Goal: Task Accomplishment & Management: Manage account settings

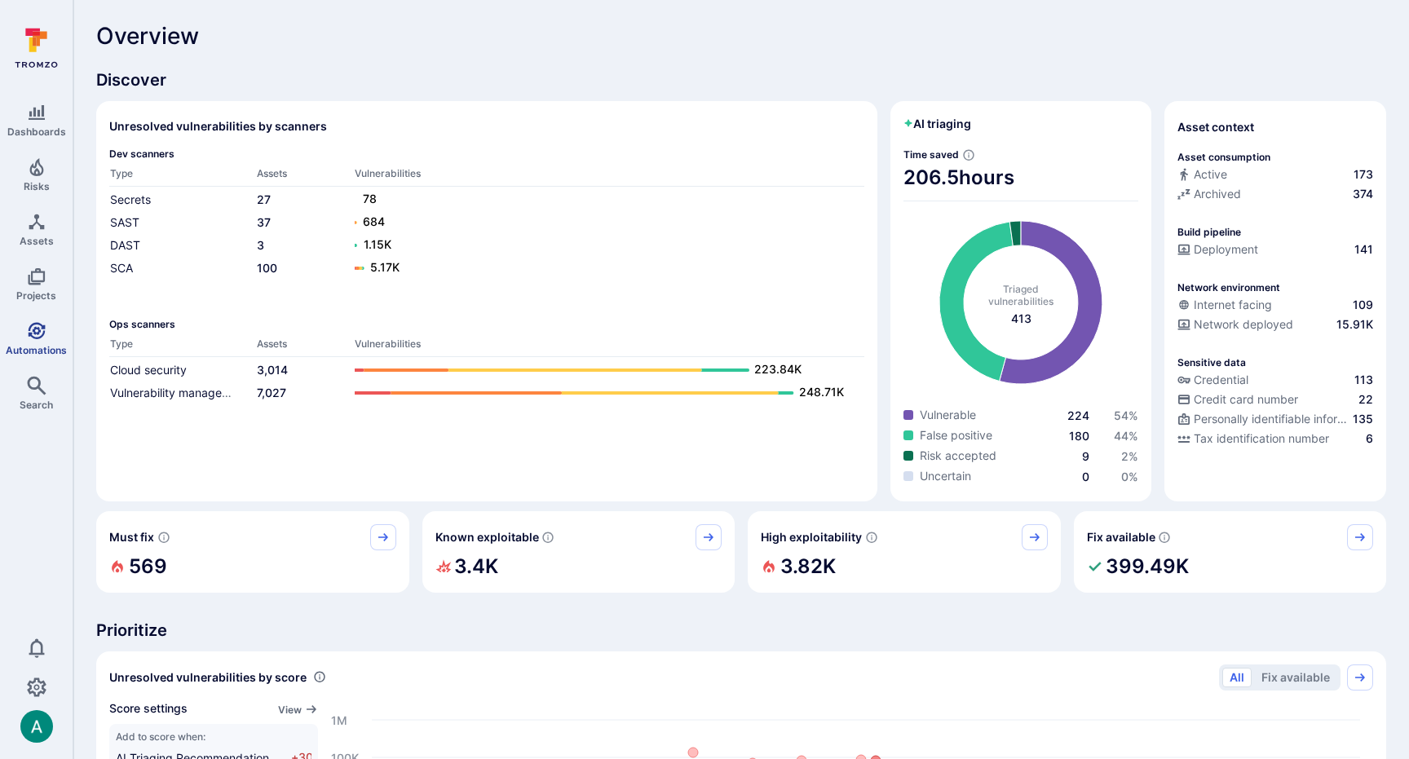
click at [37, 337] on icon "Automations" at bounding box center [37, 331] width 20 height 20
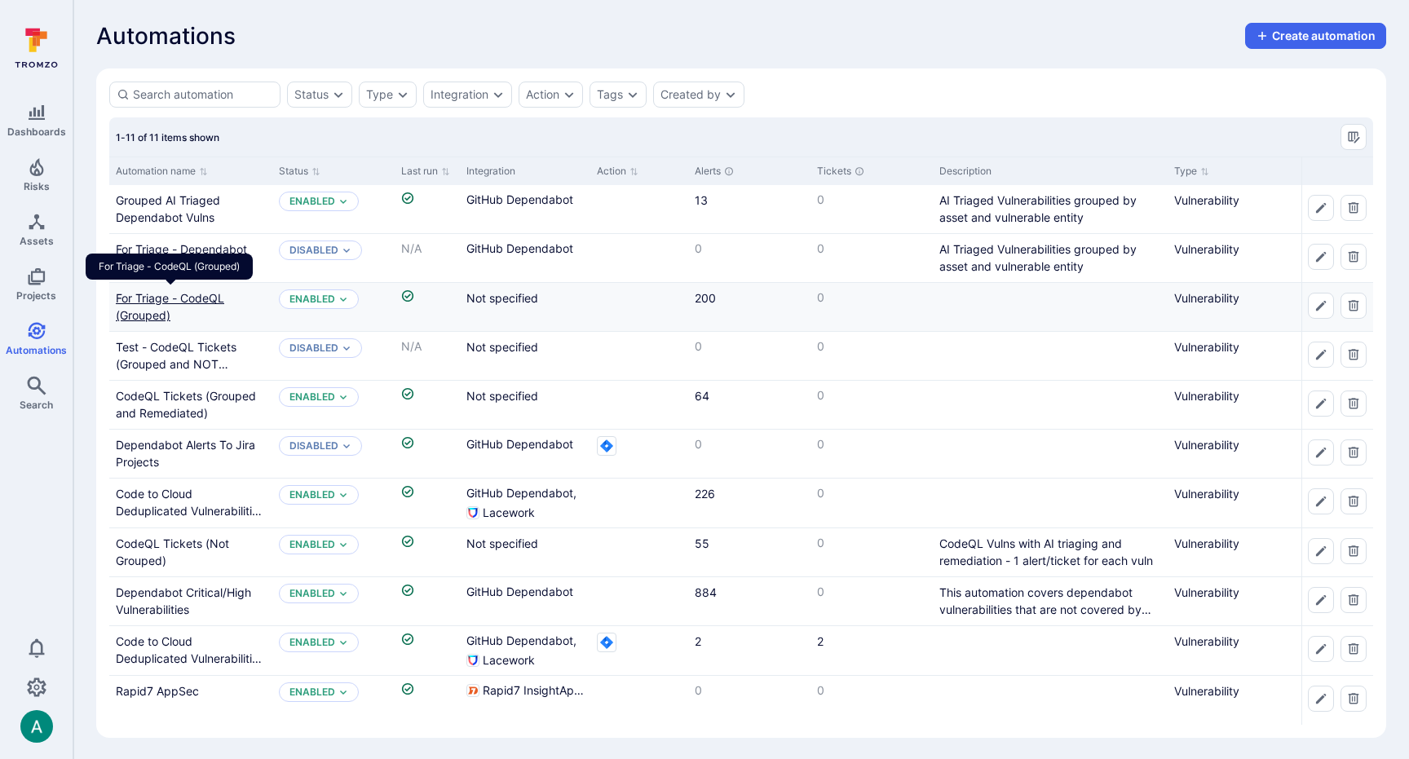
click at [179, 298] on link "For Triage - CodeQL (Grouped)" at bounding box center [170, 306] width 108 height 31
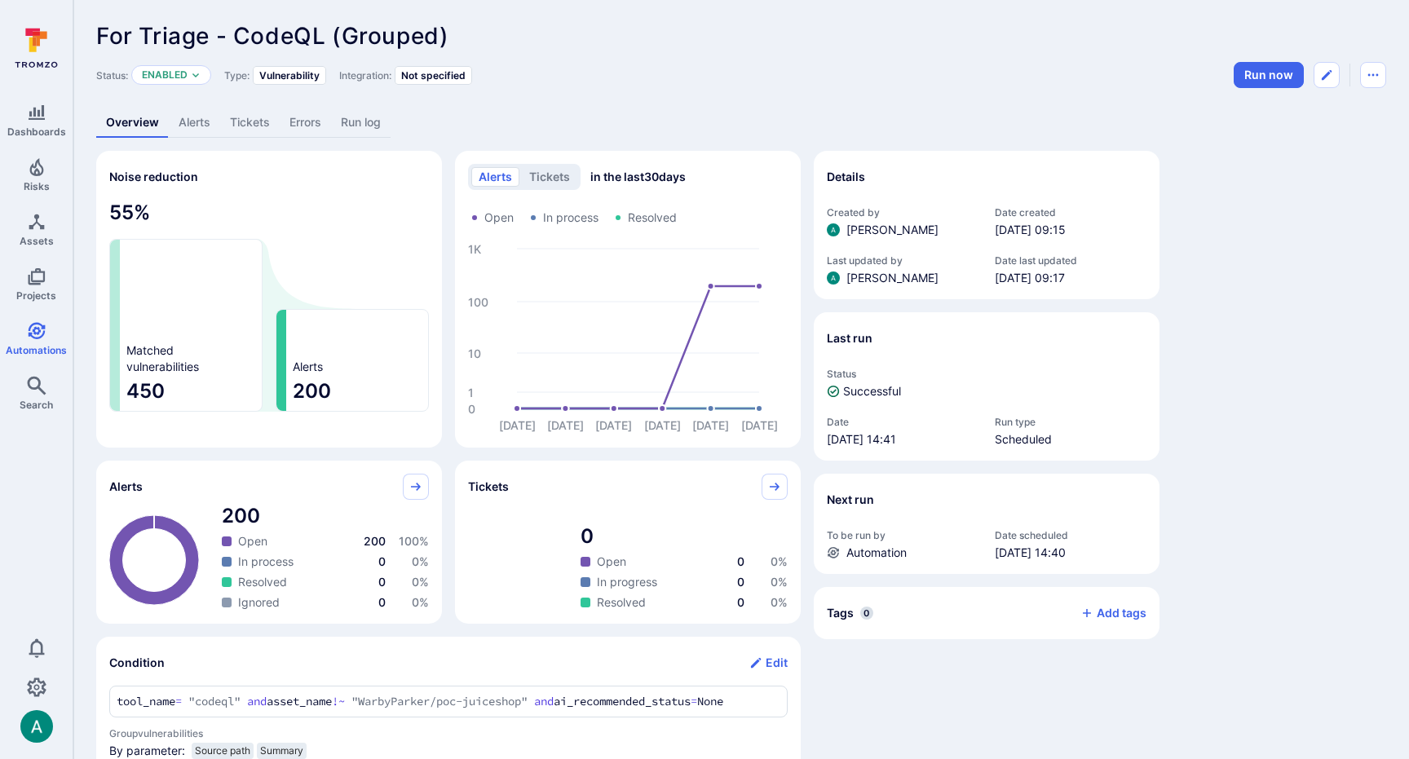
click at [193, 125] on link "Alerts" at bounding box center [194, 123] width 51 height 30
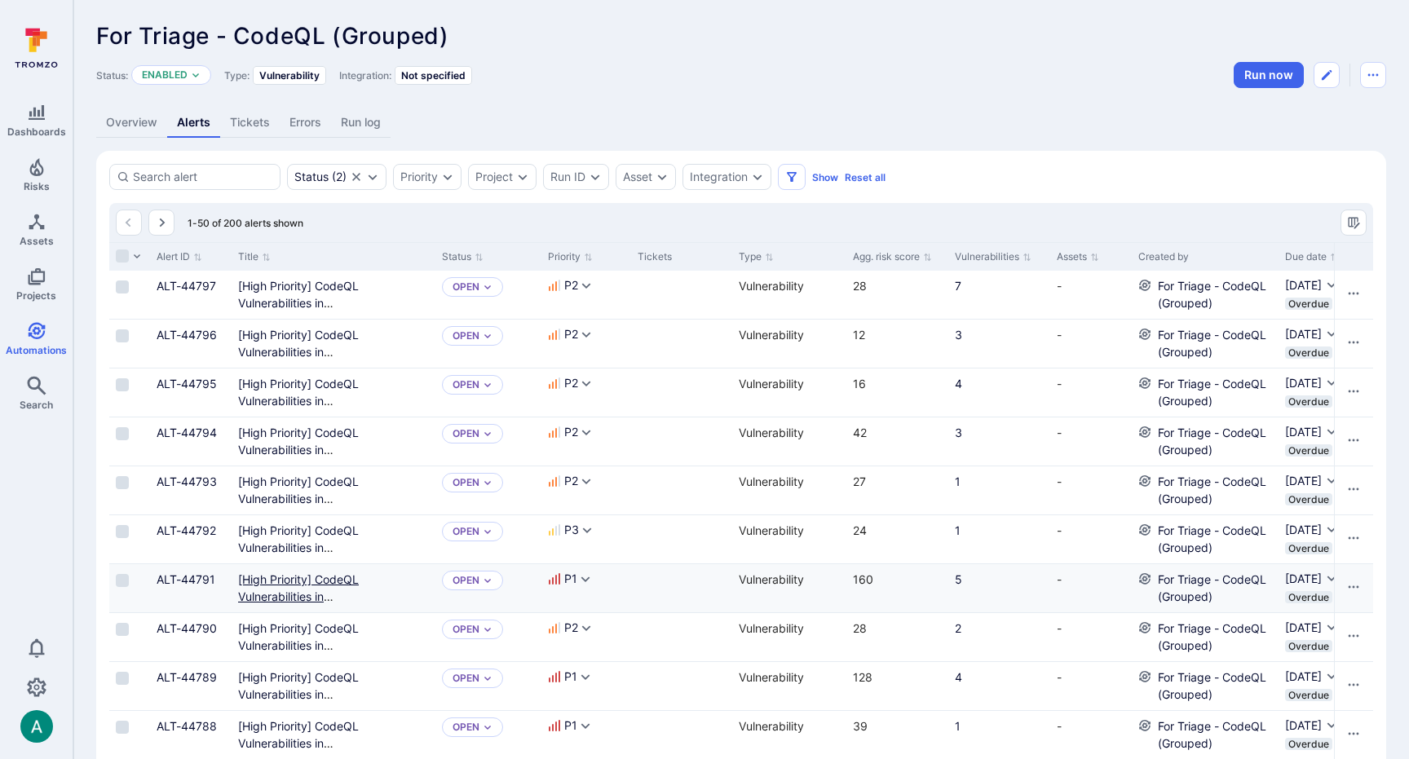
click at [324, 580] on Required"] "[High Priority] CodeQL Vulnerabilities in WarbyParker/retail-order-management –…" at bounding box center [316, 613] width 157 height 82
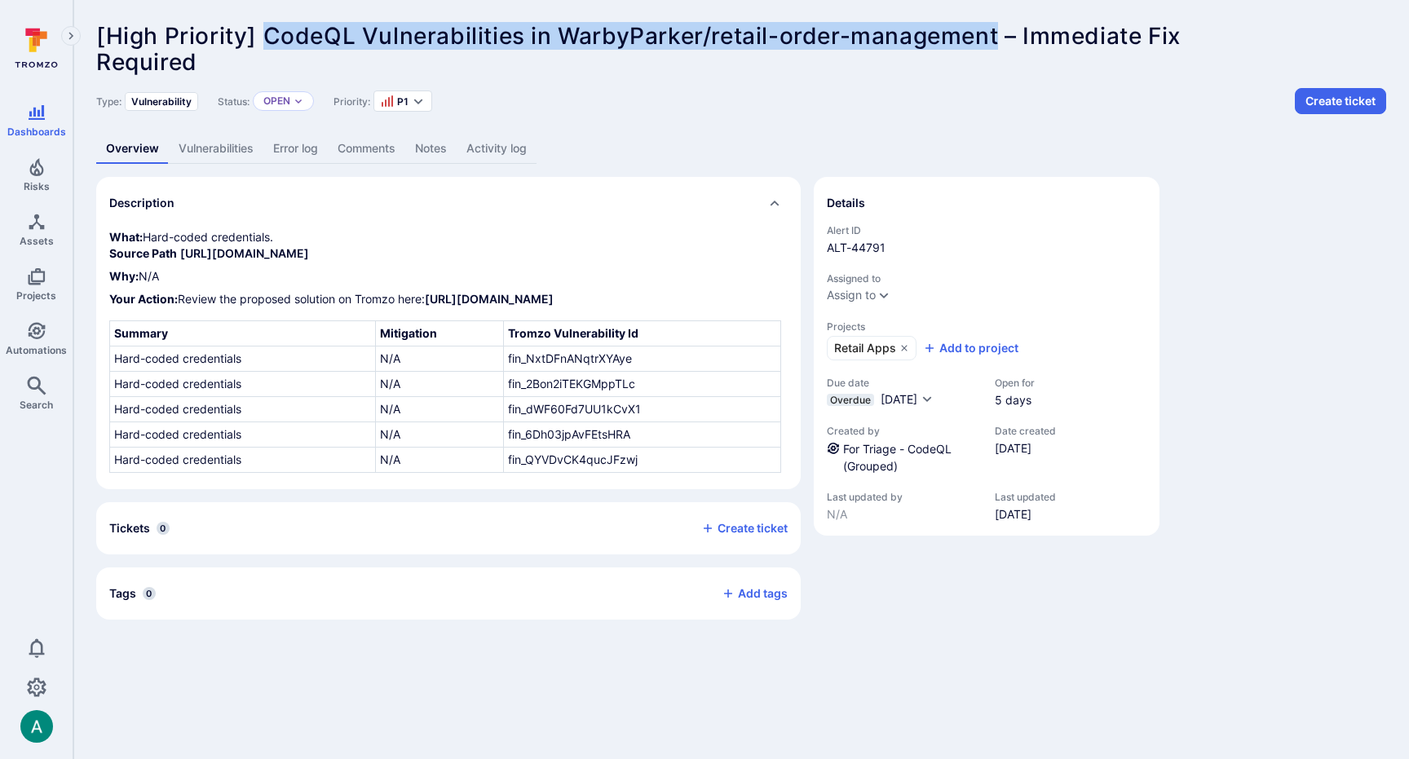
drag, startPoint x: 352, startPoint y: 39, endPoint x: 999, endPoint y: 40, distance: 646.5
click at [999, 40] on span "[High Priority] CodeQL Vulnerabilities in WarbyParker/retail-order-management –…" at bounding box center [638, 36] width 1084 height 28
copy span "CodeQL Vulnerabilities in WarbyParker/retail-order-management"
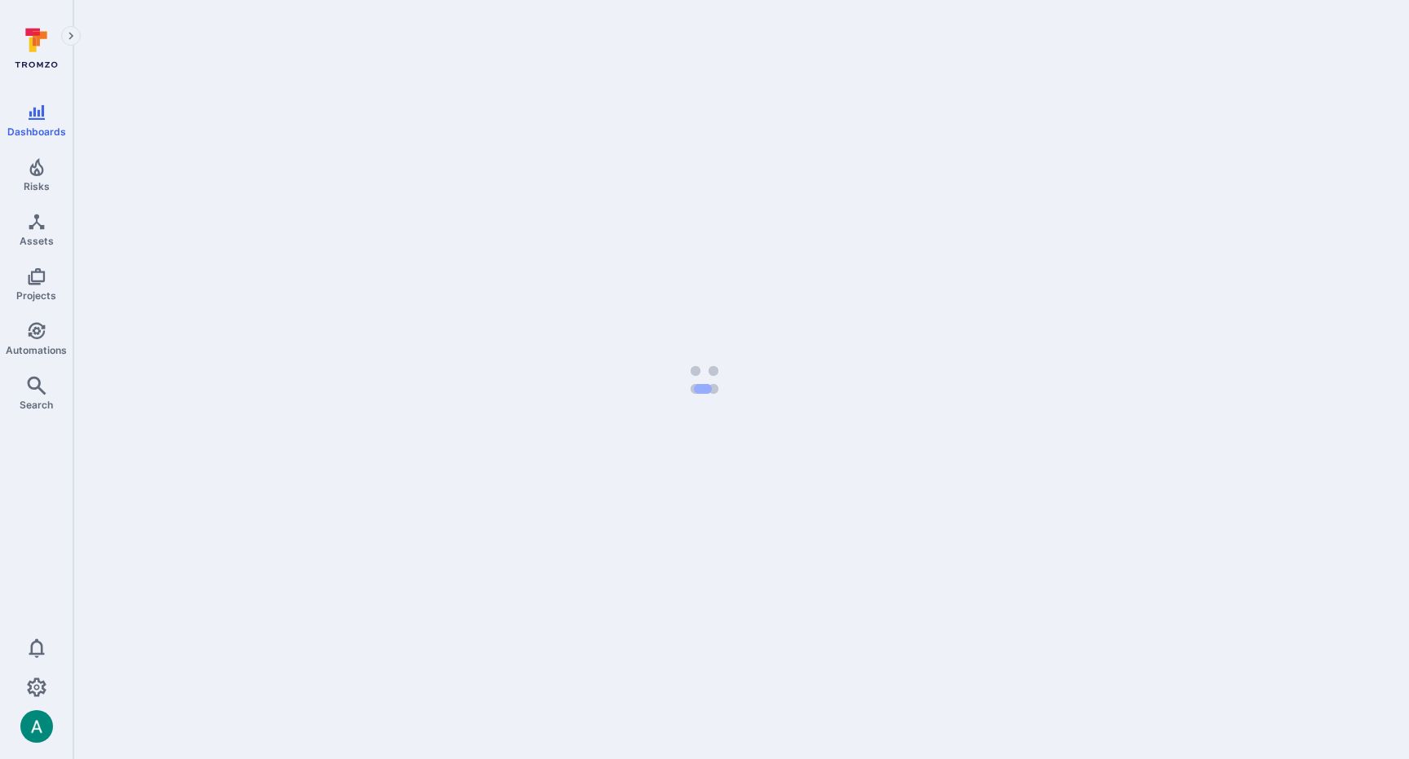
click at [95, 5] on div at bounding box center [740, 23] width 1335 height 46
click at [227, 15] on div at bounding box center [740, 23] width 1335 height 46
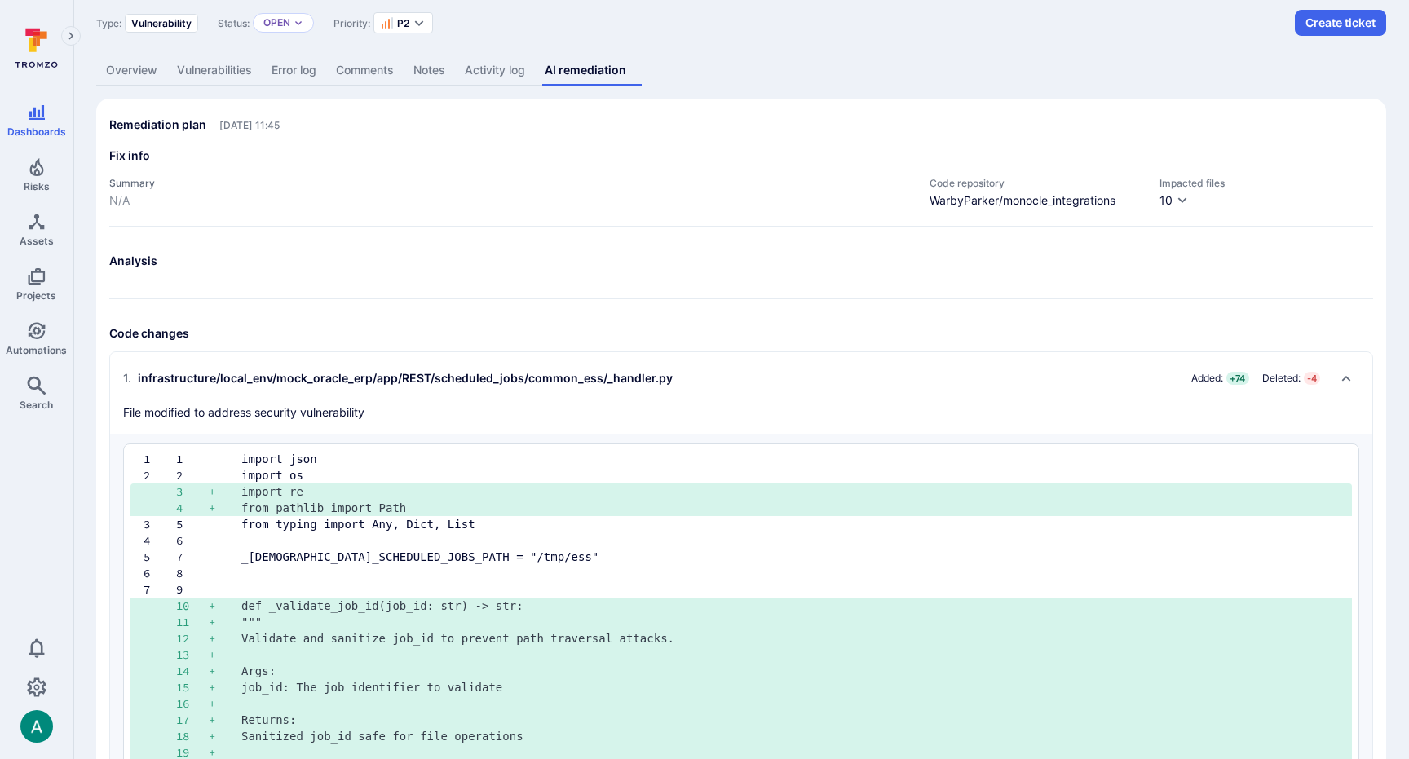
scroll to position [75, 0]
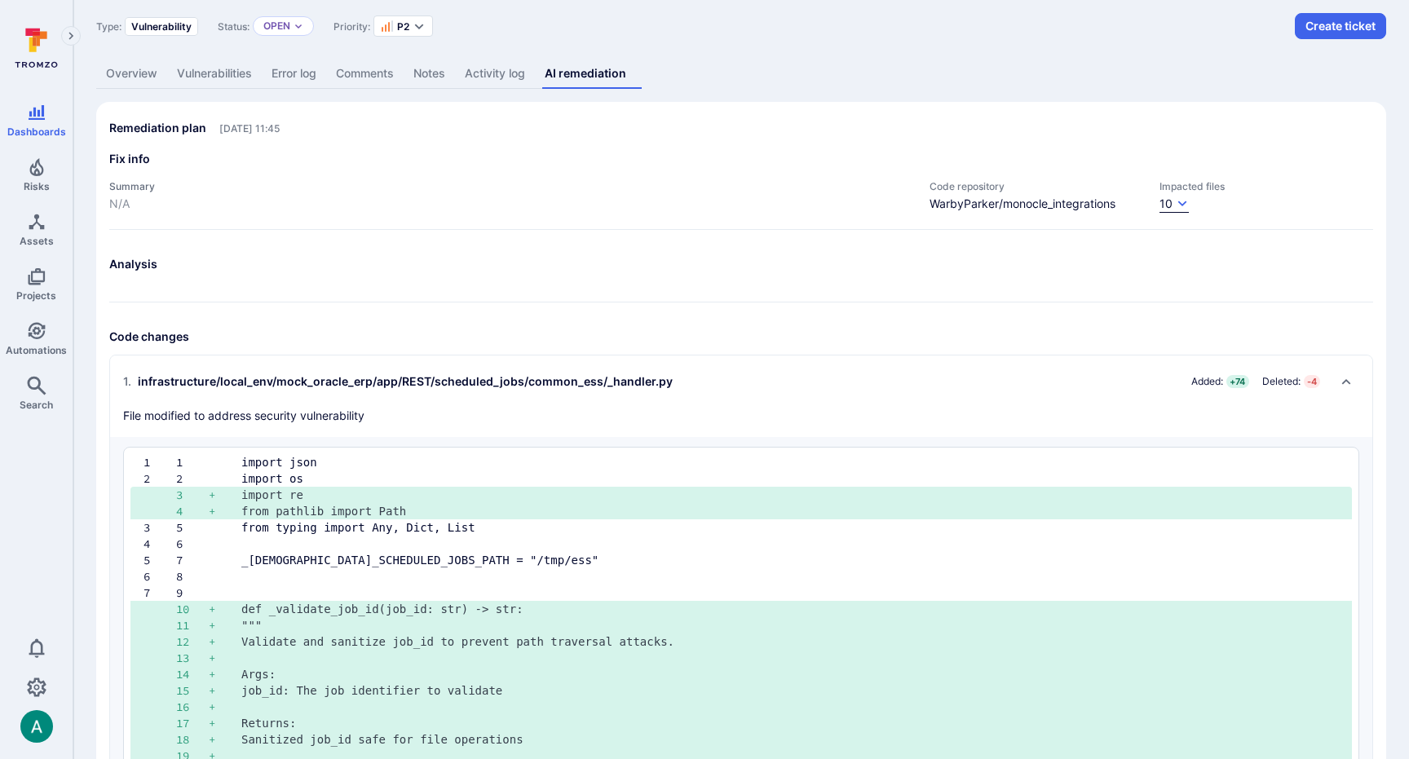
click at [1182, 201] on icon "button" at bounding box center [1182, 203] width 13 height 13
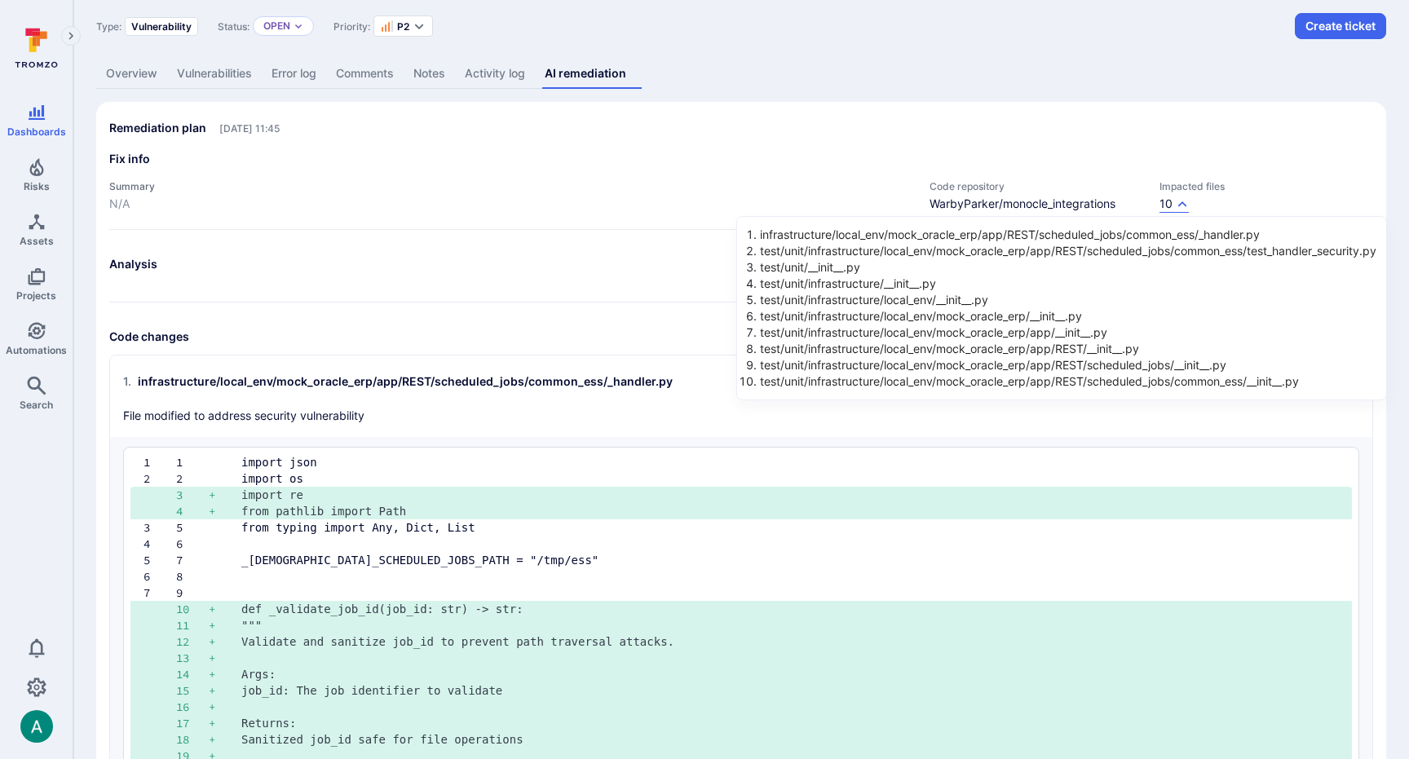
click at [1069, 351] on li "test/unit/infrastructure/local_env/mock_oracle_erp/app/REST/__init__.py" at bounding box center [1068, 349] width 616 height 16
click at [928, 333] on li "test/unit/infrastructure/local_env/mock_oracle_erp/app/__init__.py" at bounding box center [1068, 332] width 616 height 16
click at [967, 223] on div "infrastructure/local_env/mock_oracle_erp/app/REST/scheduled_jobs/common_ess/_ha…" at bounding box center [1061, 308] width 651 height 184
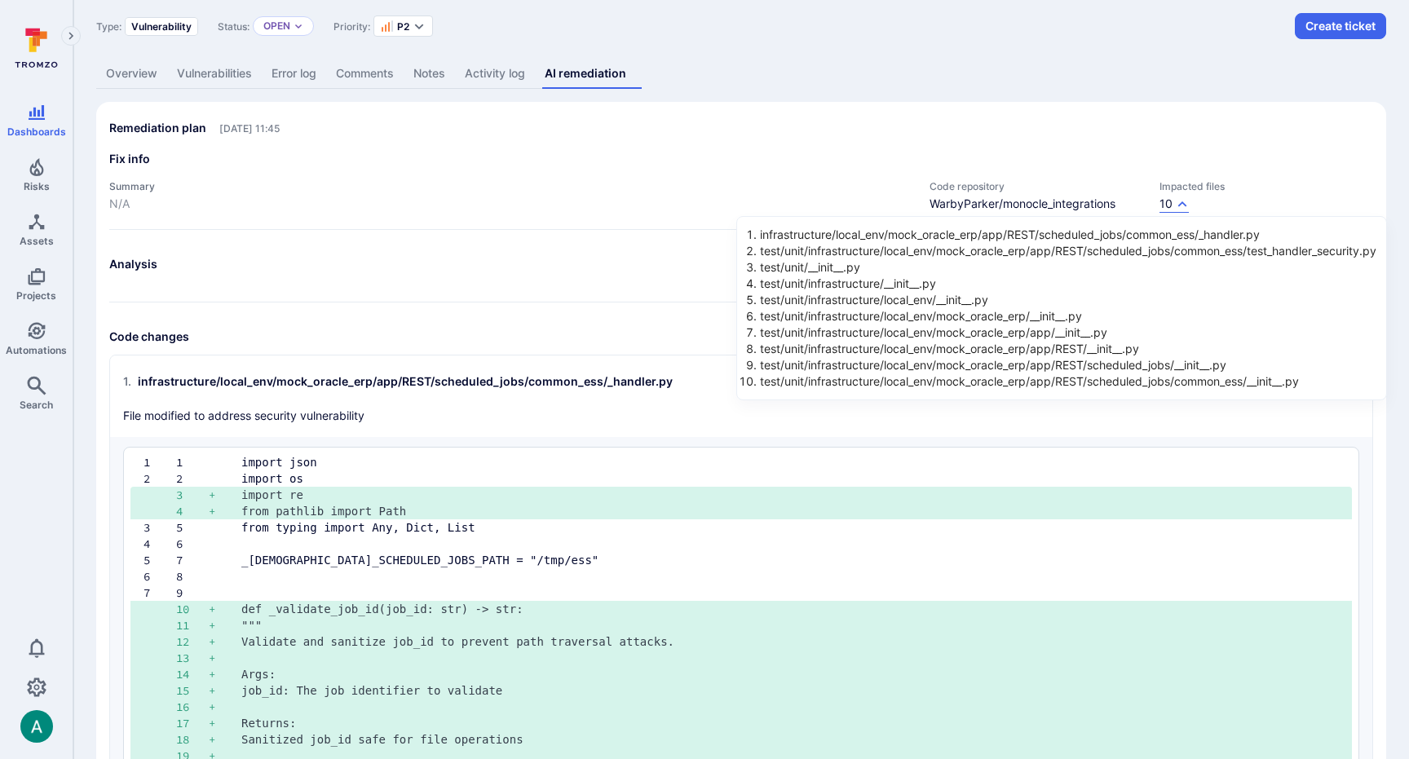
click at [966, 238] on li "infrastructure/local_env/mock_oracle_erp/app/REST/scheduled_jobs/common_ess/_ha…" at bounding box center [1068, 235] width 616 height 16
click at [534, 454] on div at bounding box center [704, 379] width 1409 height 759
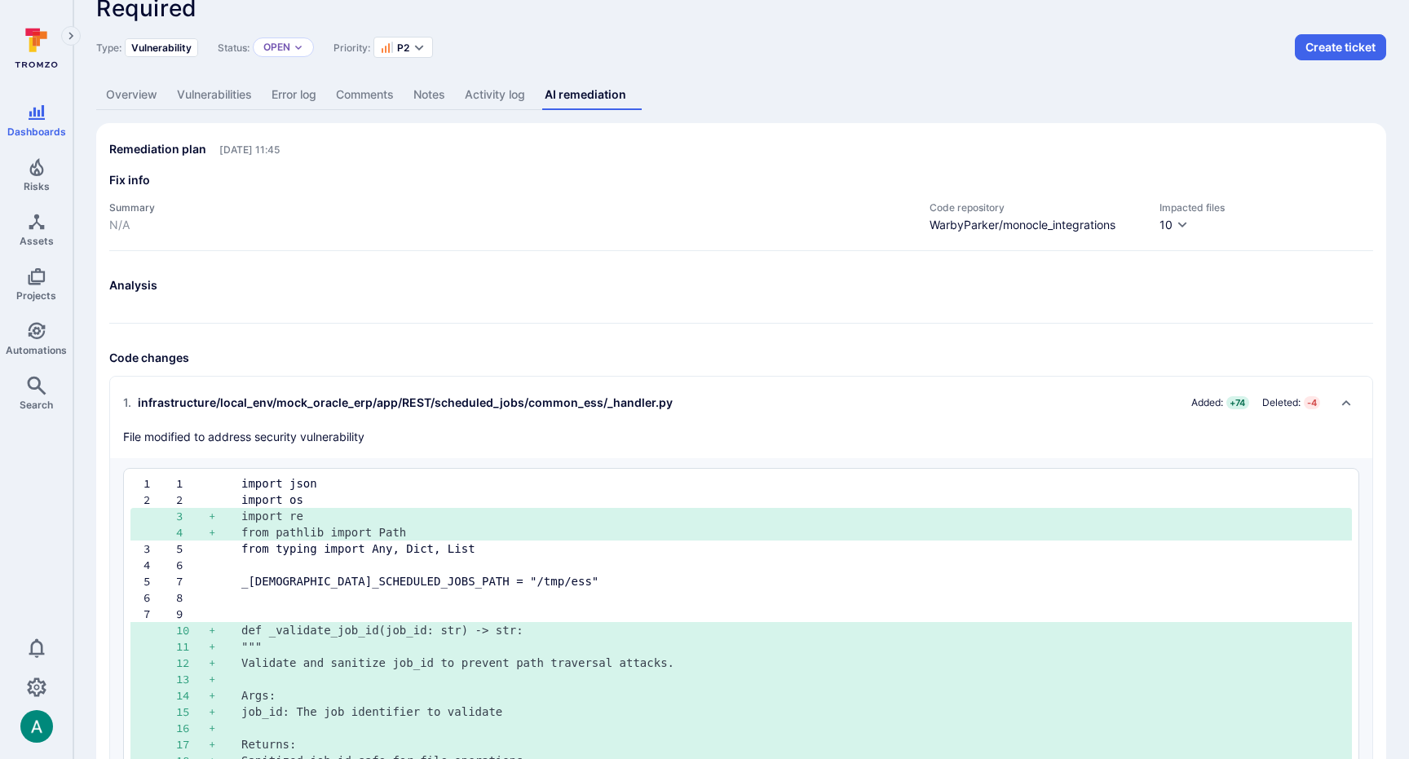
scroll to position [64, 0]
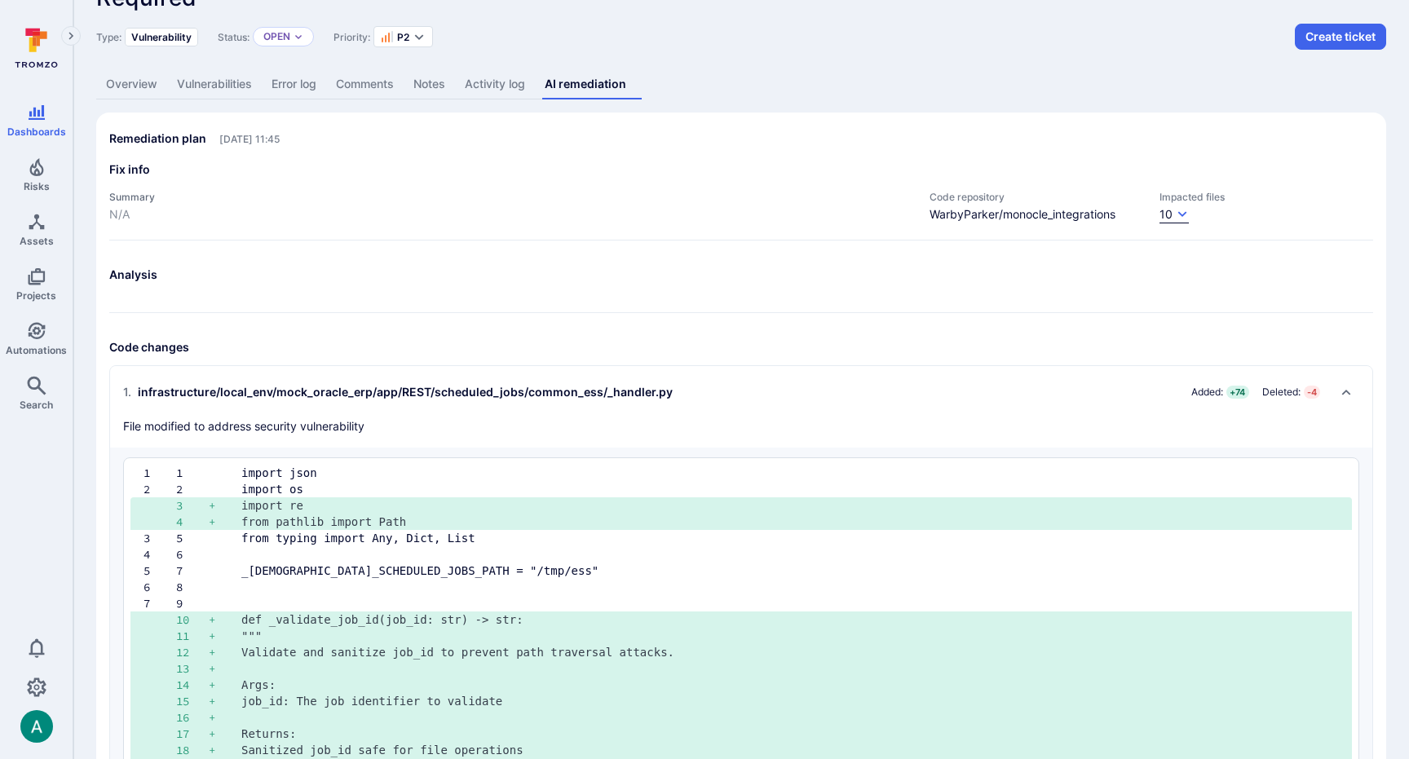
click at [1184, 209] on icon "button" at bounding box center [1182, 214] width 13 height 13
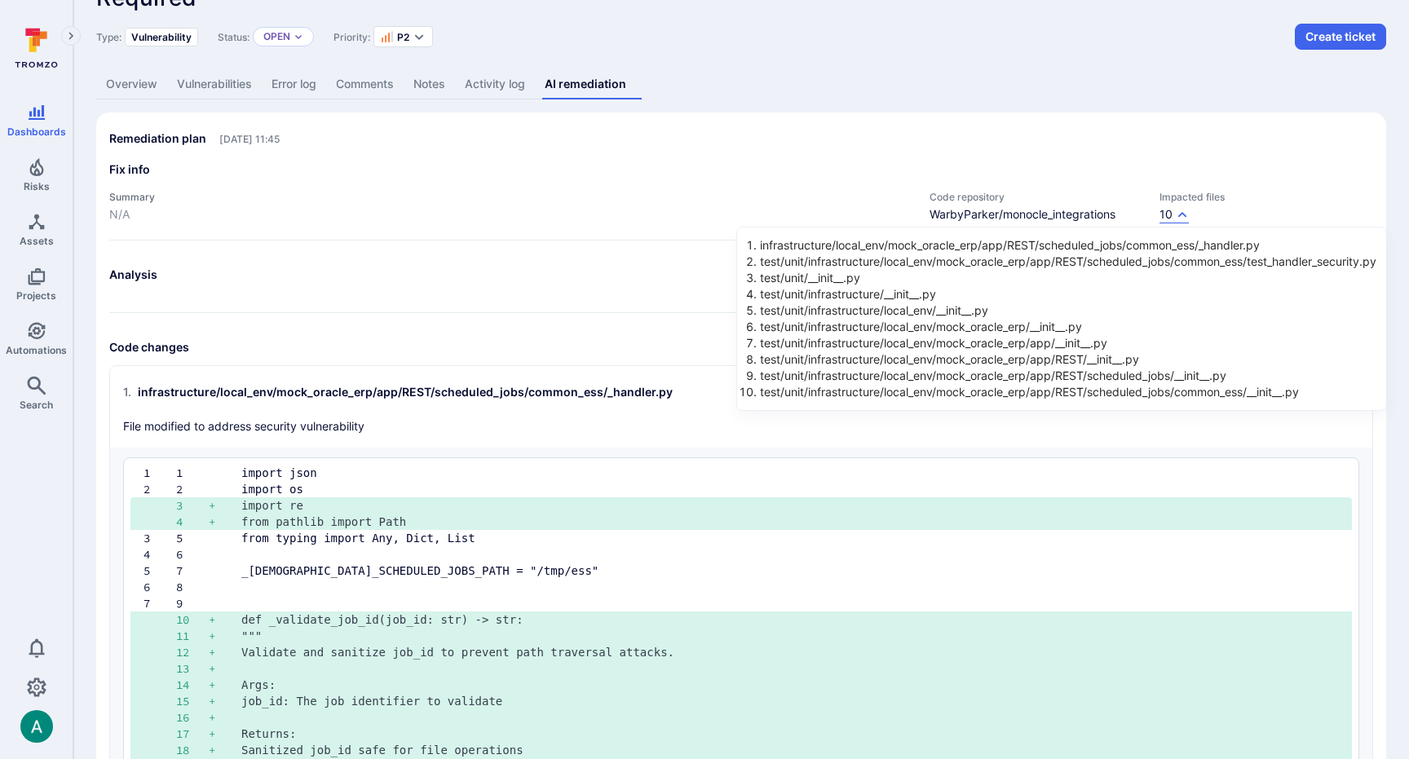
click at [623, 423] on div at bounding box center [704, 379] width 1409 height 759
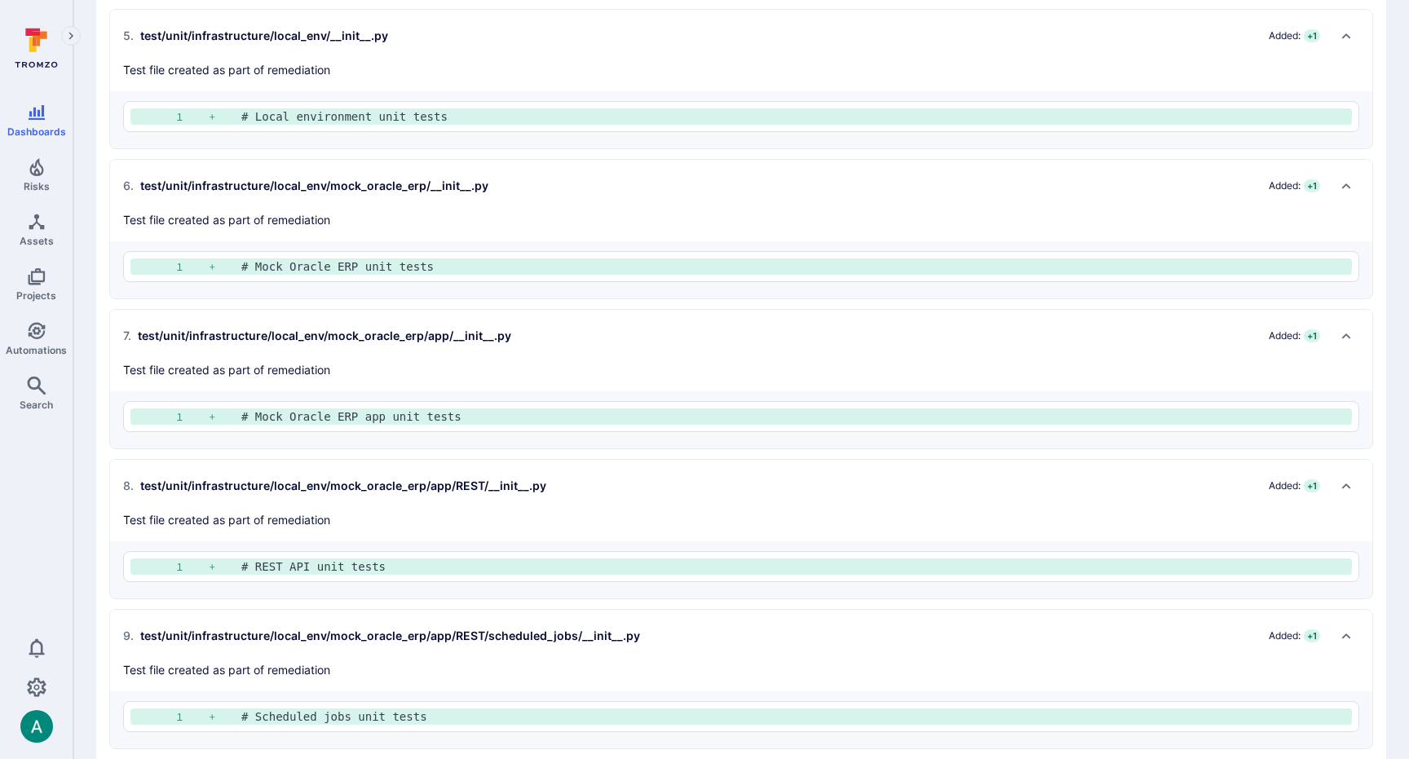
scroll to position [7929, 0]
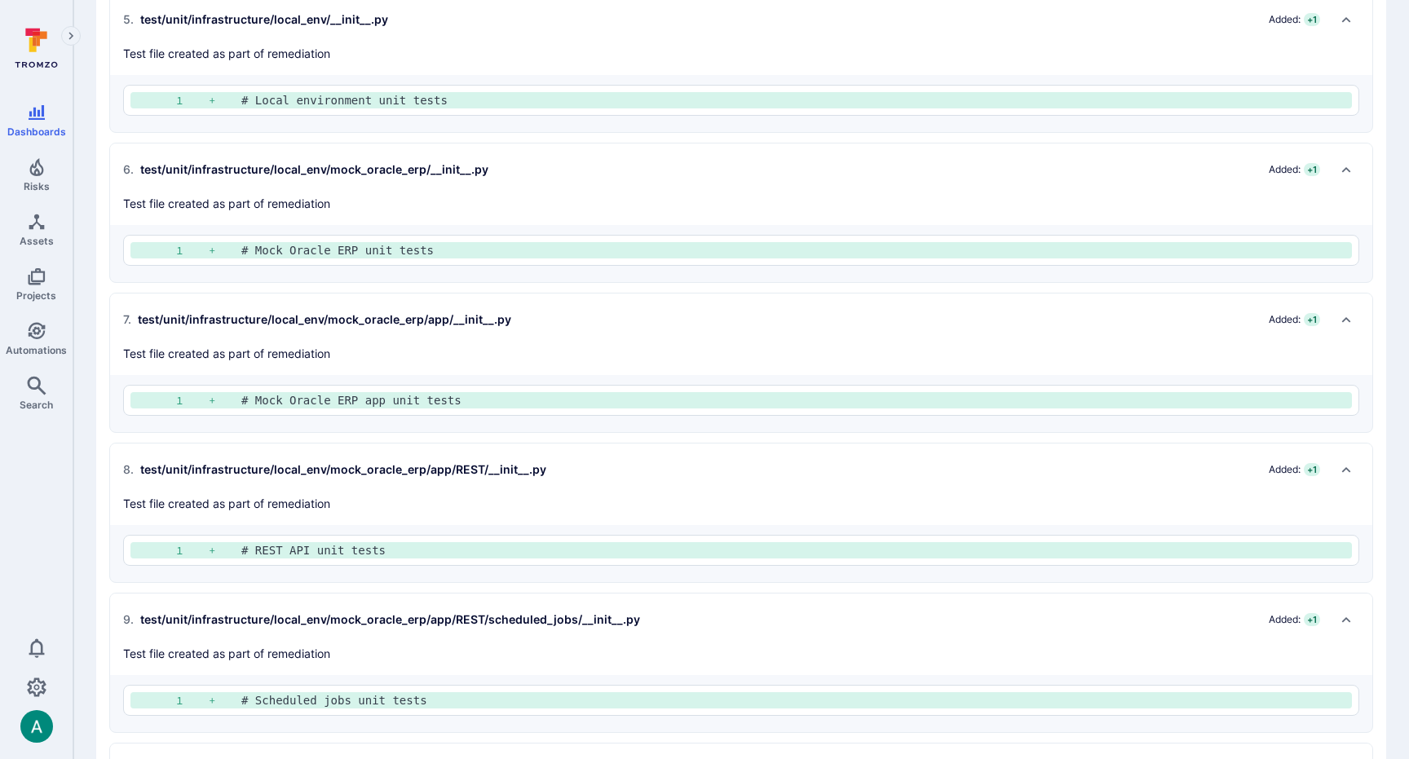
click at [371, 699] on pre "# Scheduled jobs unit tests" at bounding box center [789, 700] width 1097 height 16
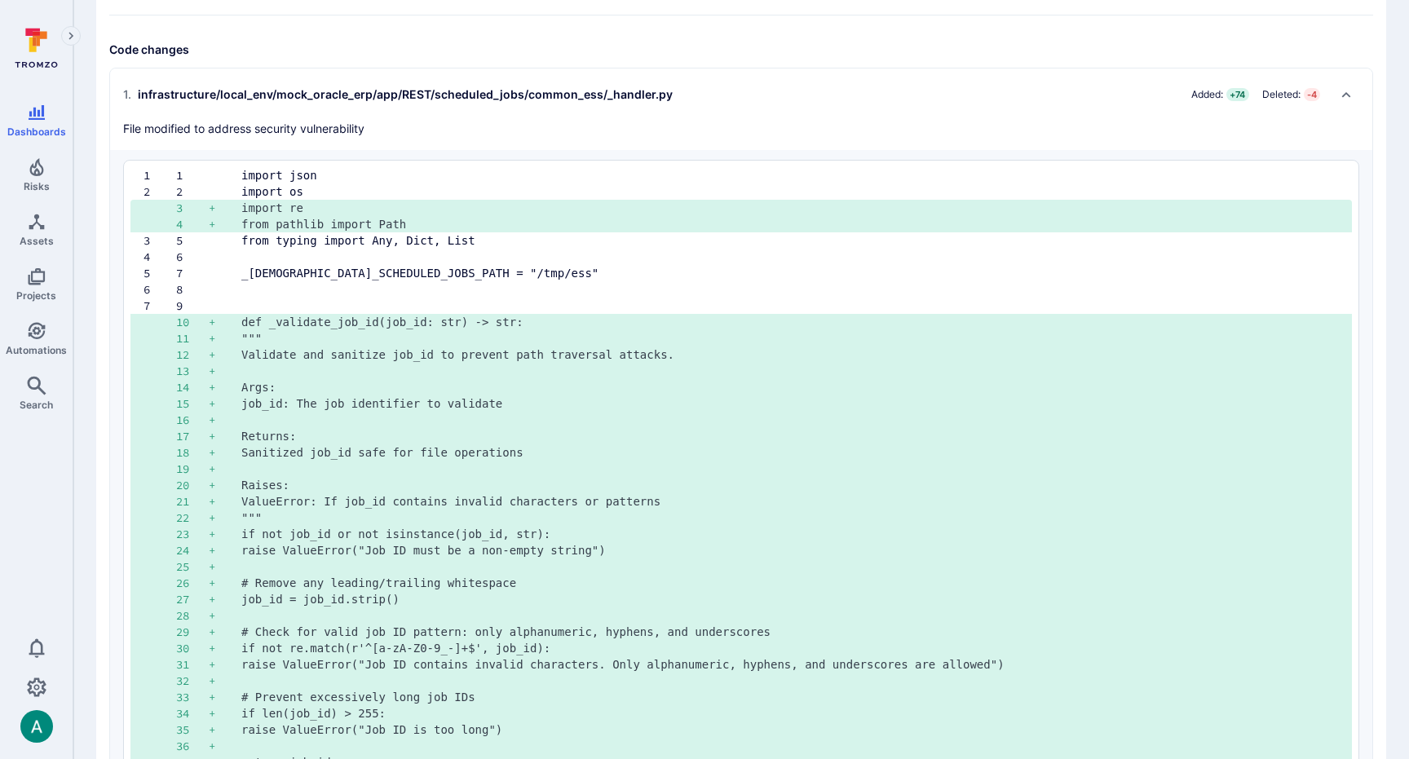
scroll to position [0, 0]
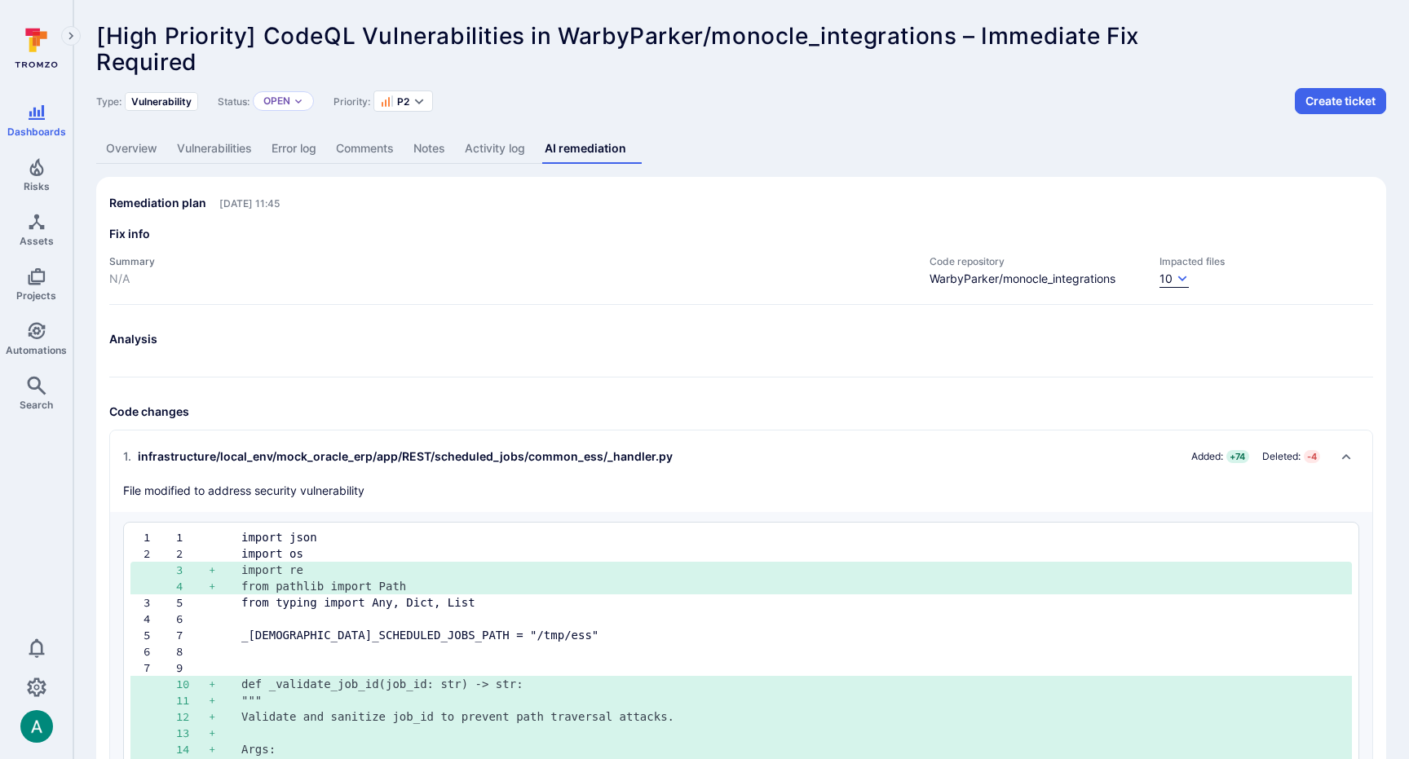
click at [1169, 287] on button "10" at bounding box center [1173, 279] width 29 height 17
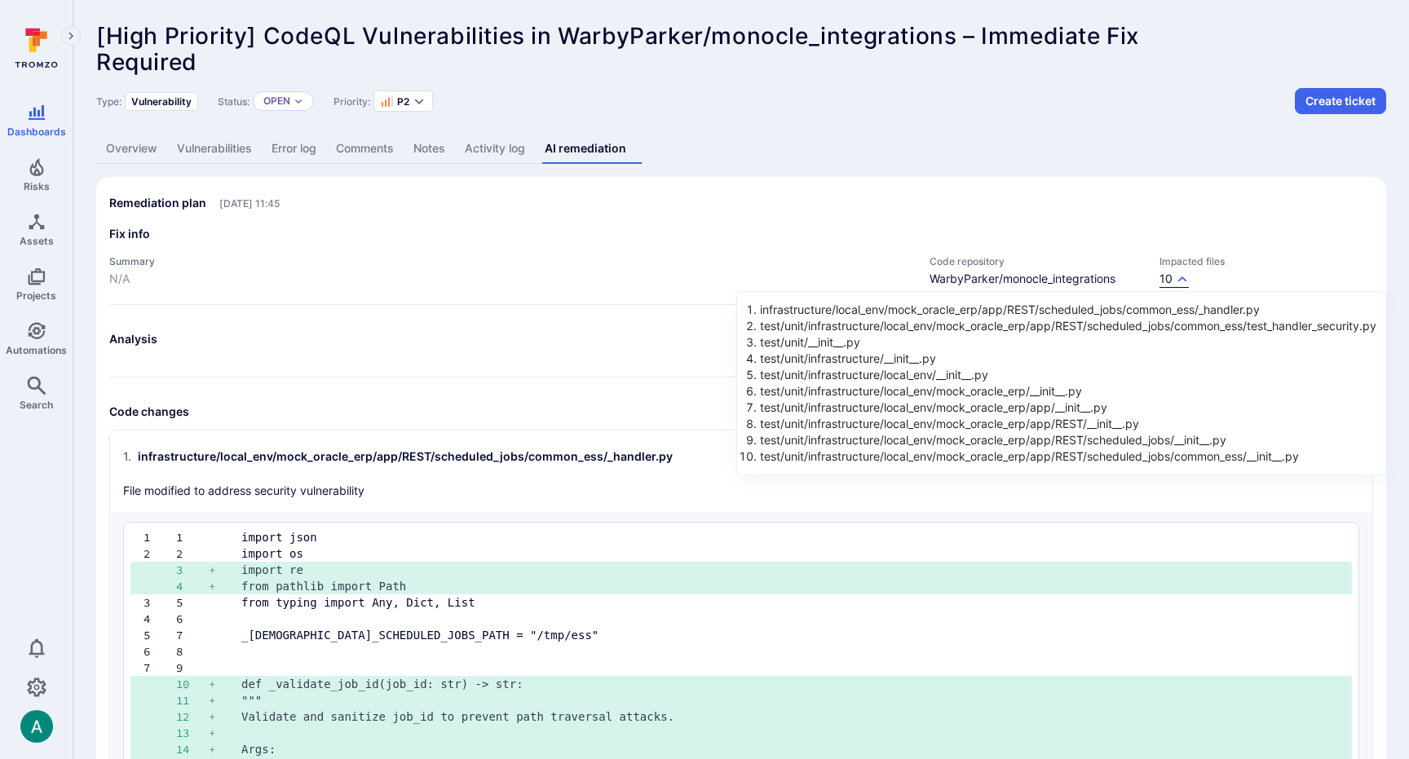
click at [1172, 279] on div at bounding box center [704, 379] width 1409 height 759
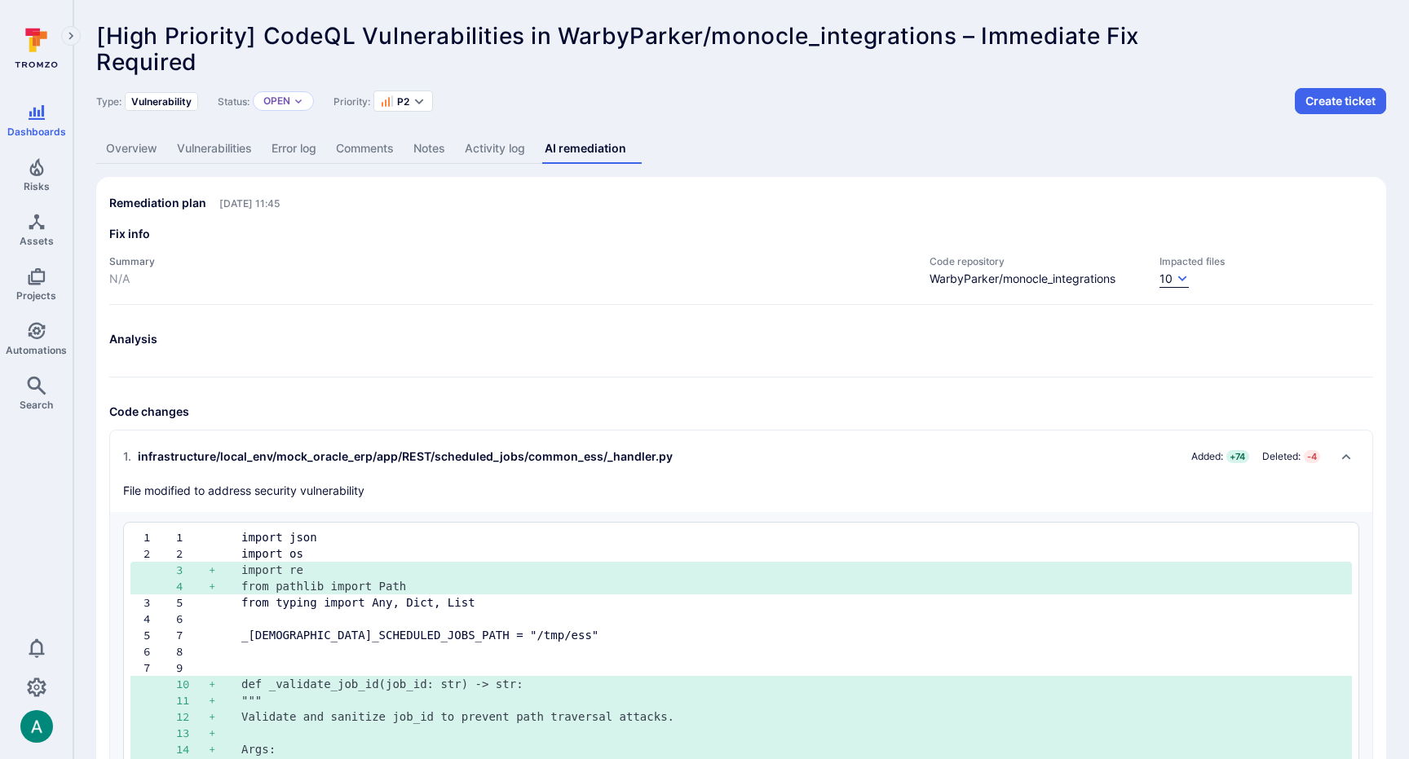
click at [1172, 279] on button "10" at bounding box center [1173, 279] width 29 height 17
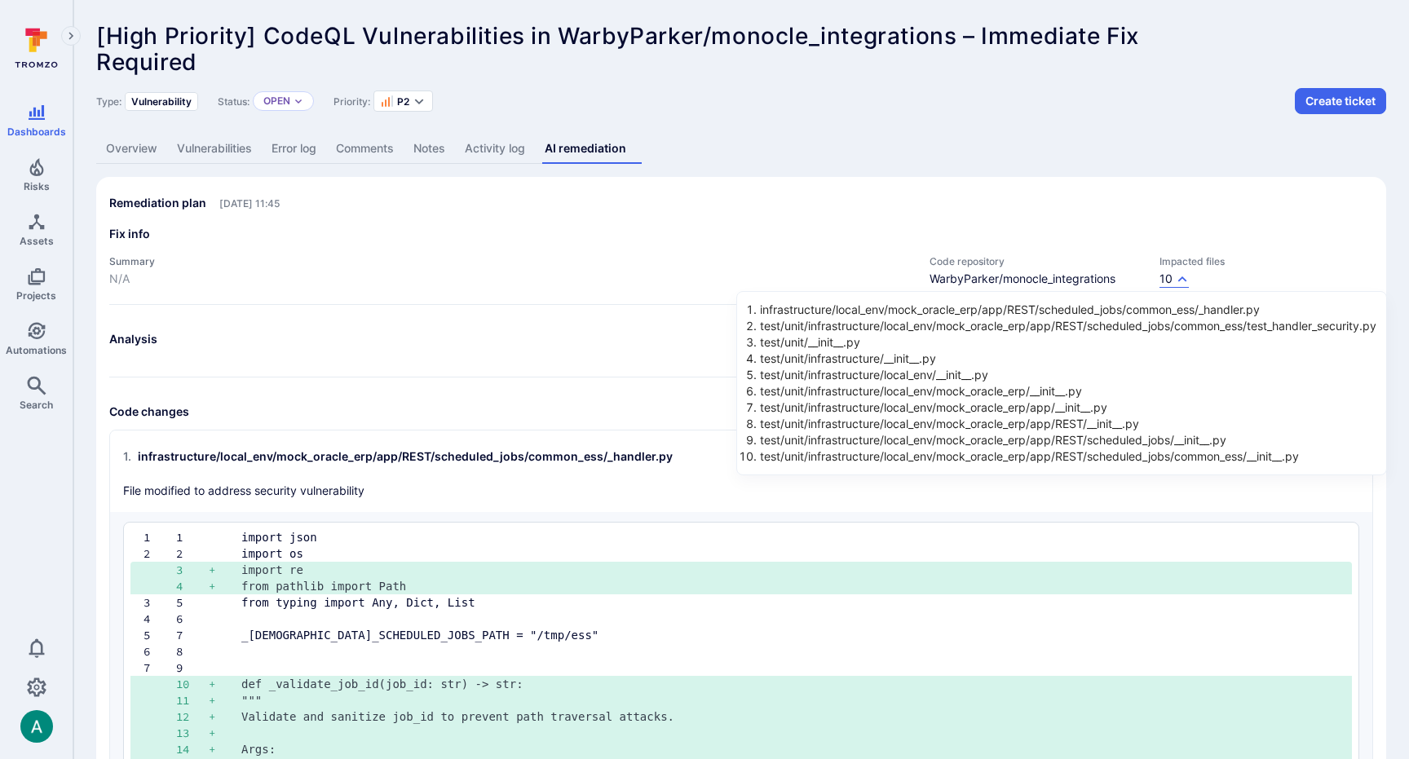
click at [448, 483] on div at bounding box center [704, 379] width 1409 height 759
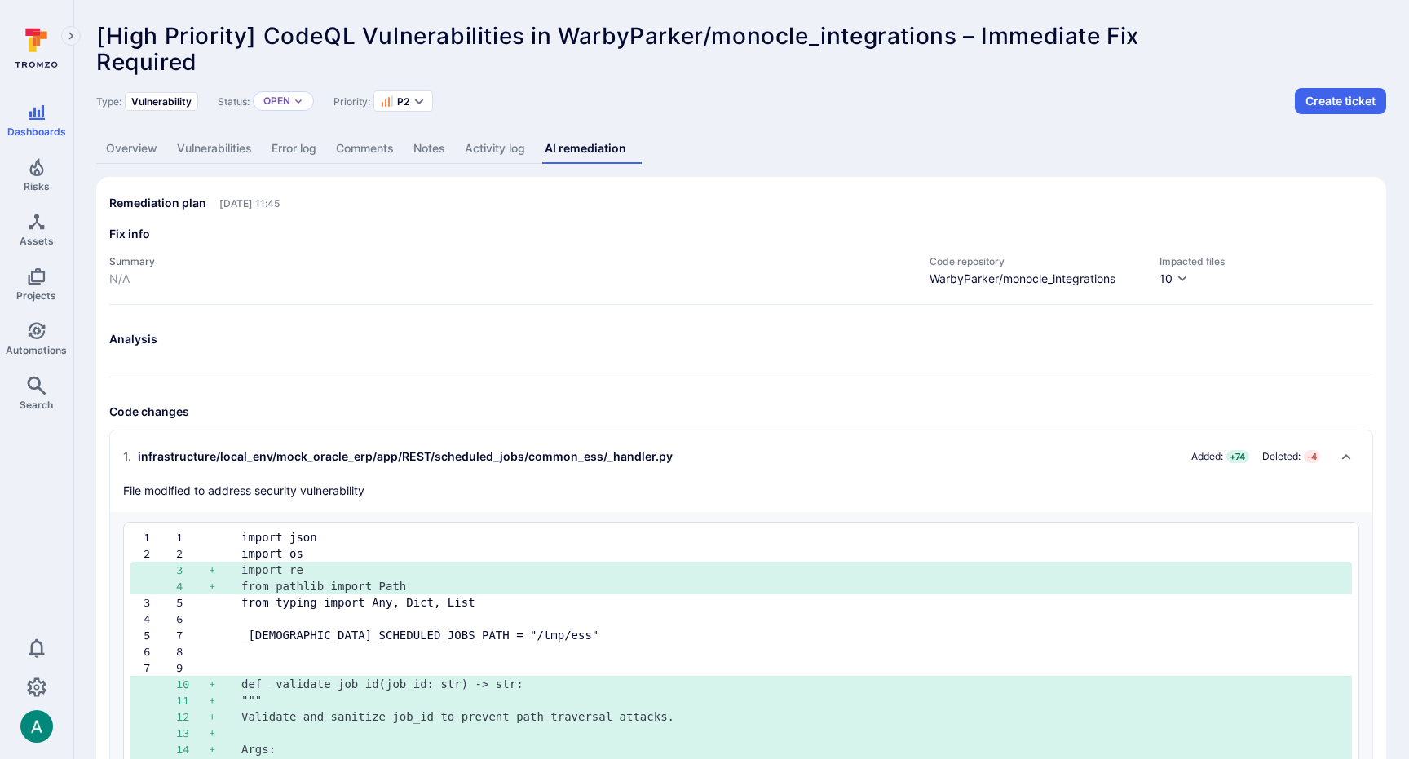
click at [121, 278] on p "N/A" at bounding box center [511, 279] width 804 height 16
click at [196, 296] on div "Fix info Summary N/A Code repository WarbyParker/monocle_integrations Impacted …" at bounding box center [741, 265] width 1264 height 79
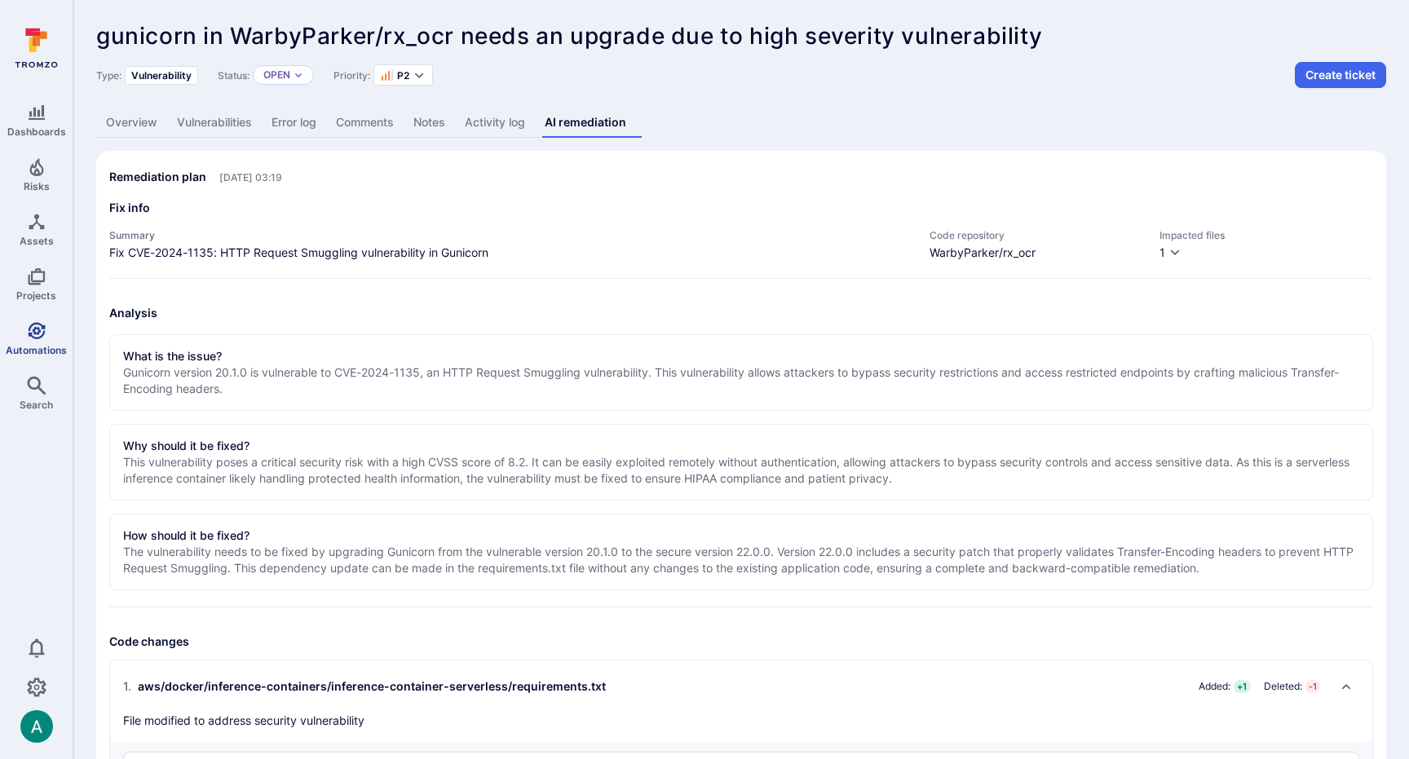
click at [33, 339] on link "Automations" at bounding box center [36, 339] width 73 height 48
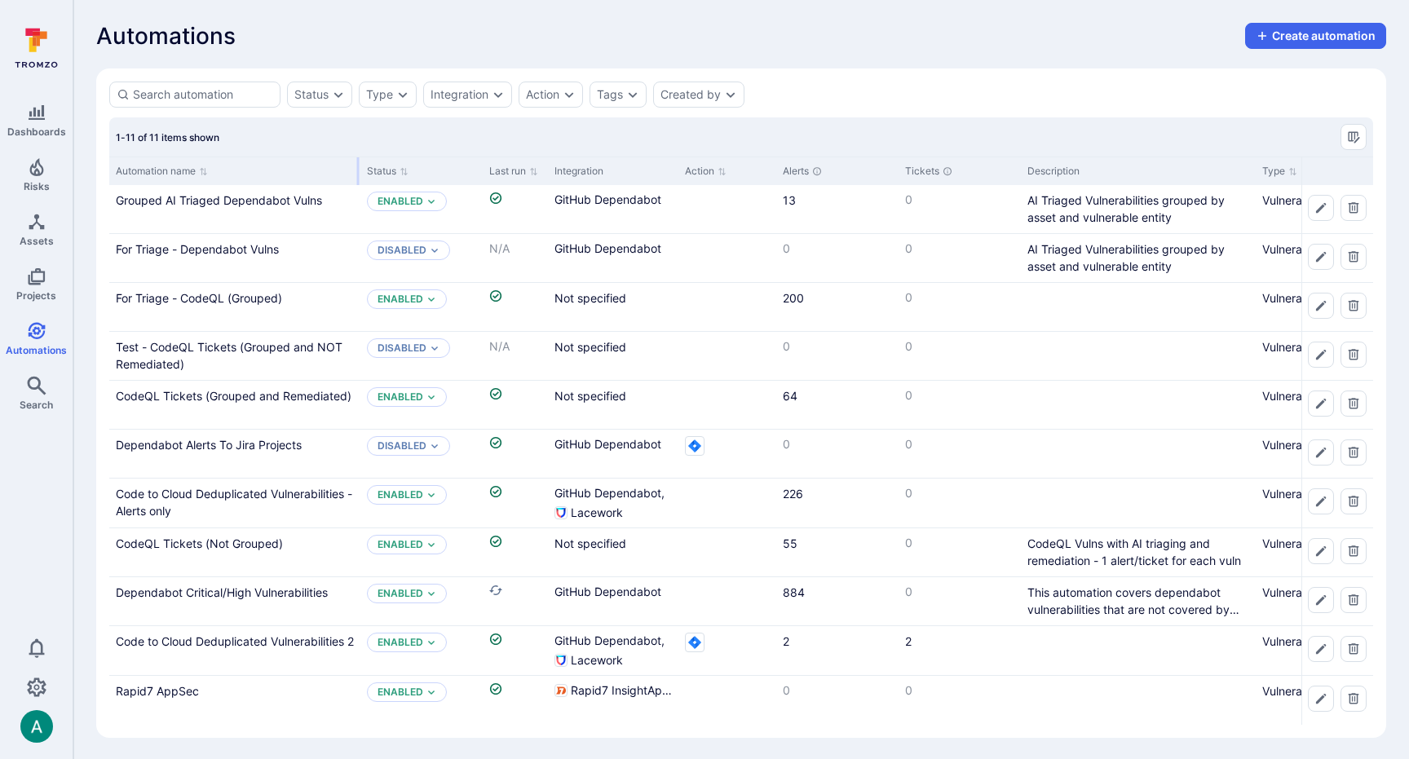
drag, startPoint x: 270, startPoint y: 165, endPoint x: 358, endPoint y: 166, distance: 88.1
click at [358, 166] on div at bounding box center [358, 171] width 2 height 28
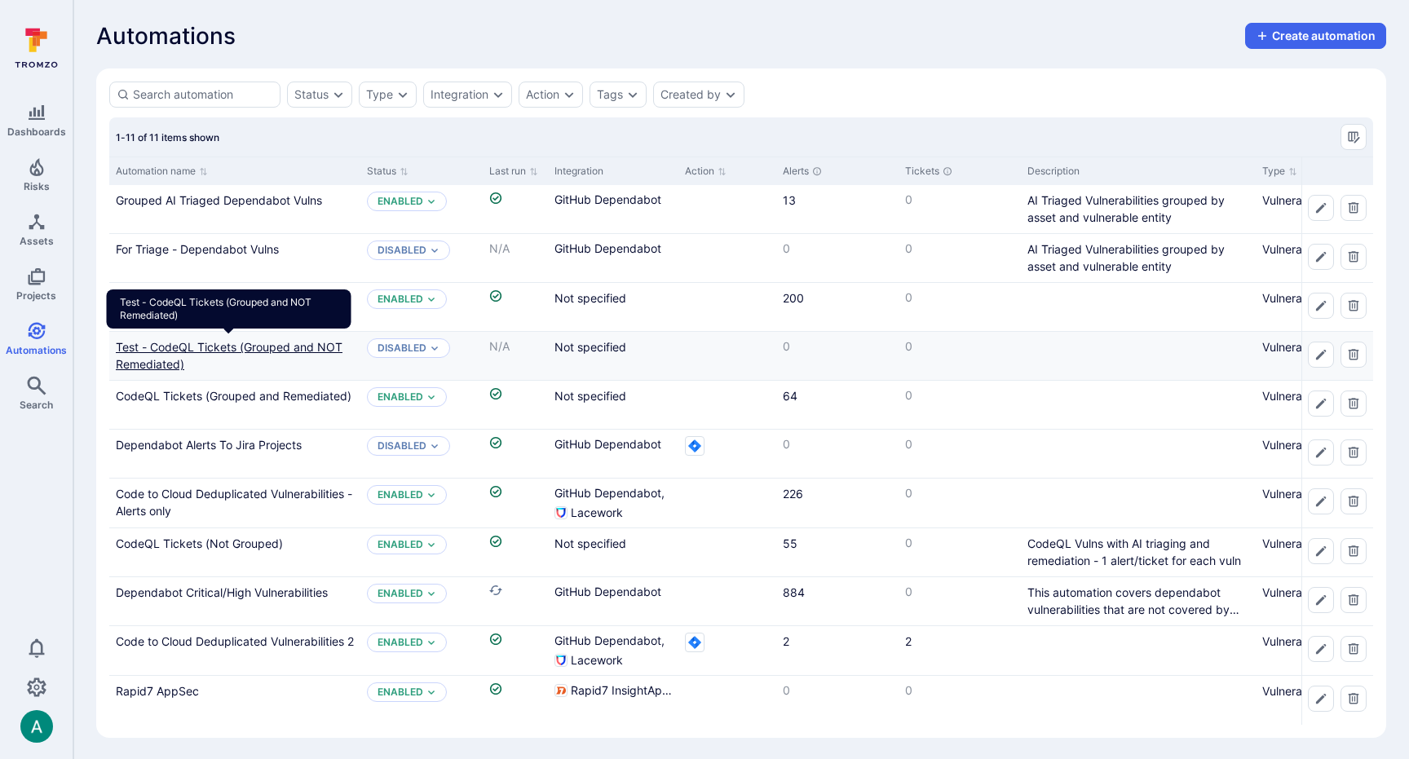
click at [316, 344] on link "Test - CodeQL Tickets (Grouped and NOT Remediated)" at bounding box center [229, 355] width 227 height 31
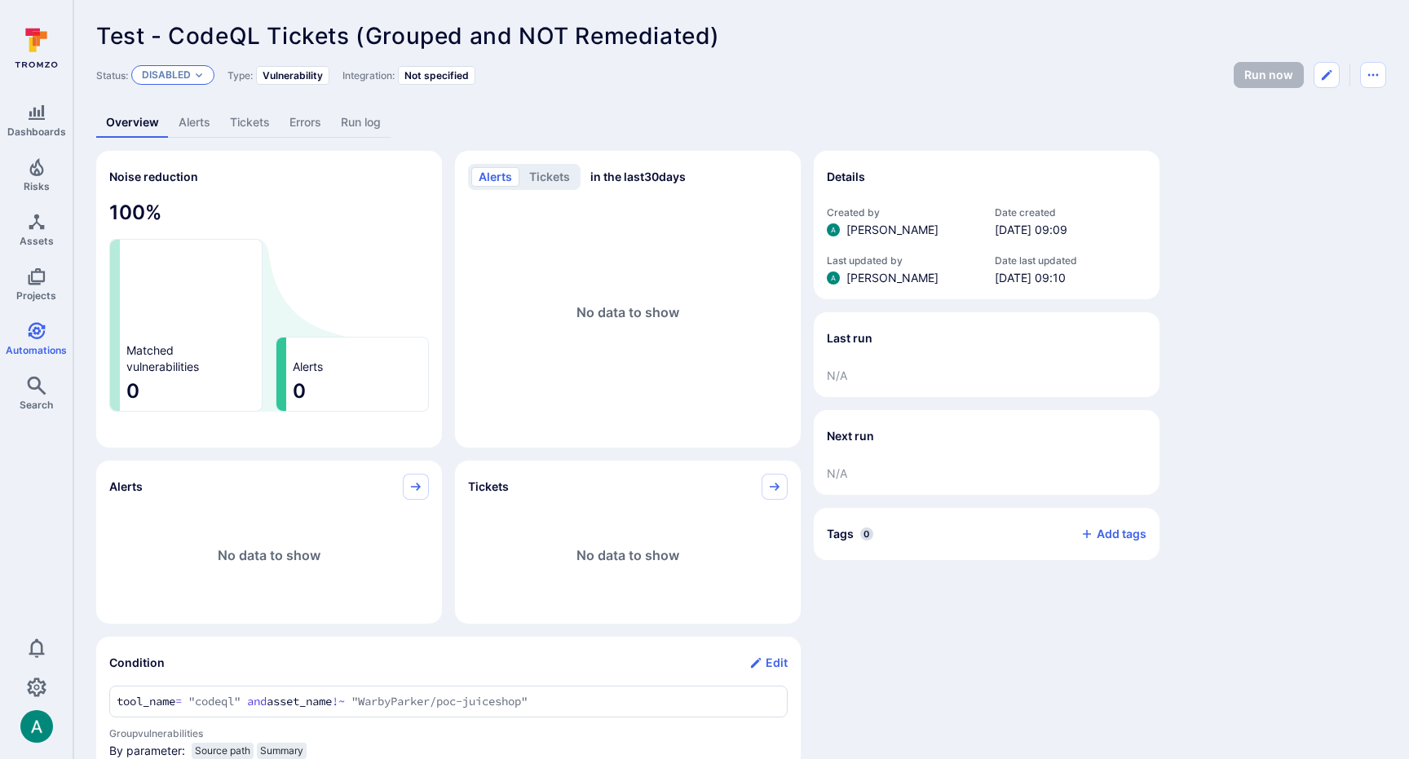
click at [206, 78] on div "Disabled" at bounding box center [172, 75] width 83 height 20
click at [192, 111] on div "Enabled" at bounding box center [214, 116] width 135 height 18
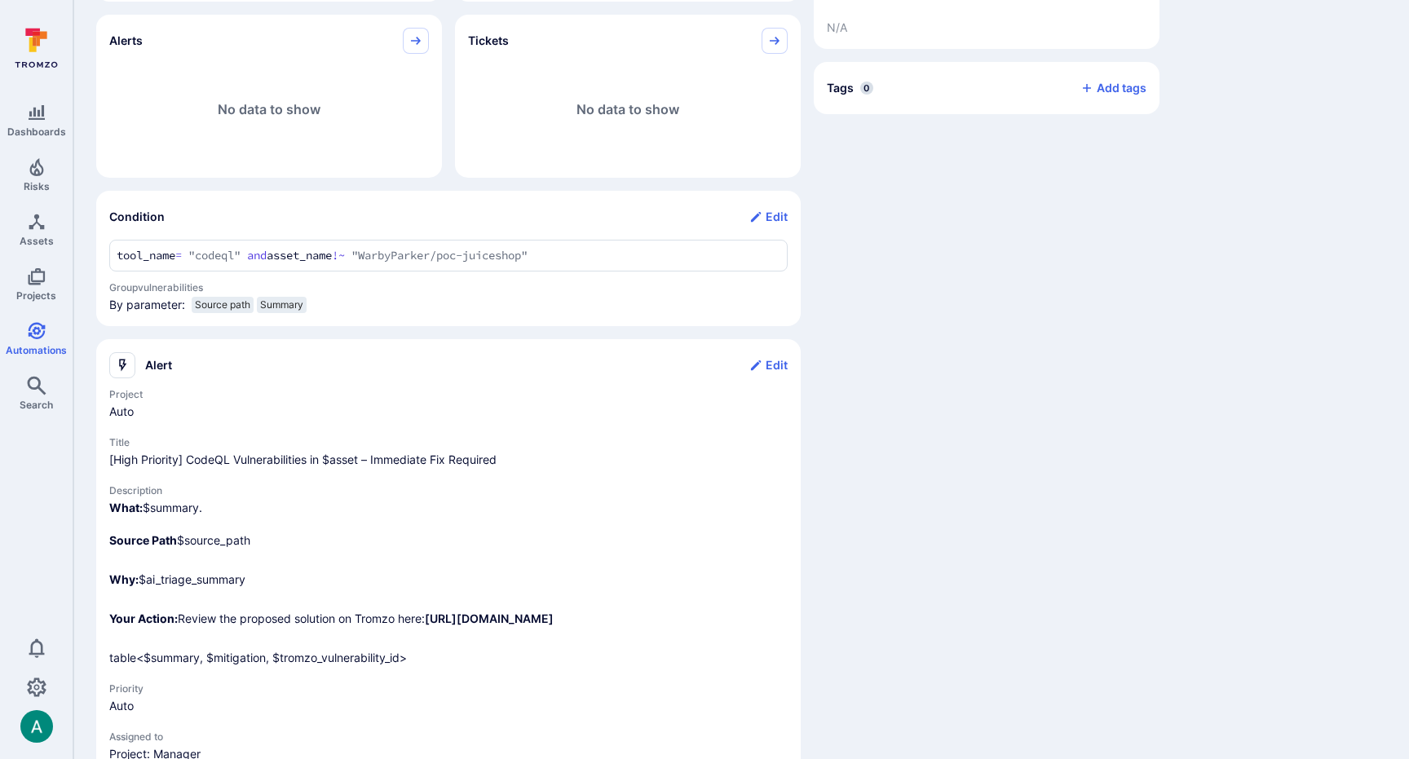
scroll to position [546, 0]
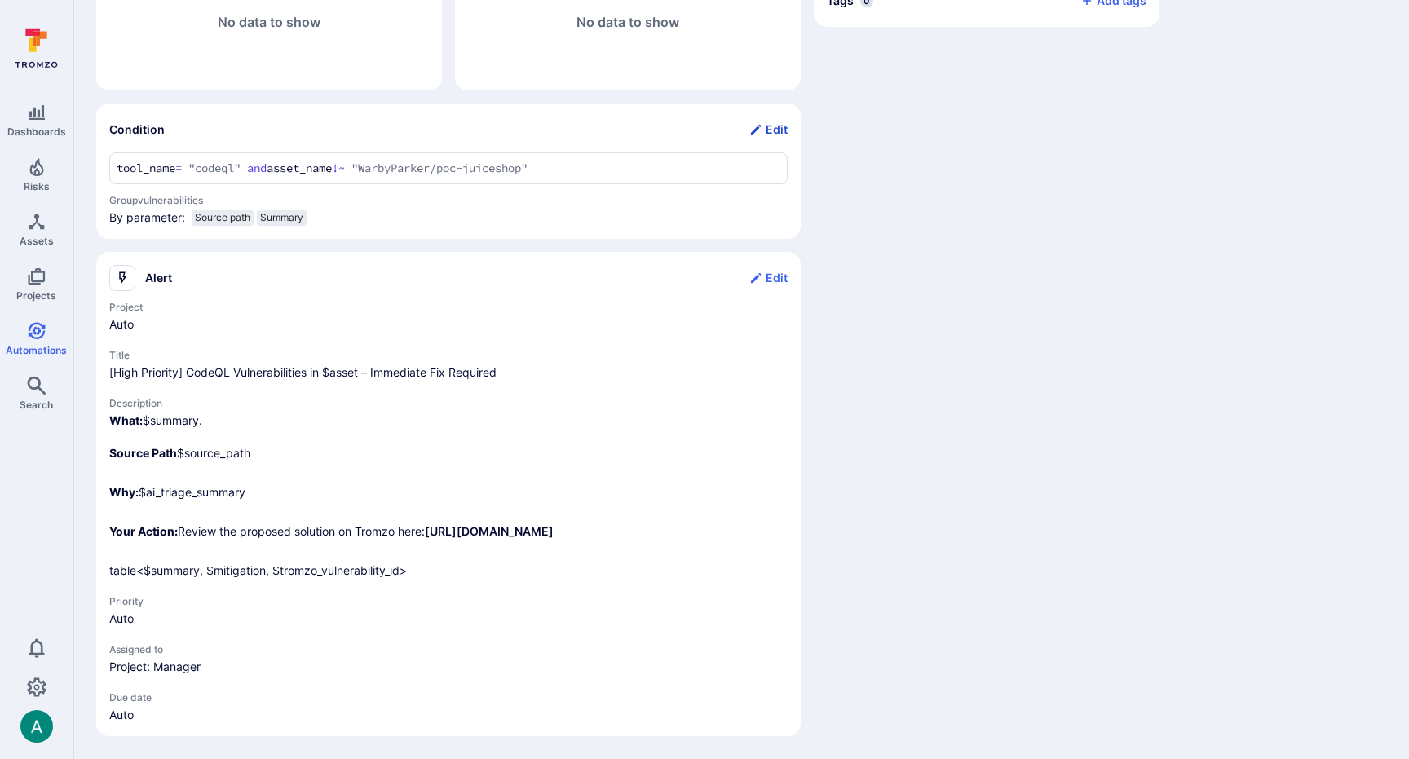
click at [762, 123] on icon "Condition widget" at bounding box center [755, 129] width 13 height 13
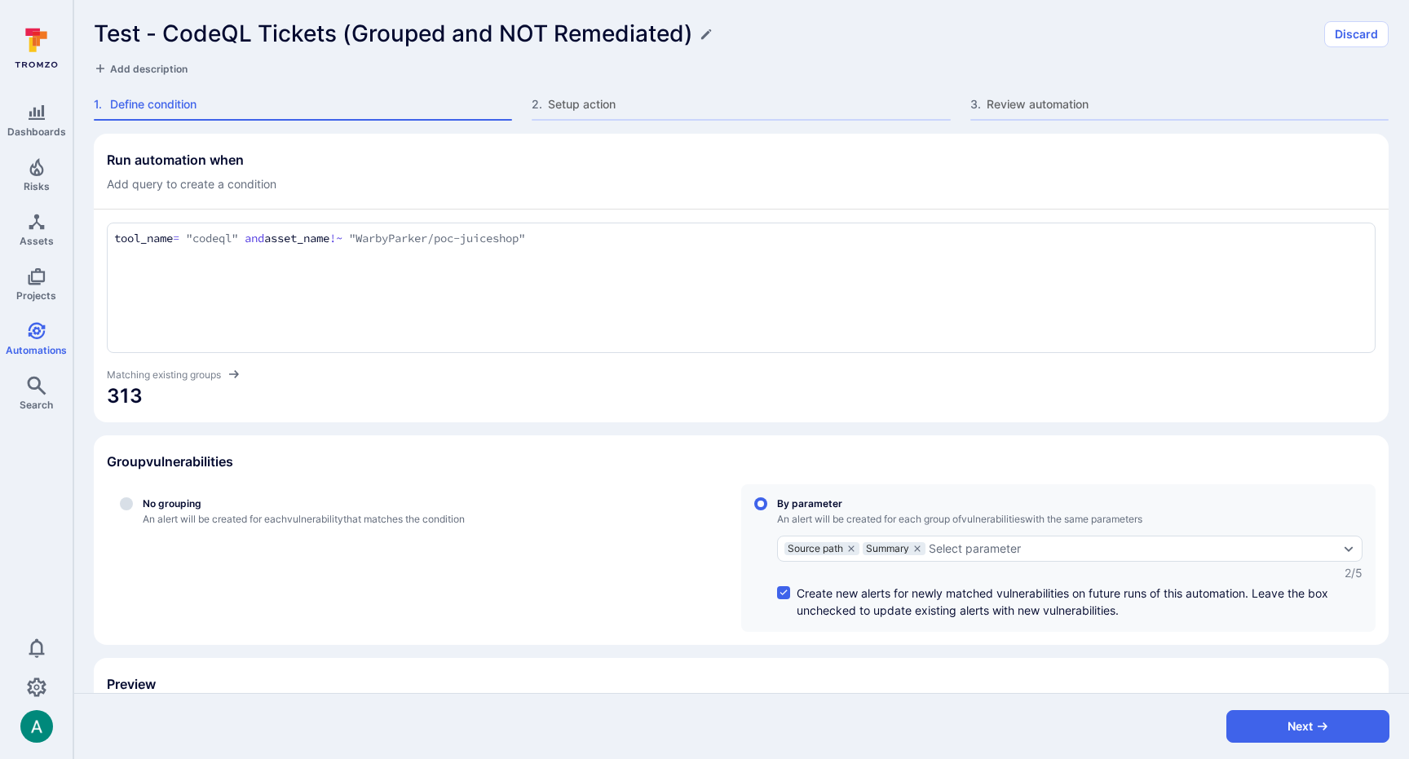
click at [620, 235] on textarea "tool_name = "codeql" and asset_name !~ "WarbyParker/poc-juiceshop"" at bounding box center [741, 239] width 1254 height 18
click at [258, 236] on textarea "tool_name = "codeql" and asset_name !~ "WarbyParker/poc-juiceshop"" at bounding box center [741, 239] width 1254 height 18
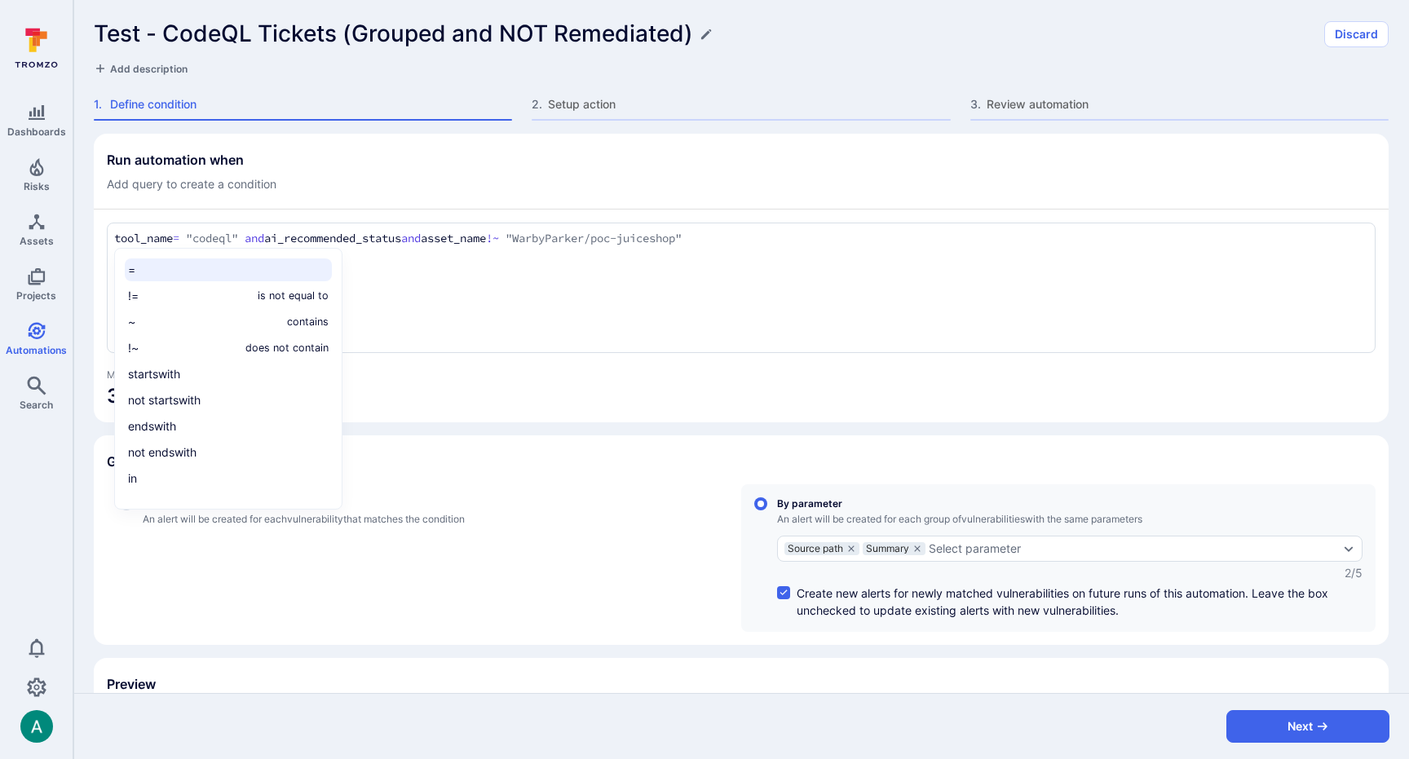
type textarea "tool_name = "codeql" and ai_recommended_status and asset_name !~ "= """
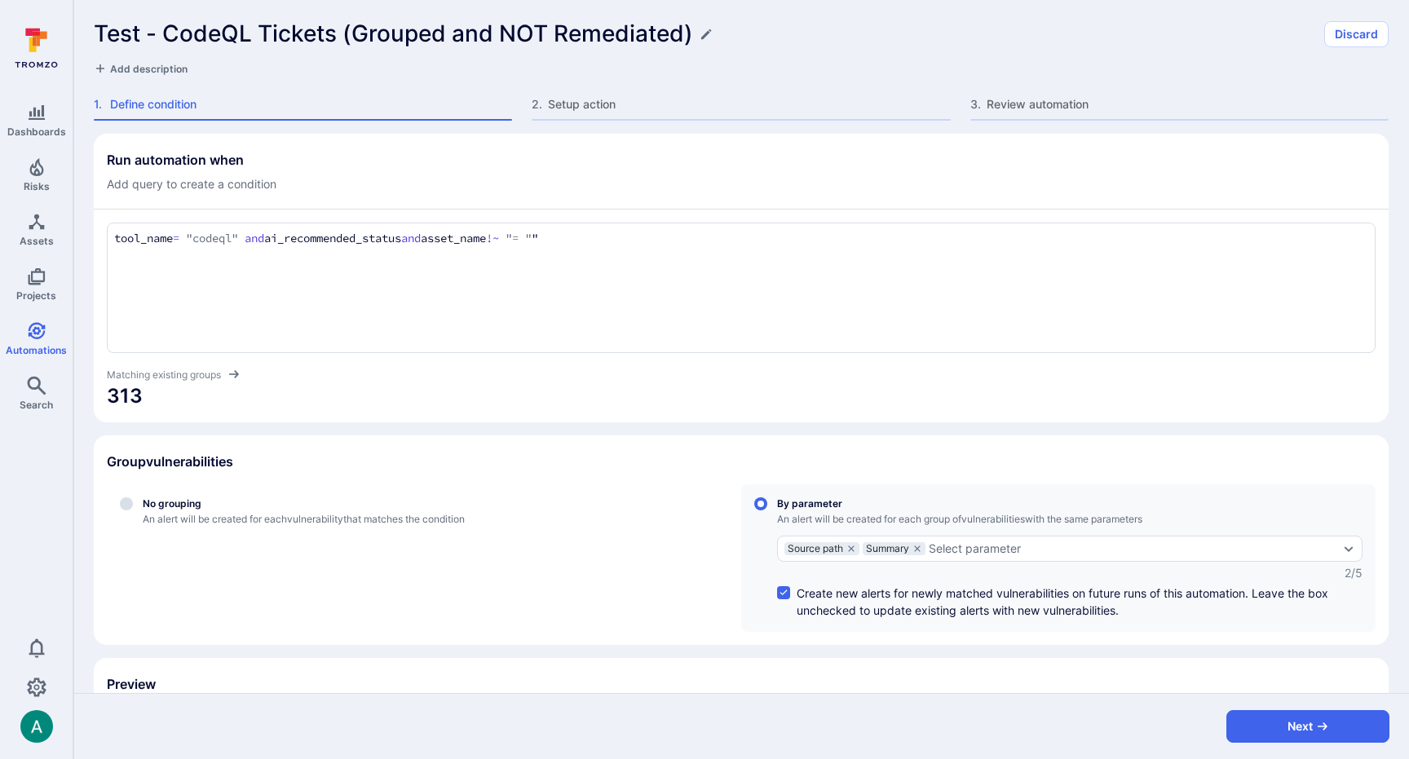
drag, startPoint x: 366, startPoint y: 232, endPoint x: 383, endPoint y: 232, distance: 17.1
click at [369, 232] on textarea "tool_name = "codeql" and ai_recommended_status and asset_name !~ "= """ at bounding box center [741, 239] width 1254 height 18
click at [550, 236] on textarea "tool_name = "codeql" and ai_recommended_status and asset_name !~ "= """ at bounding box center [741, 239] width 1254 height 18
click at [302, 232] on textarea "tool_name = "codeql" and asset_name !~ "WarbyParker/poc-juiceshop"" at bounding box center [741, 239] width 1254 height 18
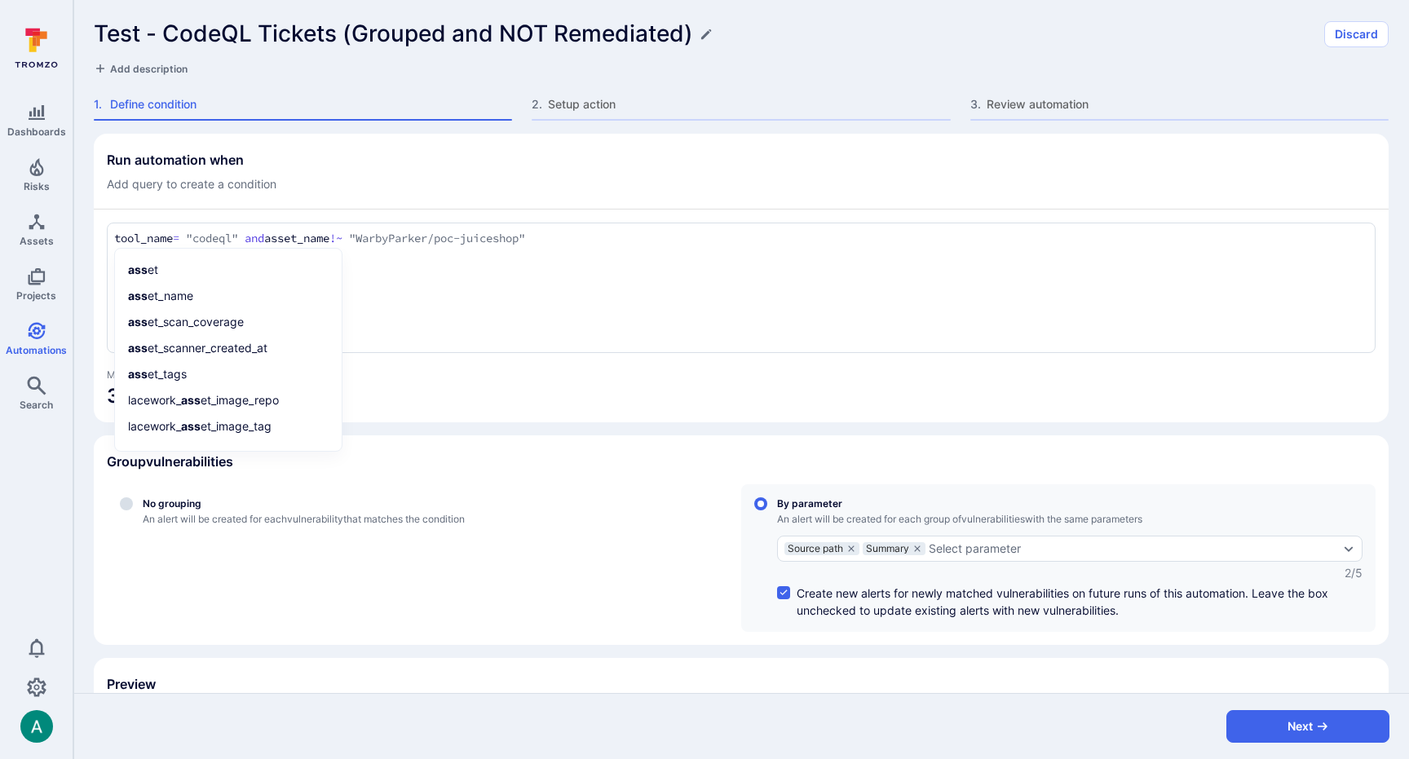
click at [663, 230] on textarea "tool_name = "codeql" and asset_name !~ "WarbyParker/poc-juiceshop"" at bounding box center [741, 239] width 1254 height 18
click at [645, 242] on textarea "tool_name = "codeql" and asset_name !~ "WarbyParker/poc-juiceshop"" at bounding box center [741, 239] width 1254 height 18
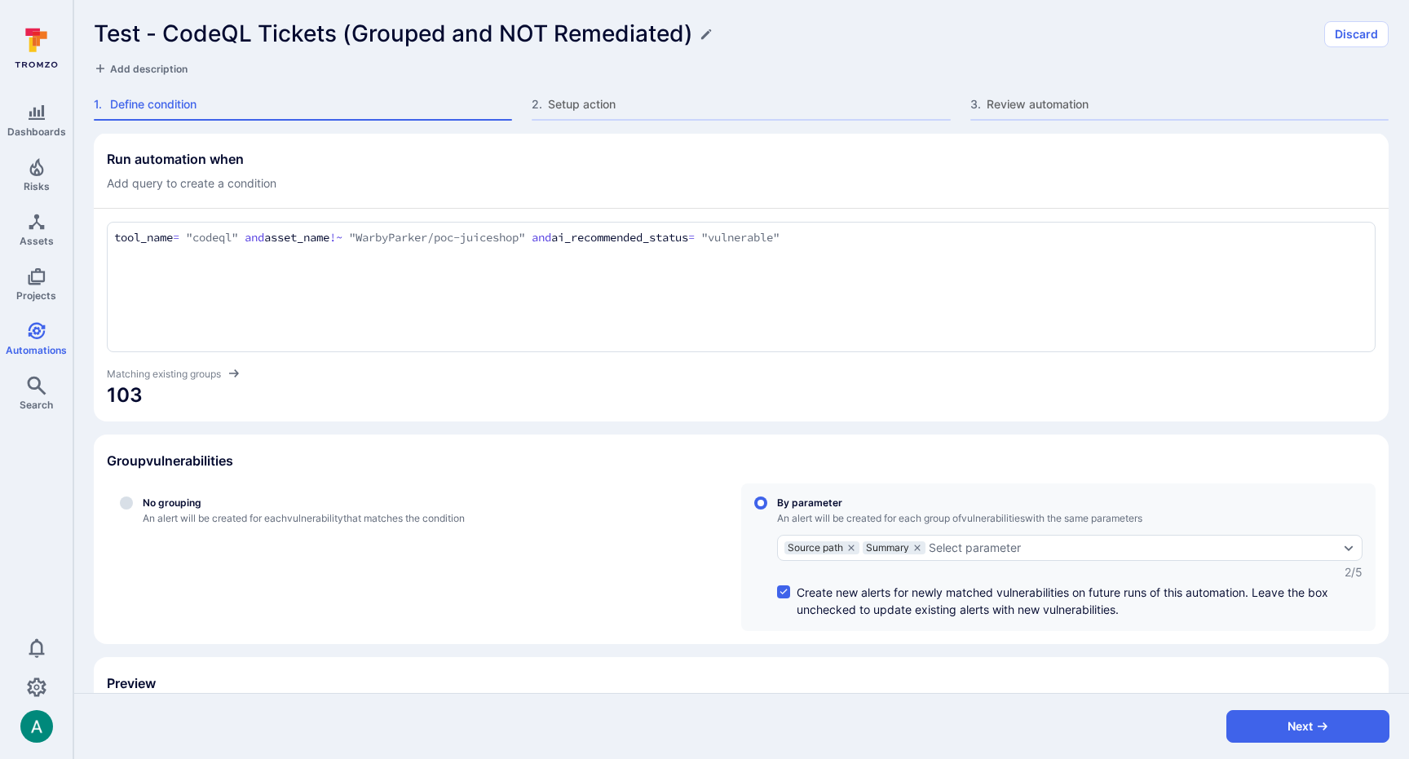
click at [689, 262] on div "tool_name = "codeql" and asset_name !~ "WarbyParker/poc-juiceshop" and ai_recom…" at bounding box center [741, 287] width 1268 height 130
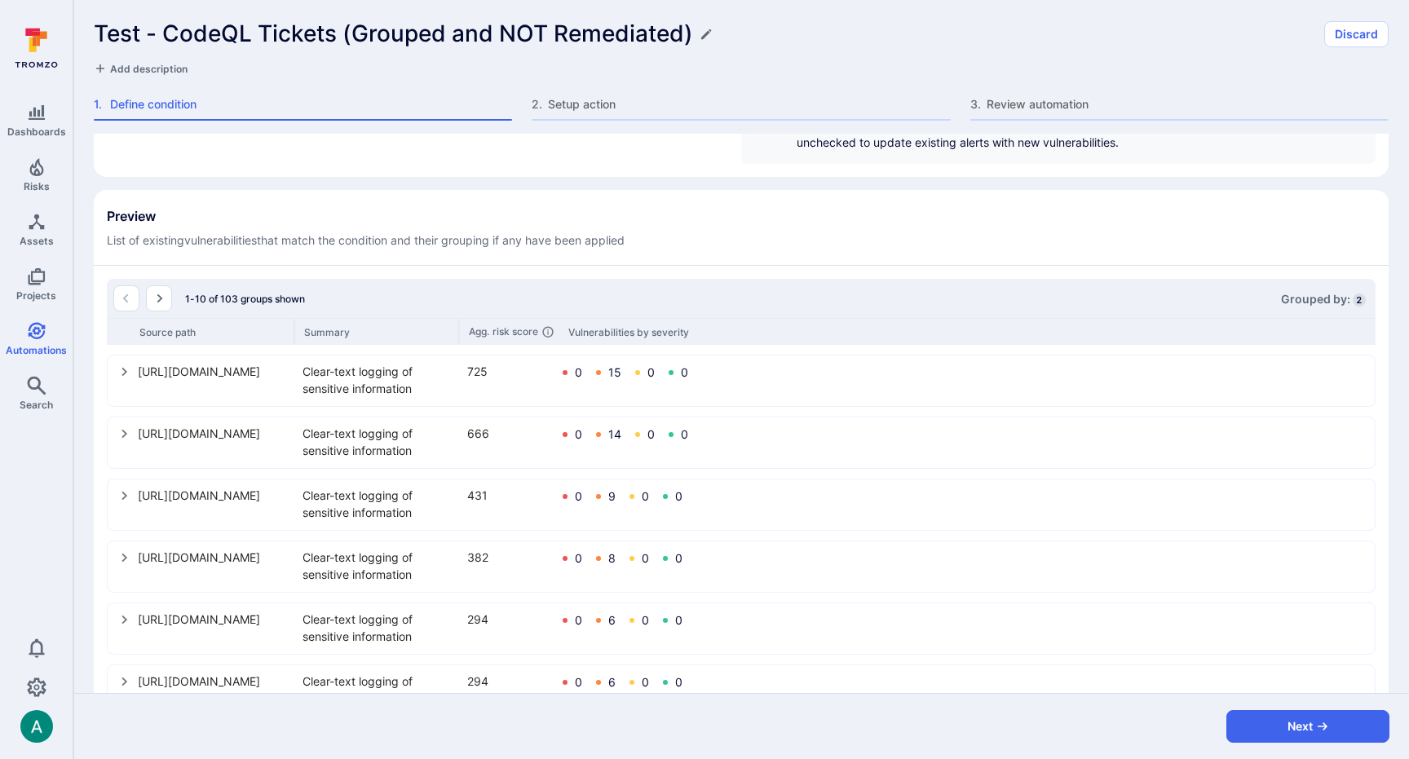
scroll to position [357, 0]
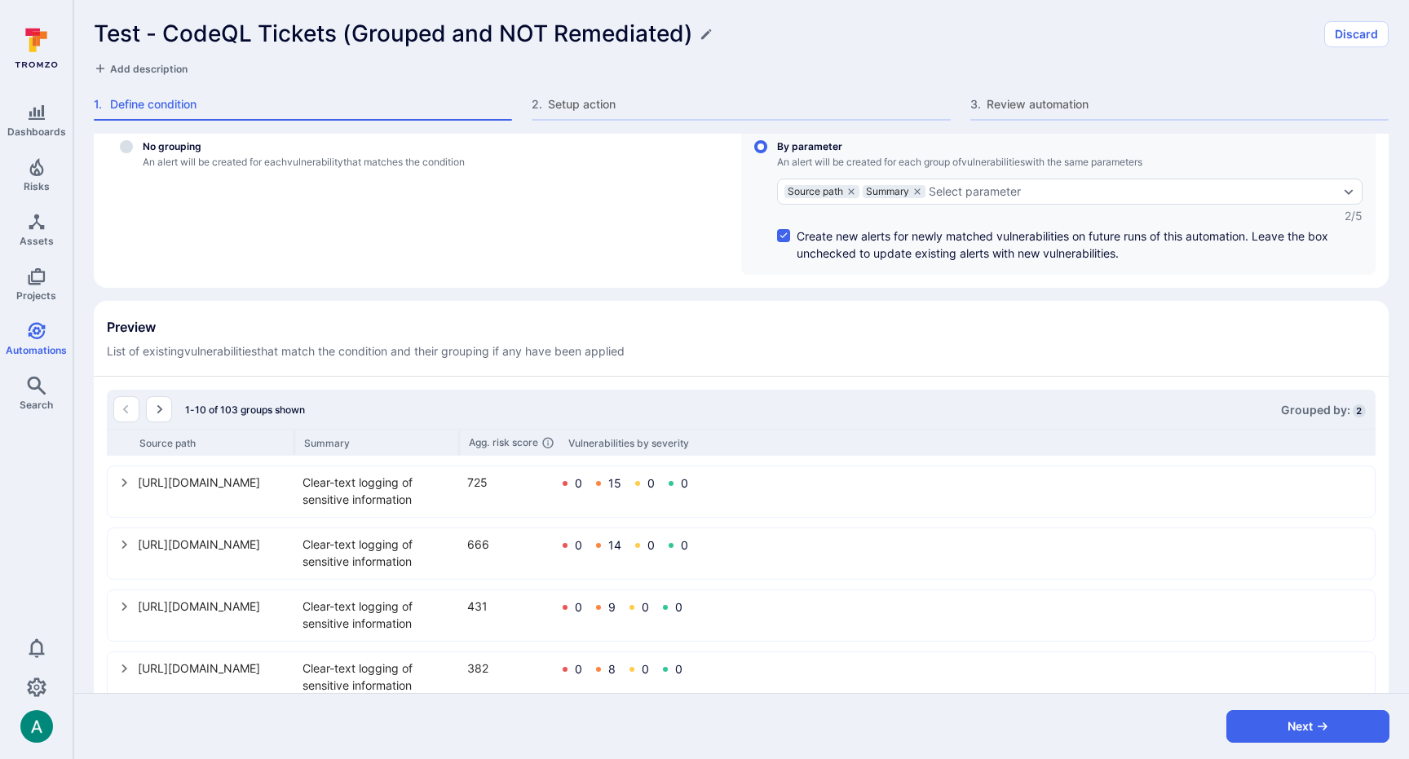
click at [126, 485] on icon "select group" at bounding box center [124, 482] width 13 height 13
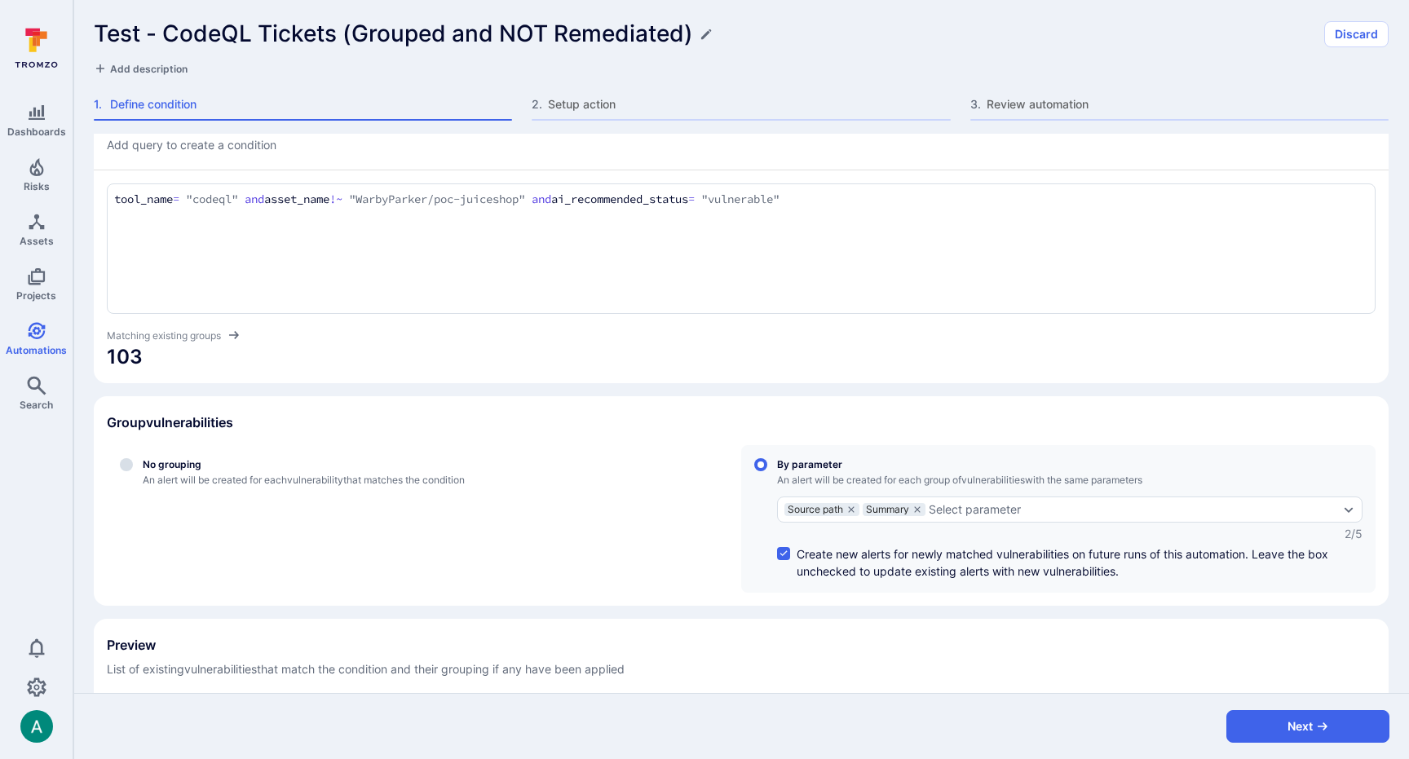
scroll to position [22, 0]
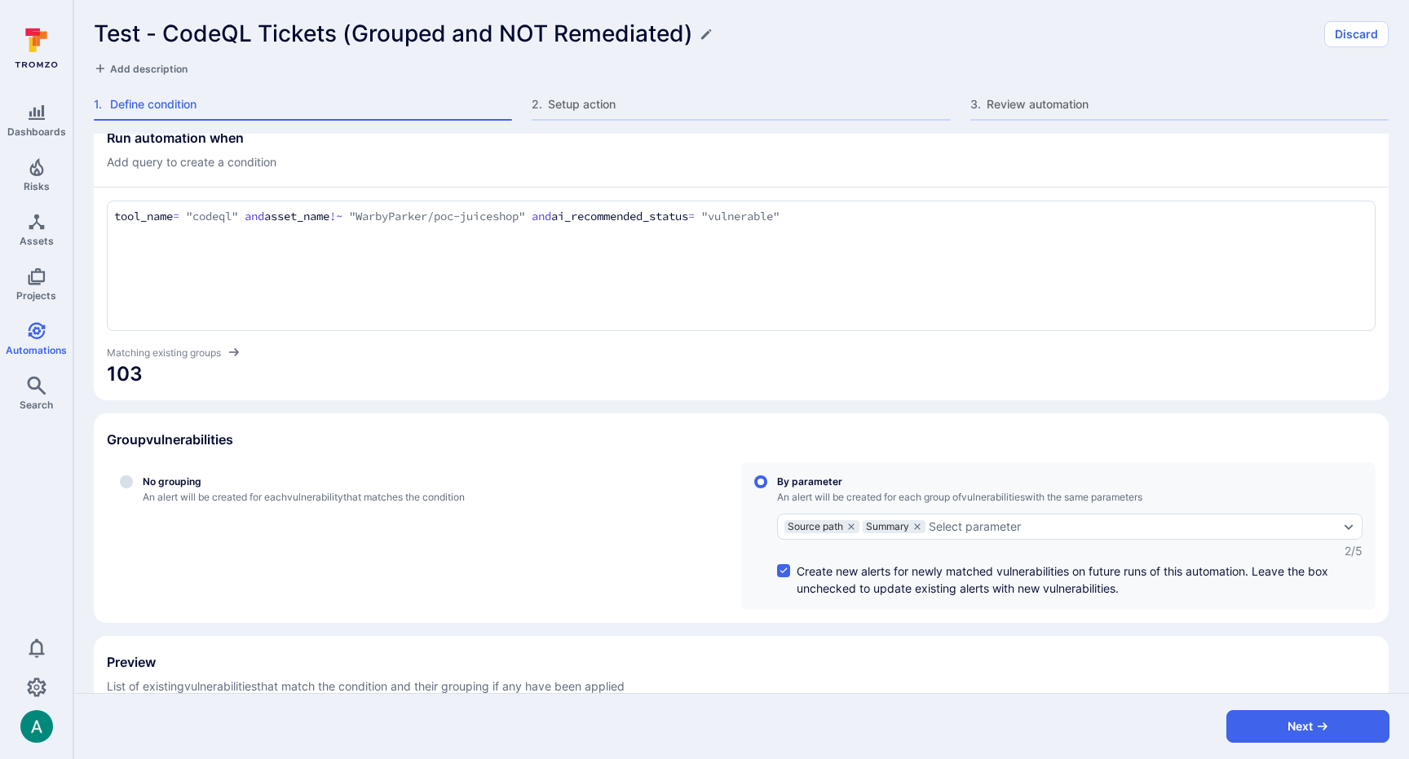
click at [906, 221] on textarea "tool_name = "codeql" and asset_name !~ "WarbyParker/poc-juiceshop" and ai_recom…" at bounding box center [741, 217] width 1254 height 18
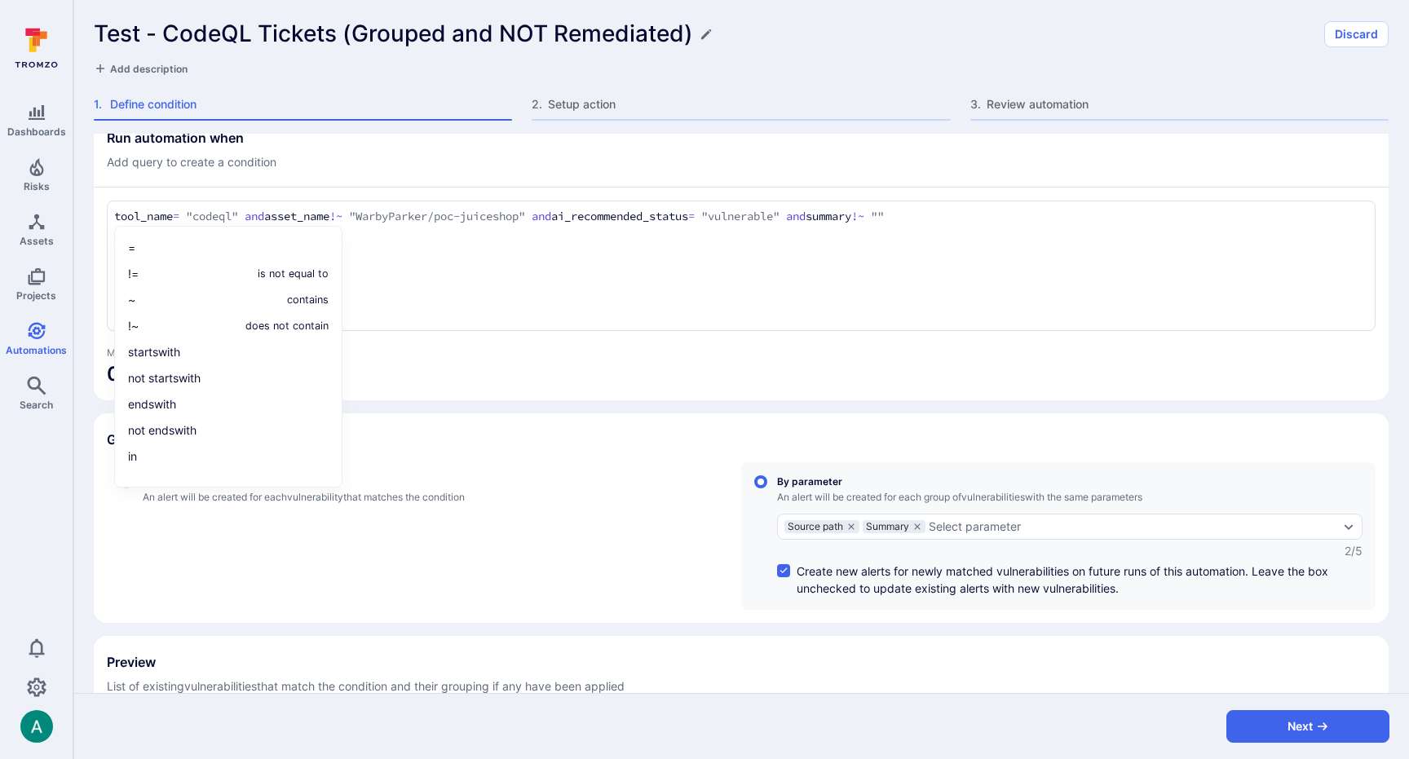
click at [780, 257] on div "tool_name = "codeql" and asset_name !~ "WarbyParker/poc-juiceshop" and ai_recom…" at bounding box center [741, 266] width 1268 height 130
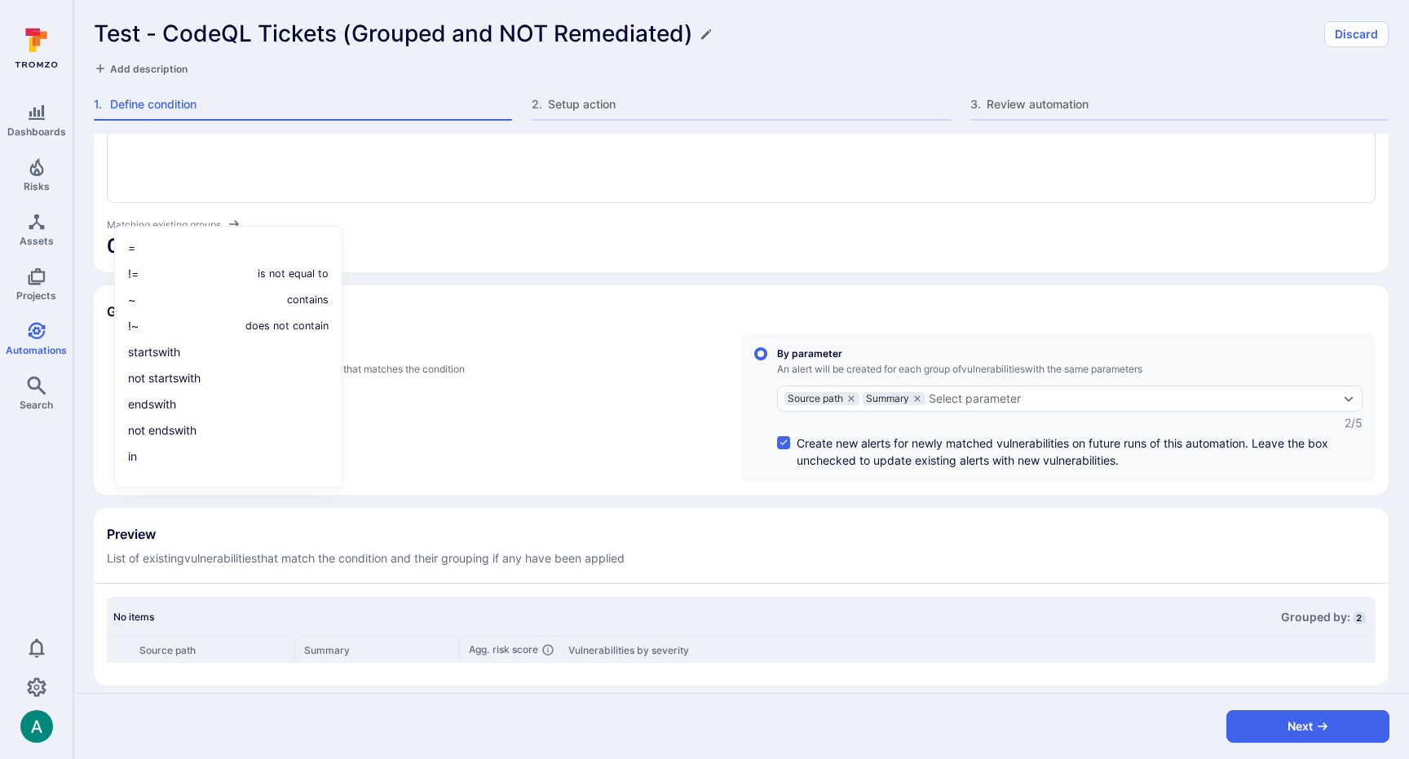
scroll to position [162, 0]
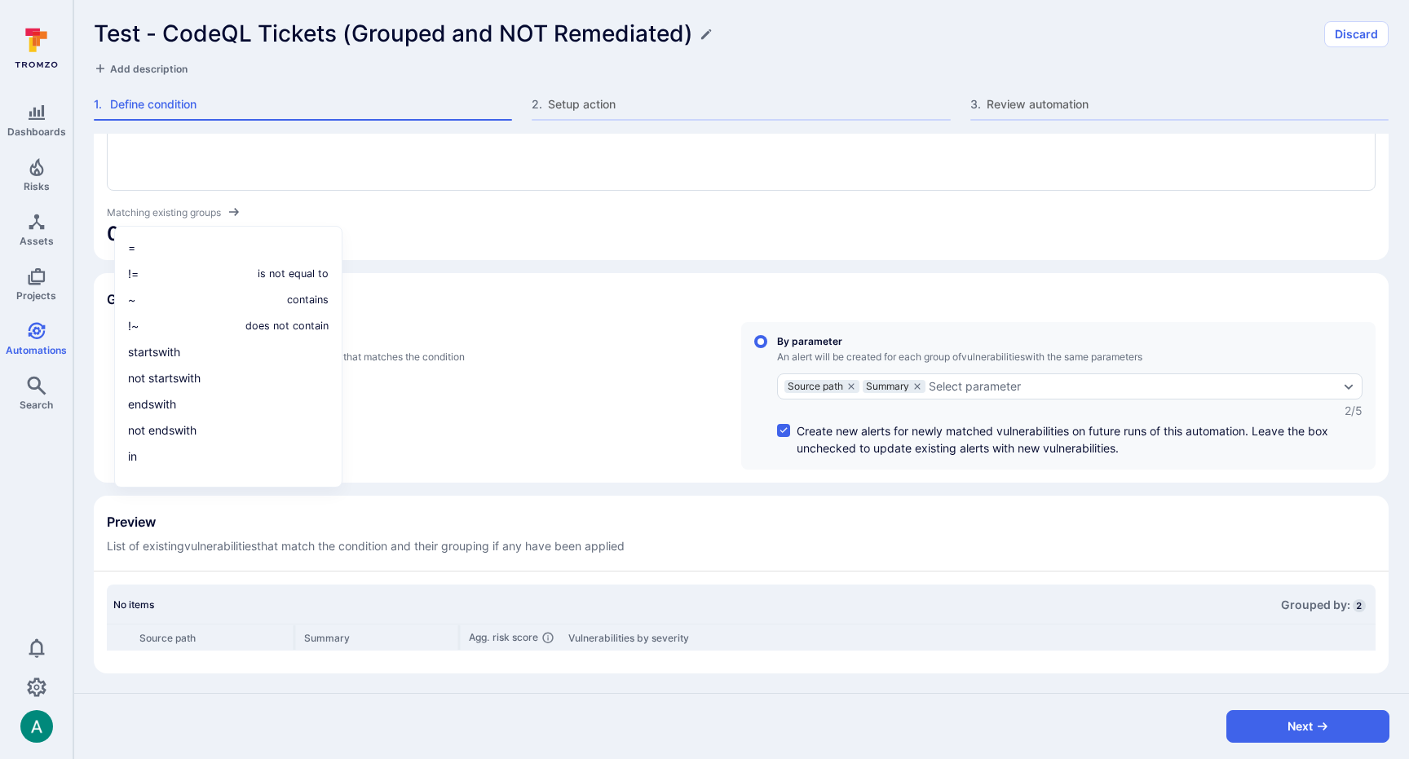
click at [558, 152] on div "tool_name = "codeql" and asset_name !~ "WarbyParker/poc-juiceshop" and ai_recom…" at bounding box center [741, 125] width 1268 height 130
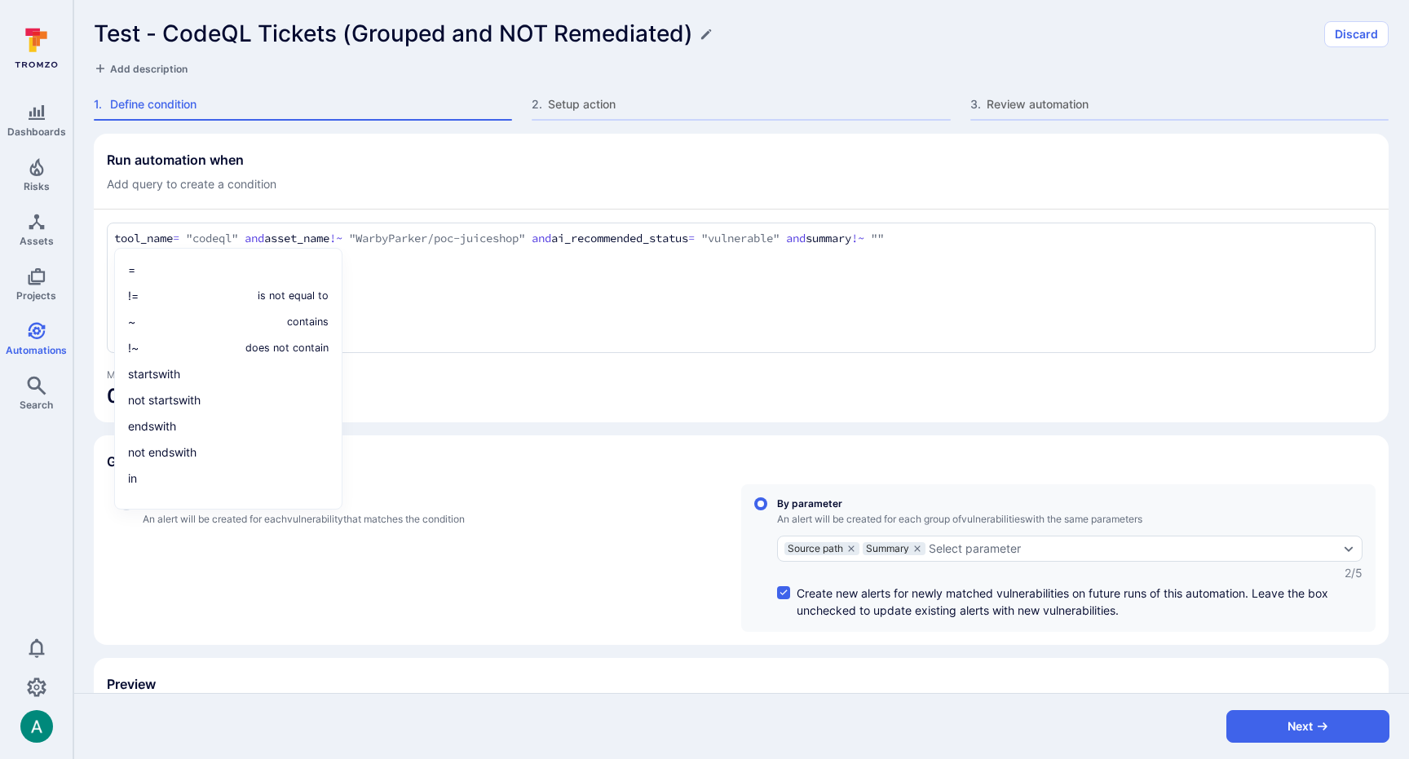
click at [963, 240] on textarea "tool_name = "codeql" and asset_name !~ "WarbyParker/poc-juiceshop" and ai_recom…" at bounding box center [741, 239] width 1254 height 18
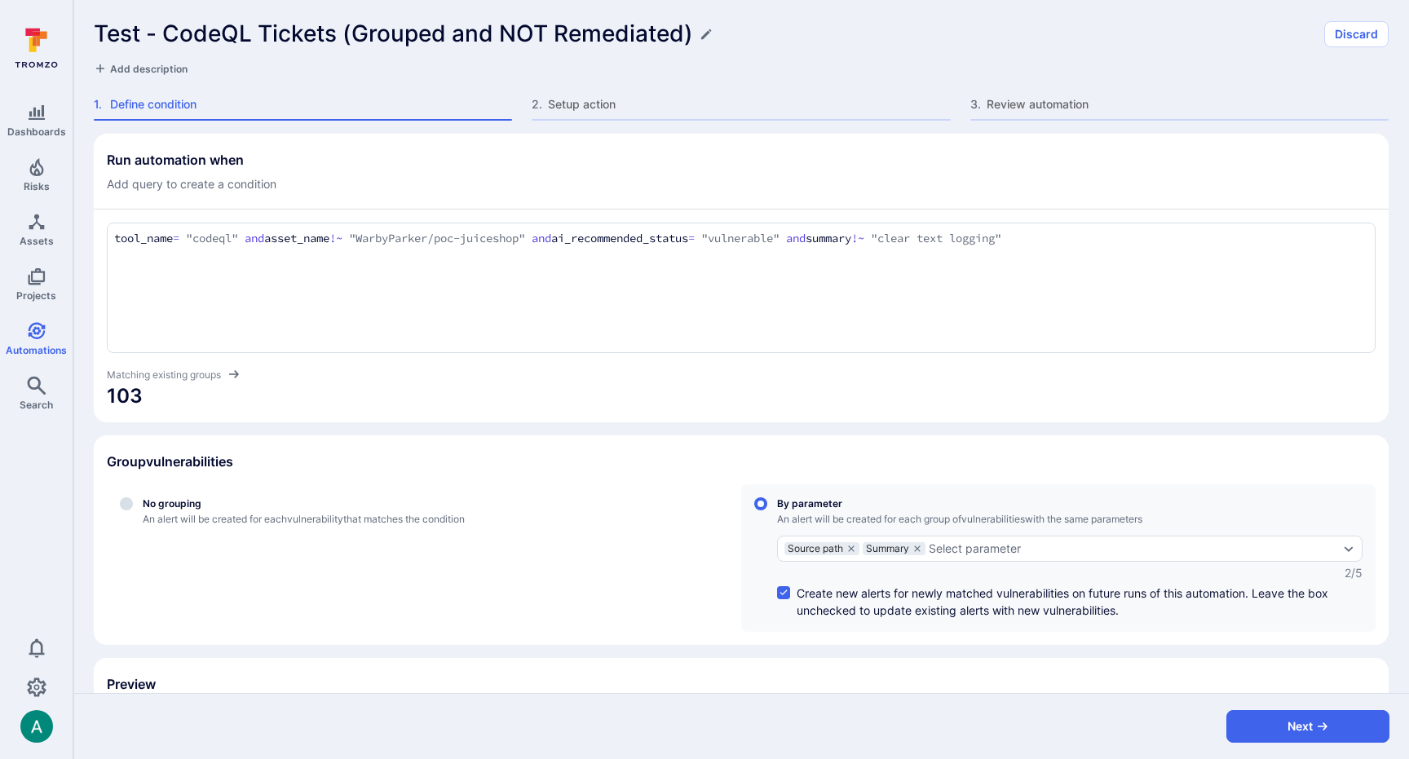
click at [929, 304] on div "tool_name = "codeql" and asset_name !~ "WarbyParker/poc-juiceshop" and ai_recom…" at bounding box center [741, 288] width 1268 height 130
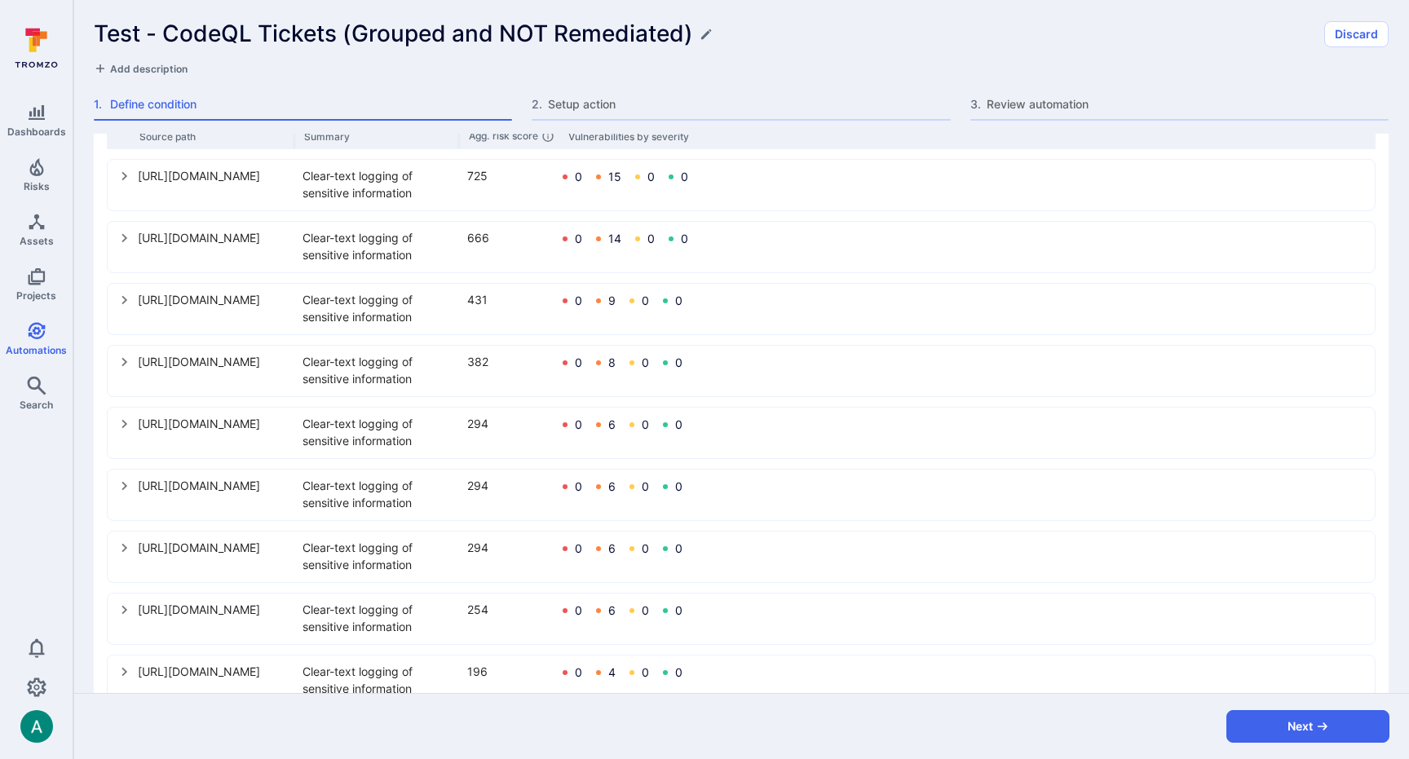
scroll to position [677, 0]
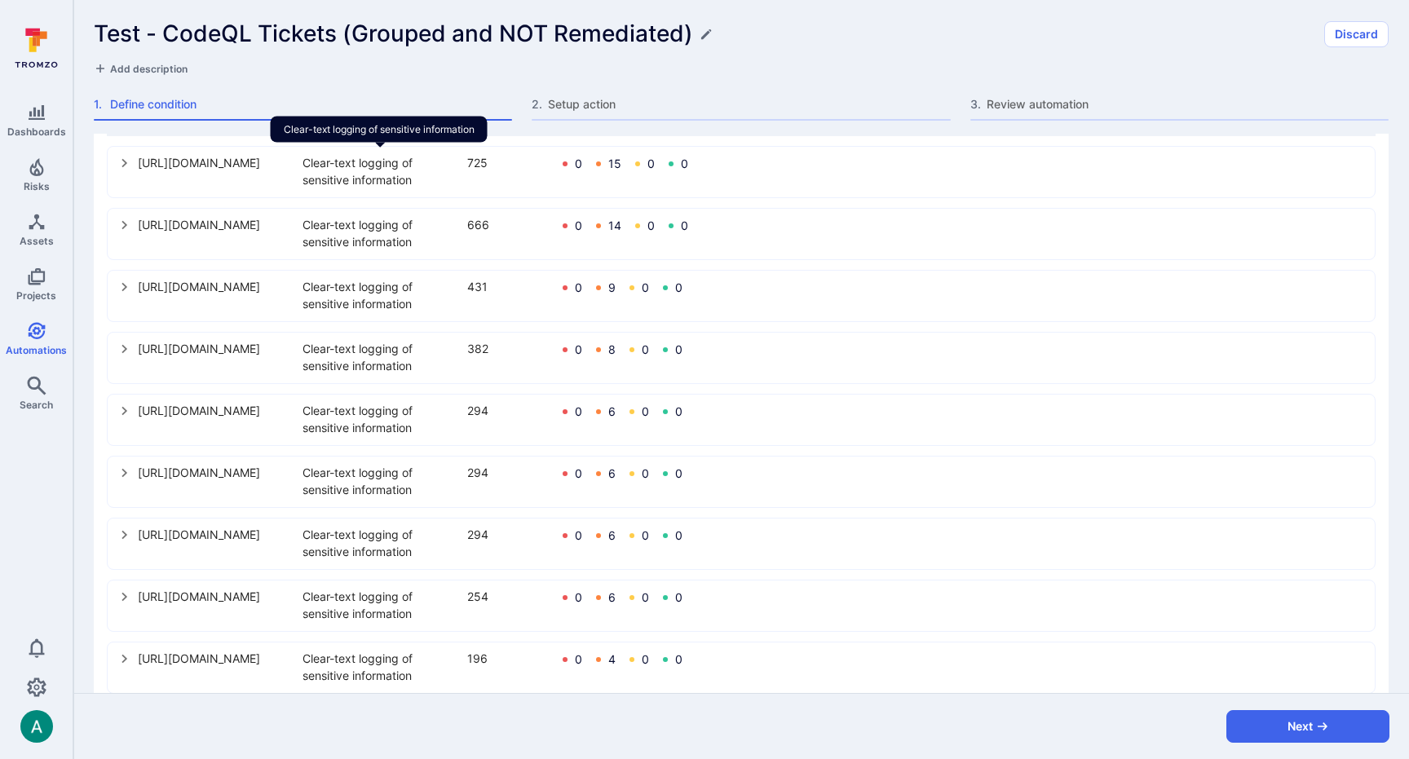
drag, startPoint x: 304, startPoint y: 161, endPoint x: 409, endPoint y: 175, distance: 106.2
click at [409, 175] on div "Clear-text logging of sensitive information" at bounding box center [379, 171] width 155 height 34
drag, startPoint x: 420, startPoint y: 182, endPoint x: 308, endPoint y: 165, distance: 112.9
click at [307, 166] on div "Clear-text logging of sensitive information" at bounding box center [379, 171] width 155 height 34
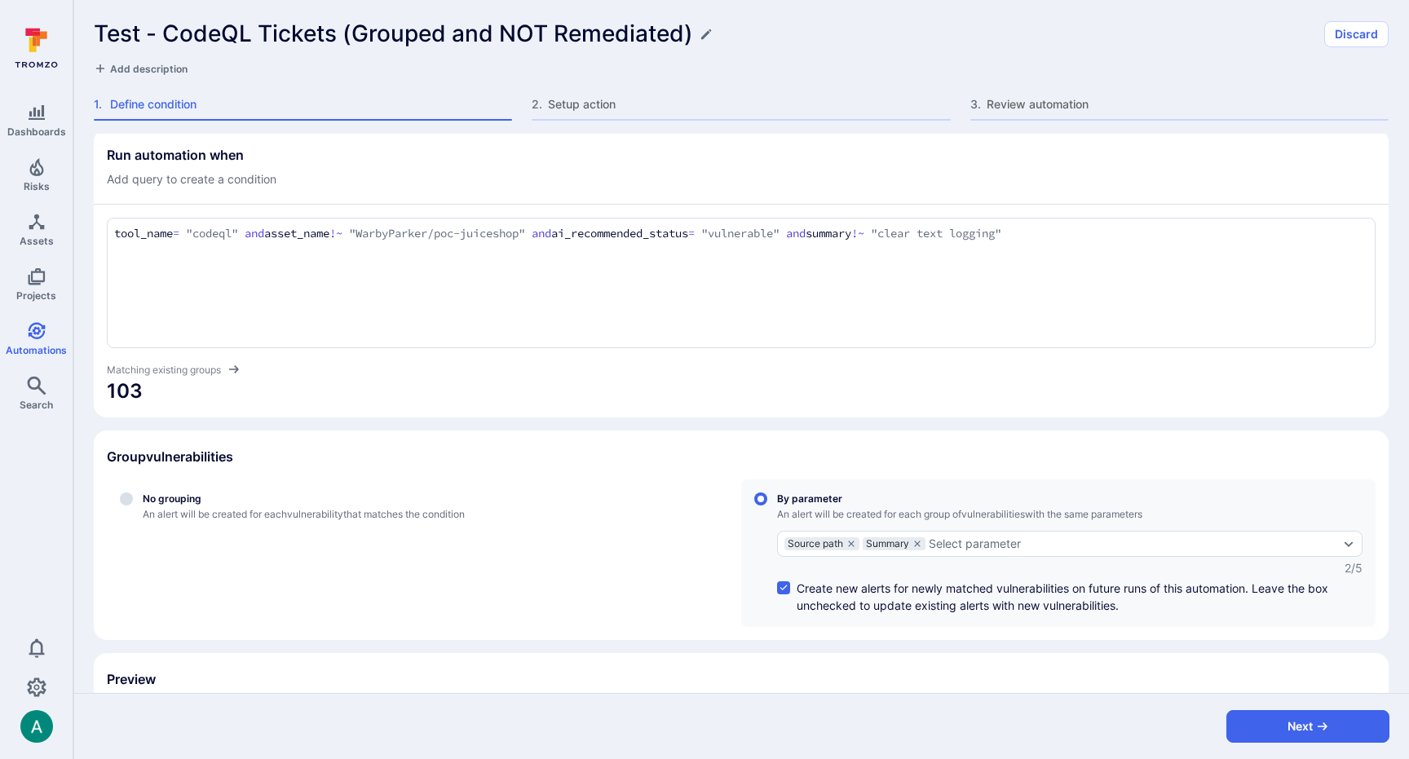
scroll to position [0, 0]
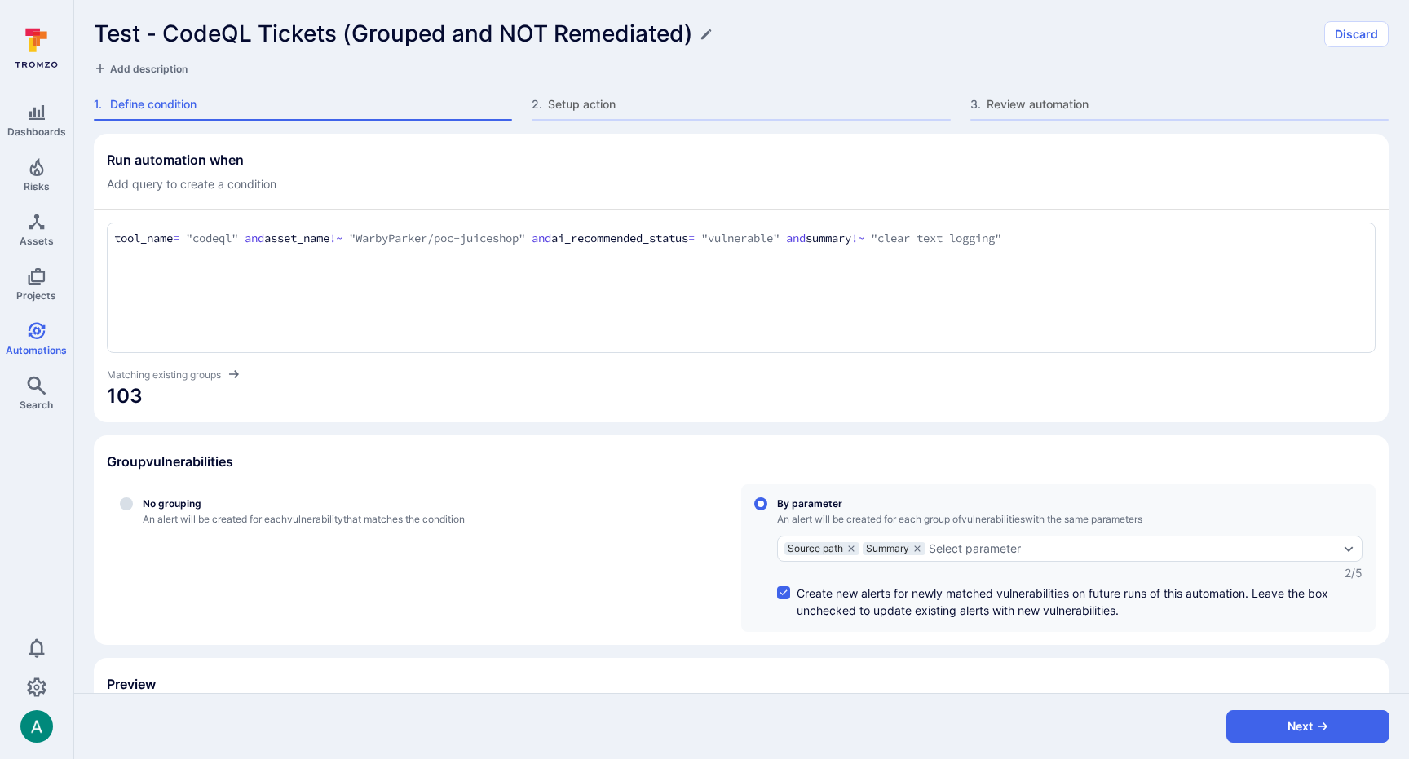
click at [1003, 241] on textarea "tool_name = "codeql" and asset_name !~ "WarbyParker/poc-juiceshop" and ai_recom…" at bounding box center [741, 239] width 1254 height 18
type textarea "tool_name = "codeql" and asset_name !~ "WarbyParker/poc-juiceshop" and ai_recom…"
click at [937, 397] on span "50" at bounding box center [741, 396] width 1268 height 26
click at [1326, 722] on icon "button" at bounding box center [1322, 726] width 13 height 13
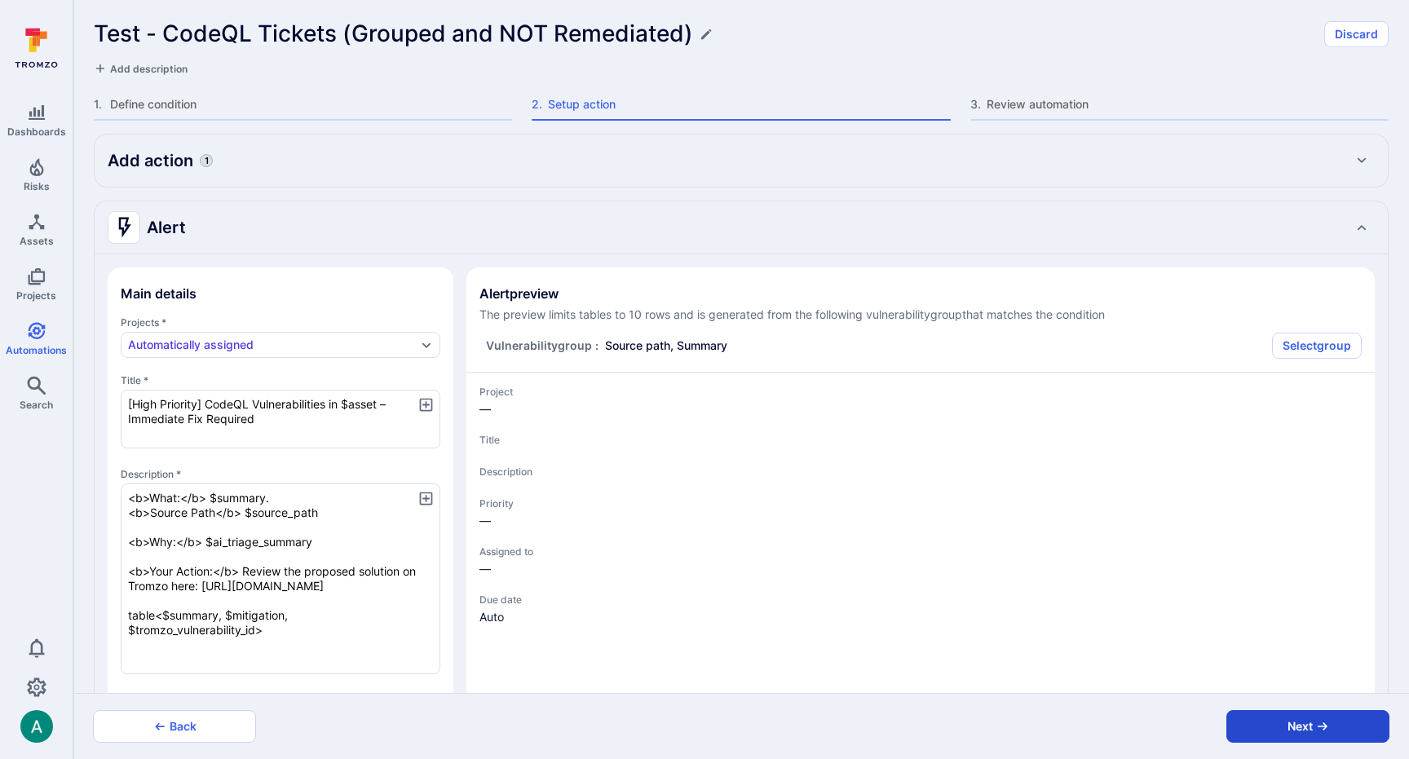
type textarea "x"
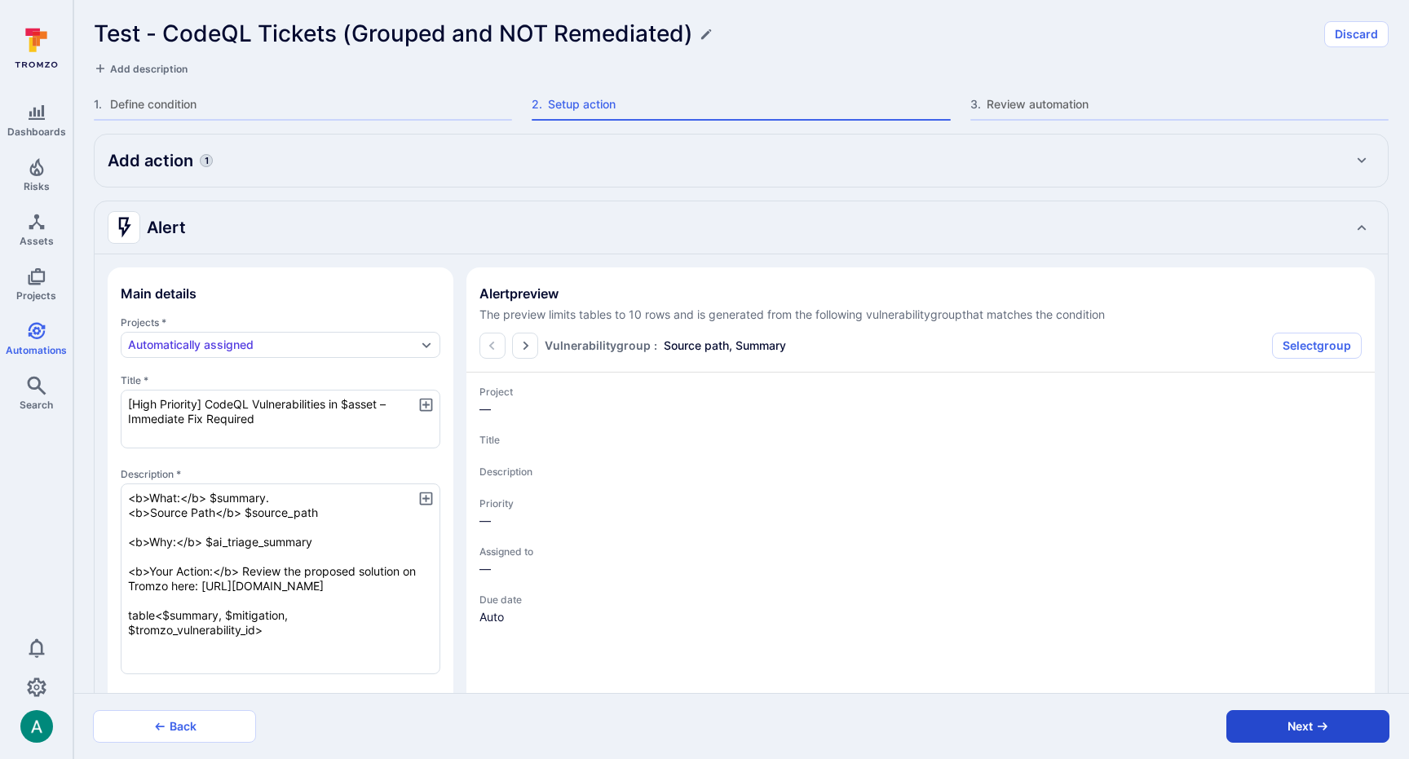
type textarea "x"
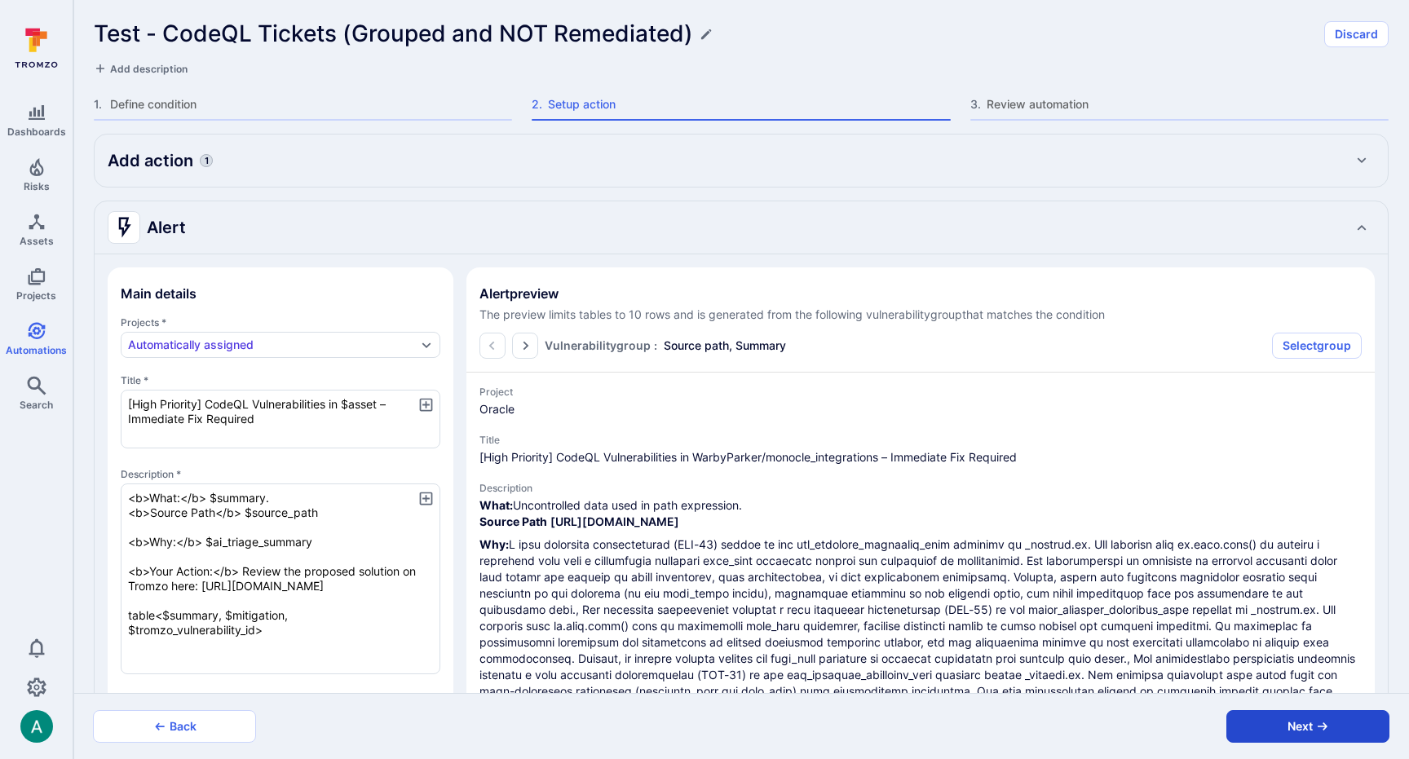
click at [1292, 723] on button "Next" at bounding box center [1307, 726] width 163 height 33
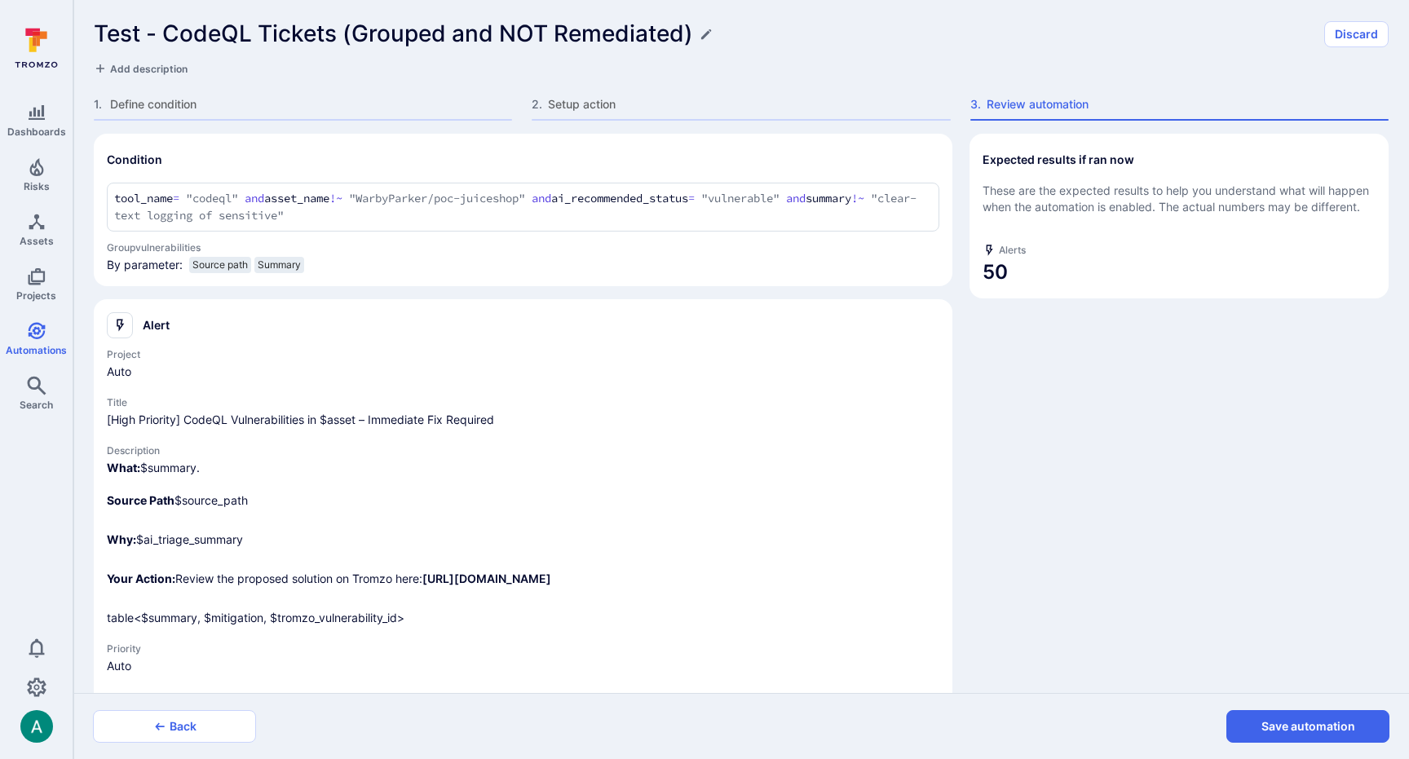
click at [1293, 723] on button "Save automation" at bounding box center [1307, 726] width 163 height 33
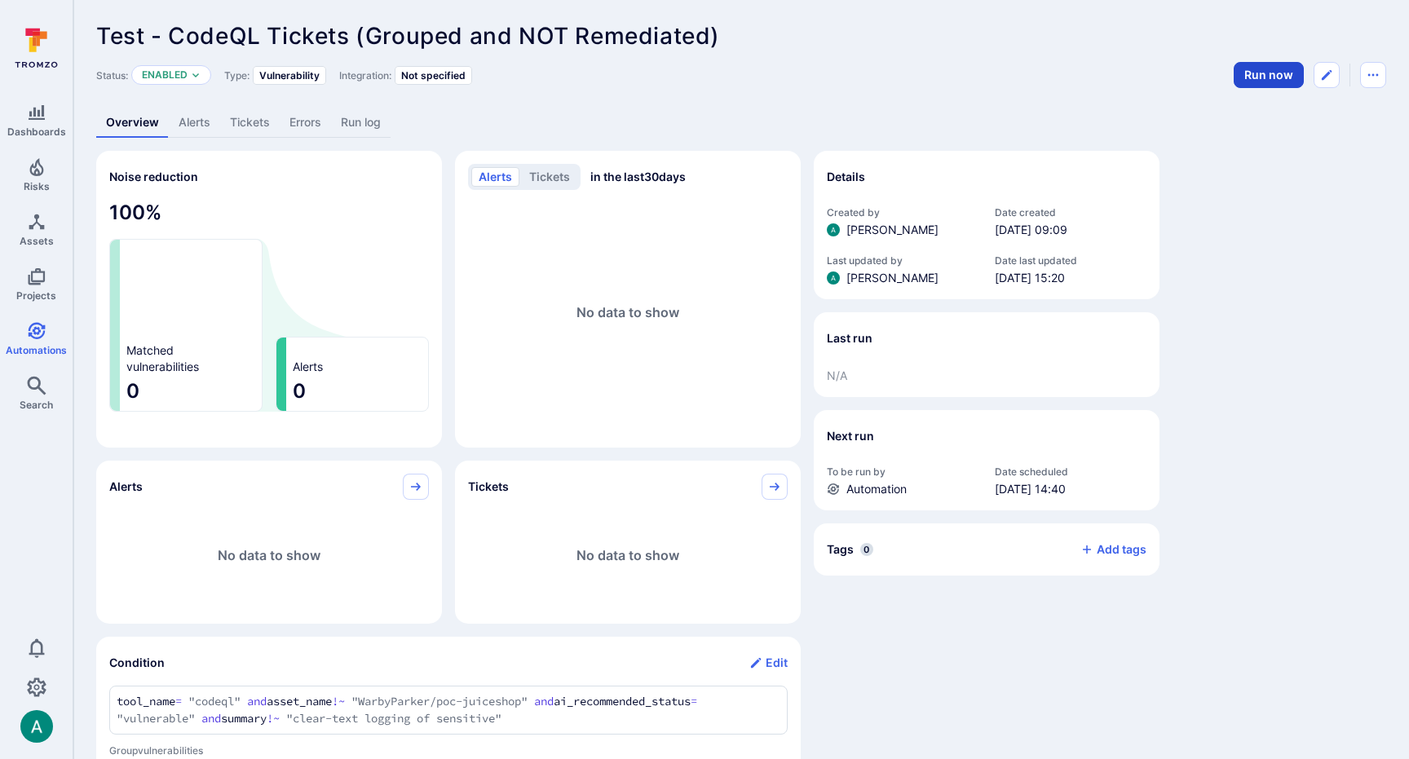
click at [1243, 73] on button "Run now" at bounding box center [1268, 75] width 70 height 26
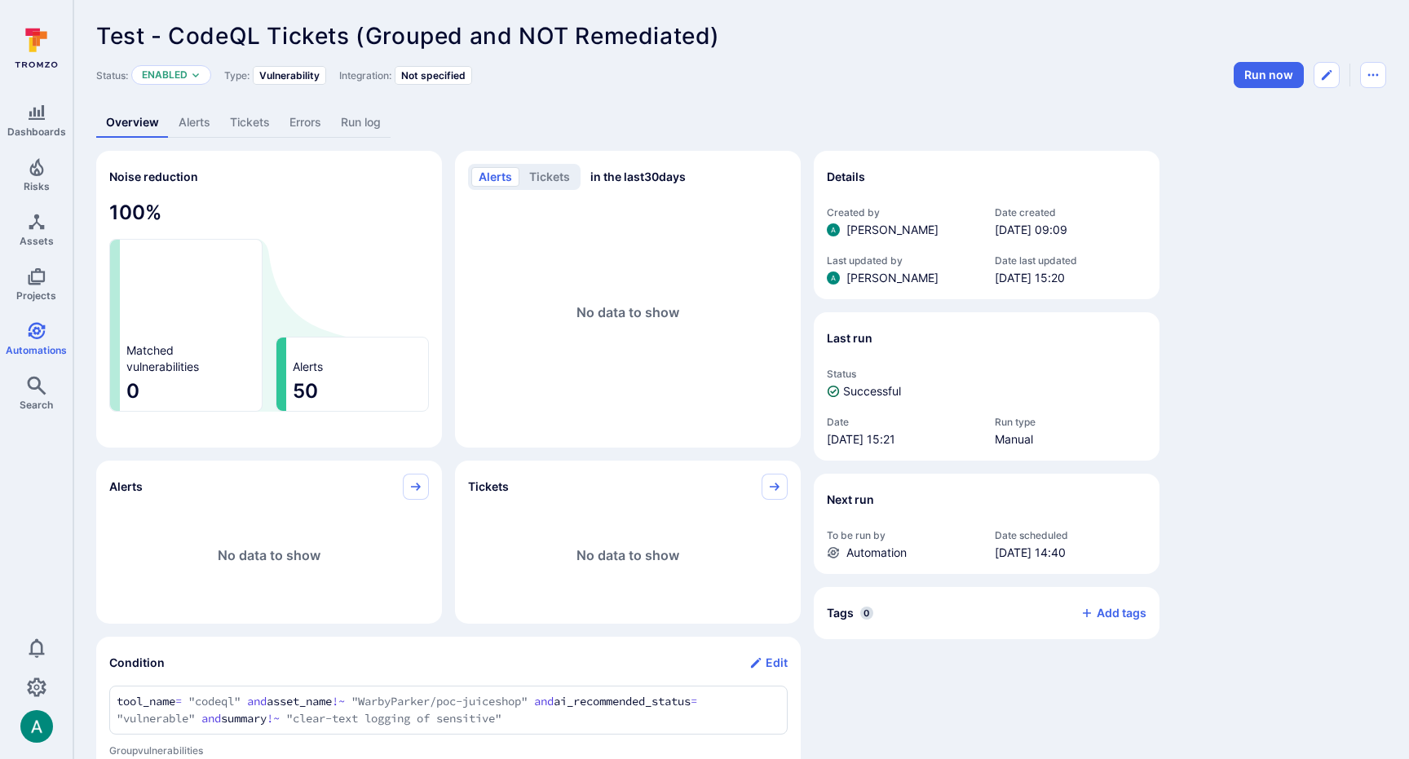
click at [186, 116] on link "Alerts" at bounding box center [194, 123] width 51 height 30
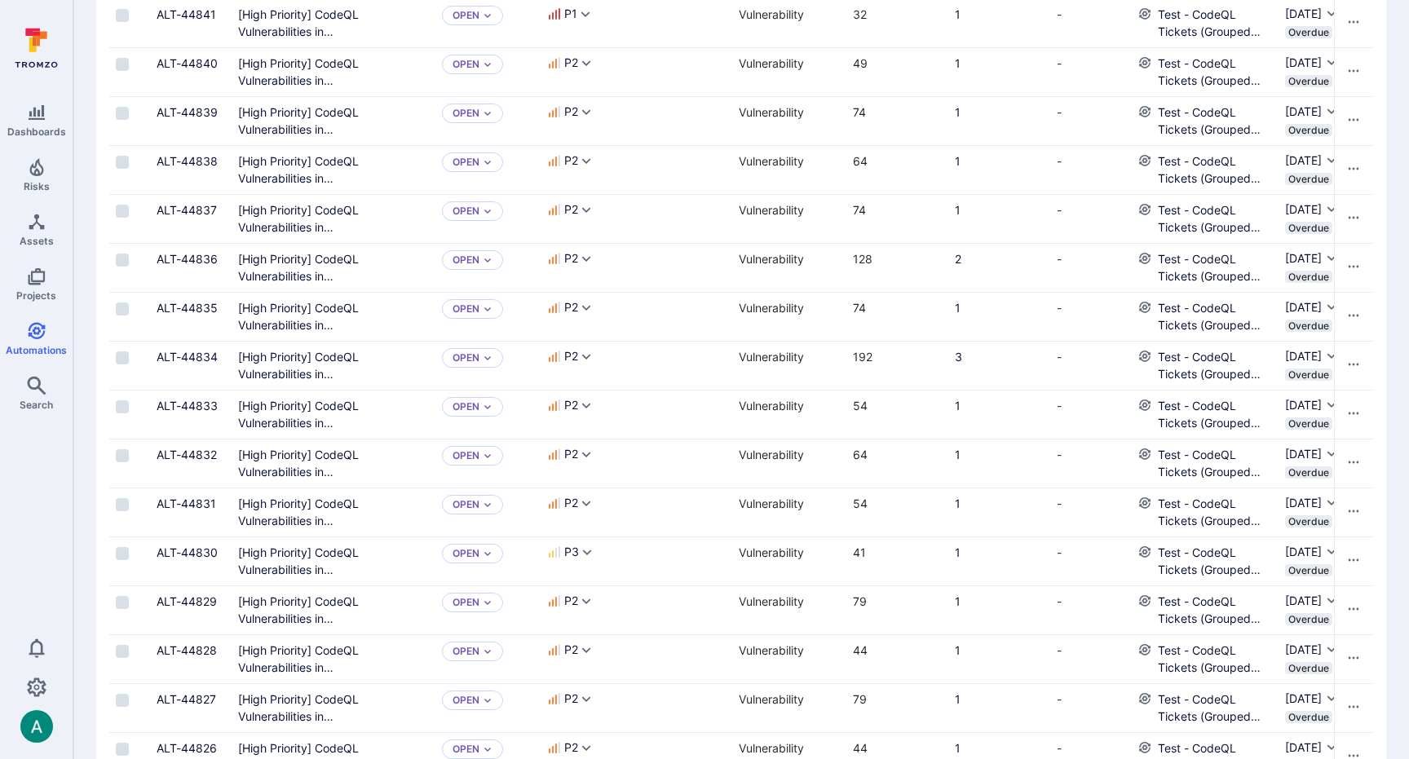
scroll to position [1011, 0]
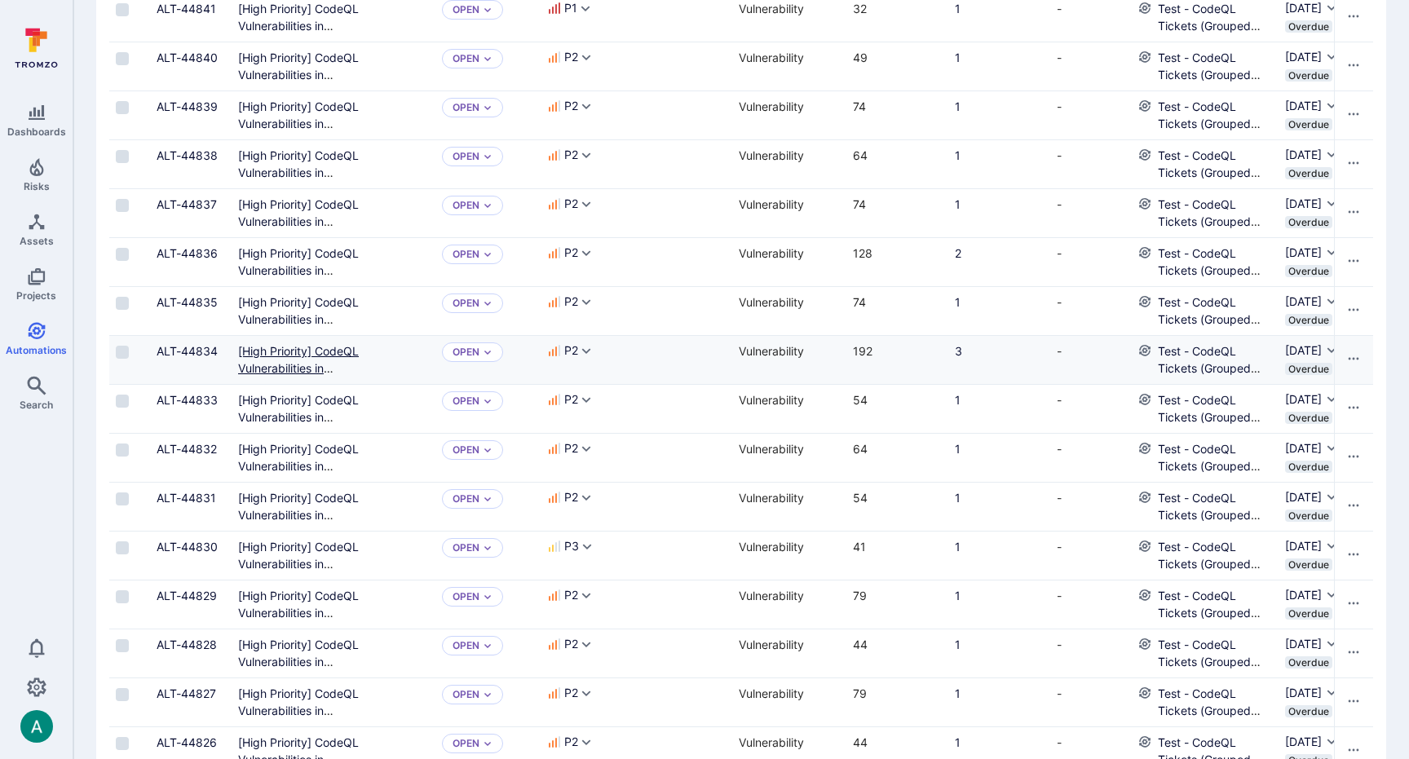
click at [260, 351] on Required"] "[High Priority] CodeQL Vulnerabilities in WarbyParker/monocle_integrations – Im…" at bounding box center [331, 376] width 186 height 65
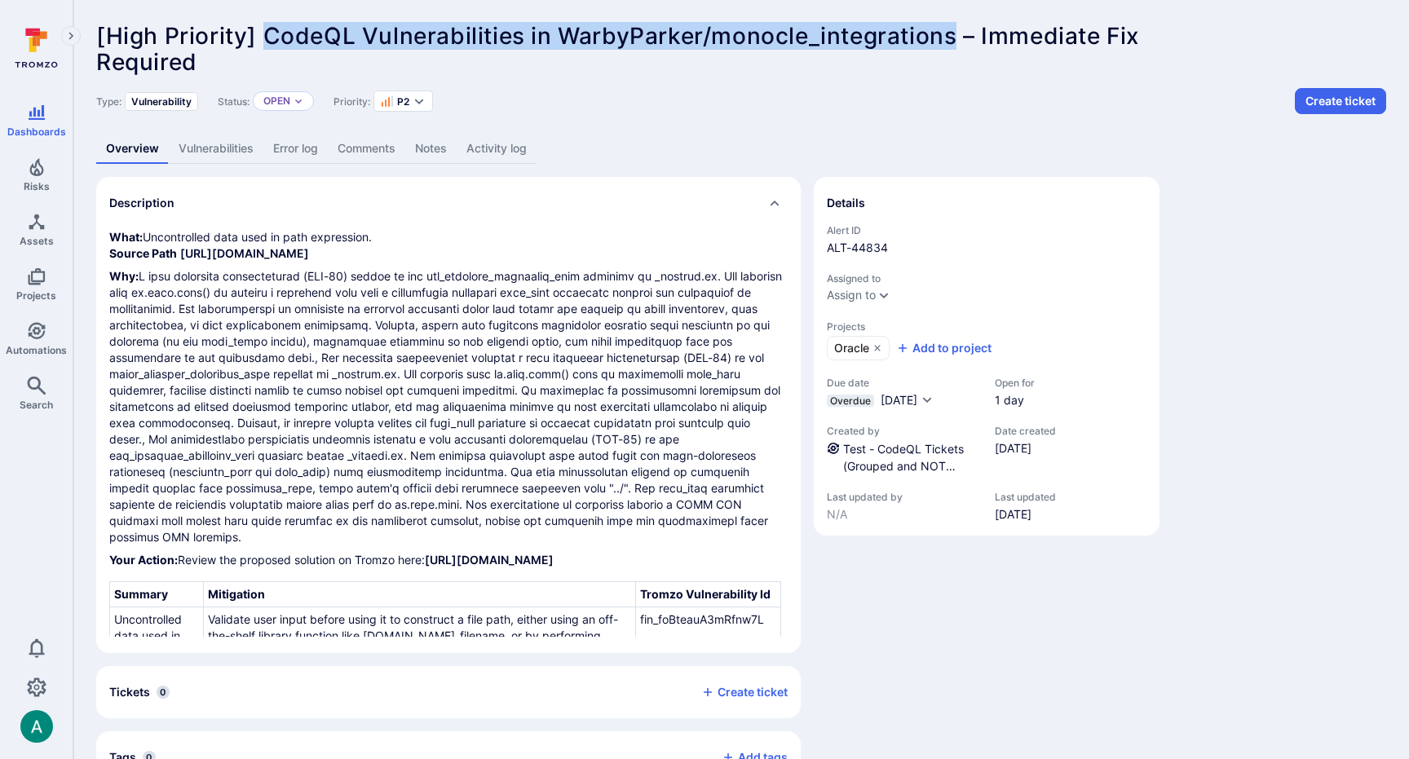
drag, startPoint x: 266, startPoint y: 30, endPoint x: 955, endPoint y: 32, distance: 688.8
click at [955, 32] on span "[High Priority] CodeQL Vulnerabilities in WarbyParker/monocle_integrations – Im…" at bounding box center [617, 36] width 1043 height 28
copy span "CodeQL Vulnerabilities in WarbyParker/monocle_integrations"
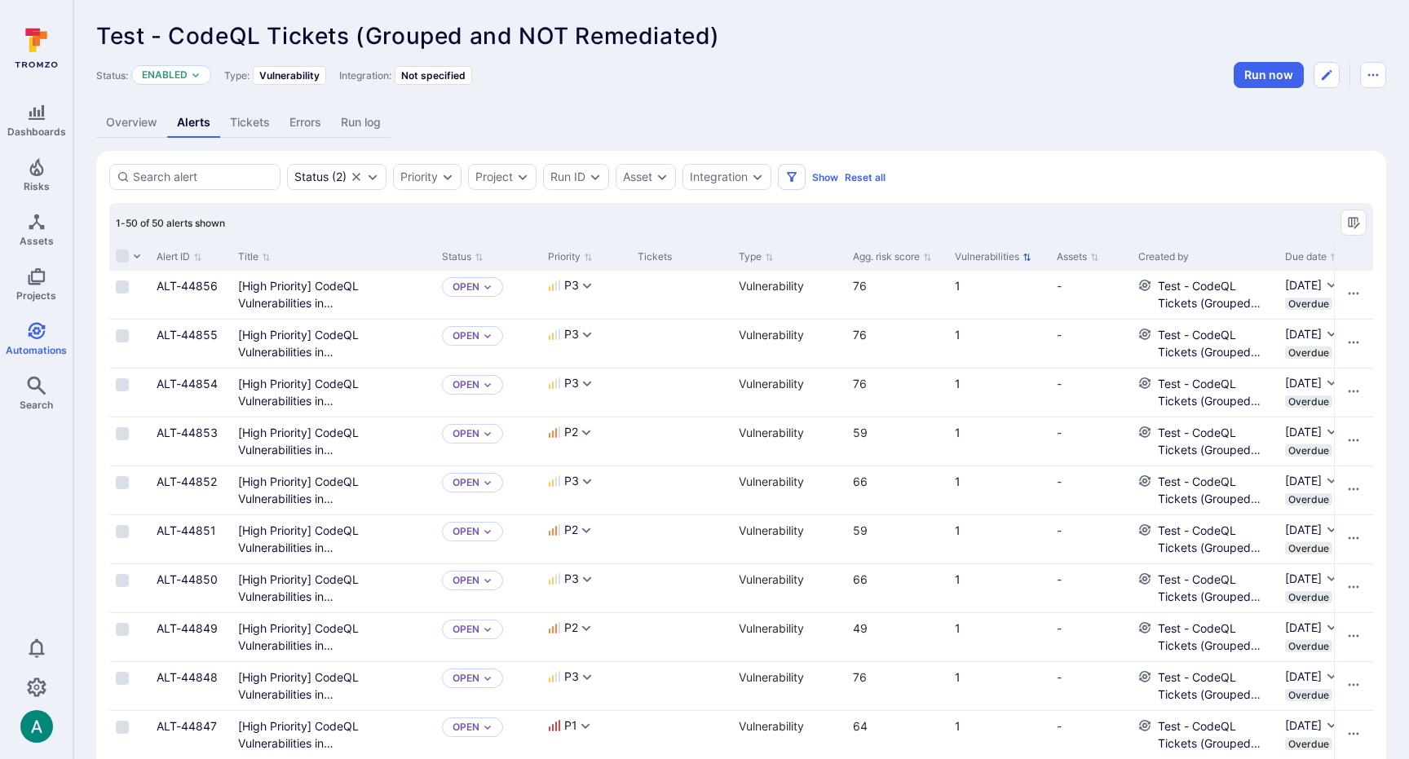
click at [984, 258] on button "Vulnerabilities" at bounding box center [993, 256] width 77 height 13
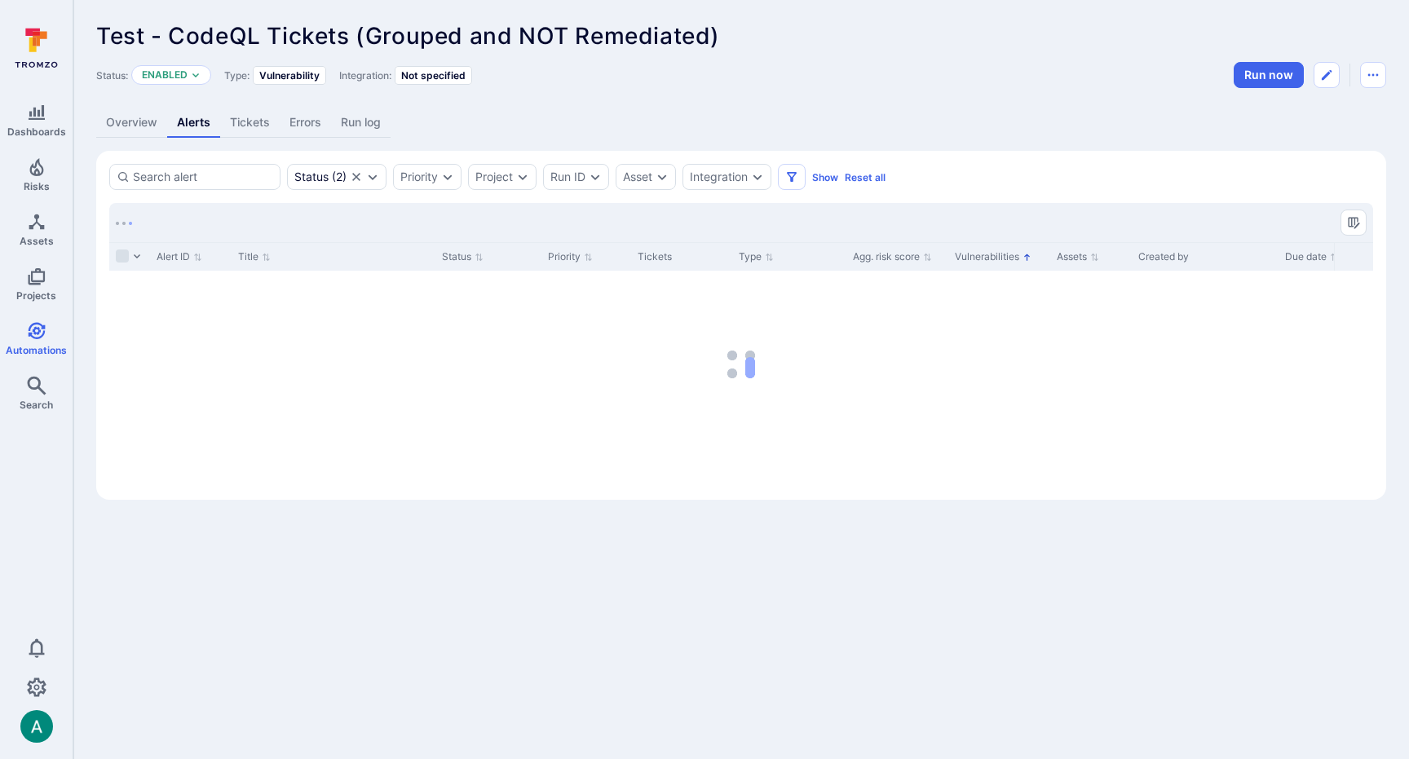
click at [984, 258] on button "Vulnerabilities" at bounding box center [993, 256] width 77 height 13
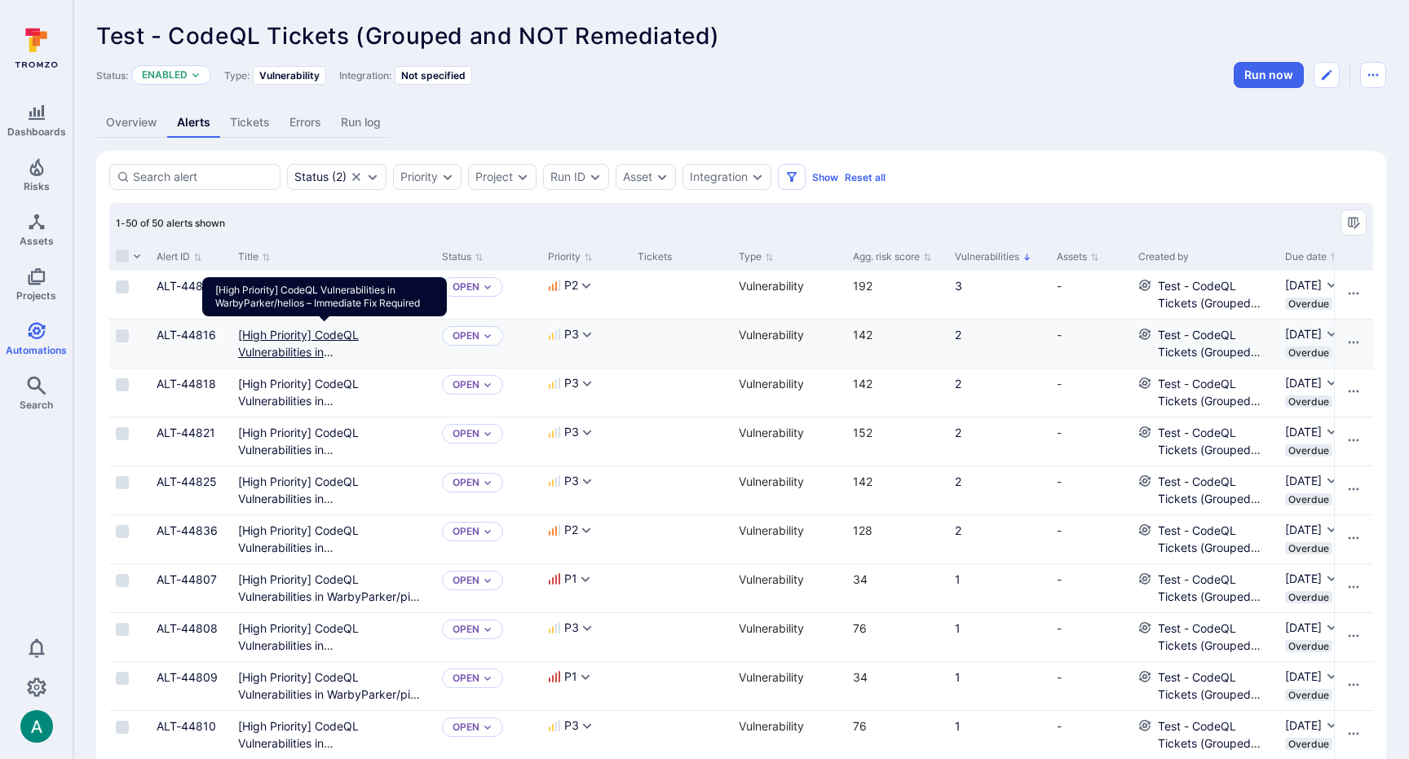
click at [307, 338] on Required"] "[High Priority] CodeQL Vulnerabilities in WarbyParker/helios – Immediate Fix Re…" at bounding box center [333, 360] width 191 height 65
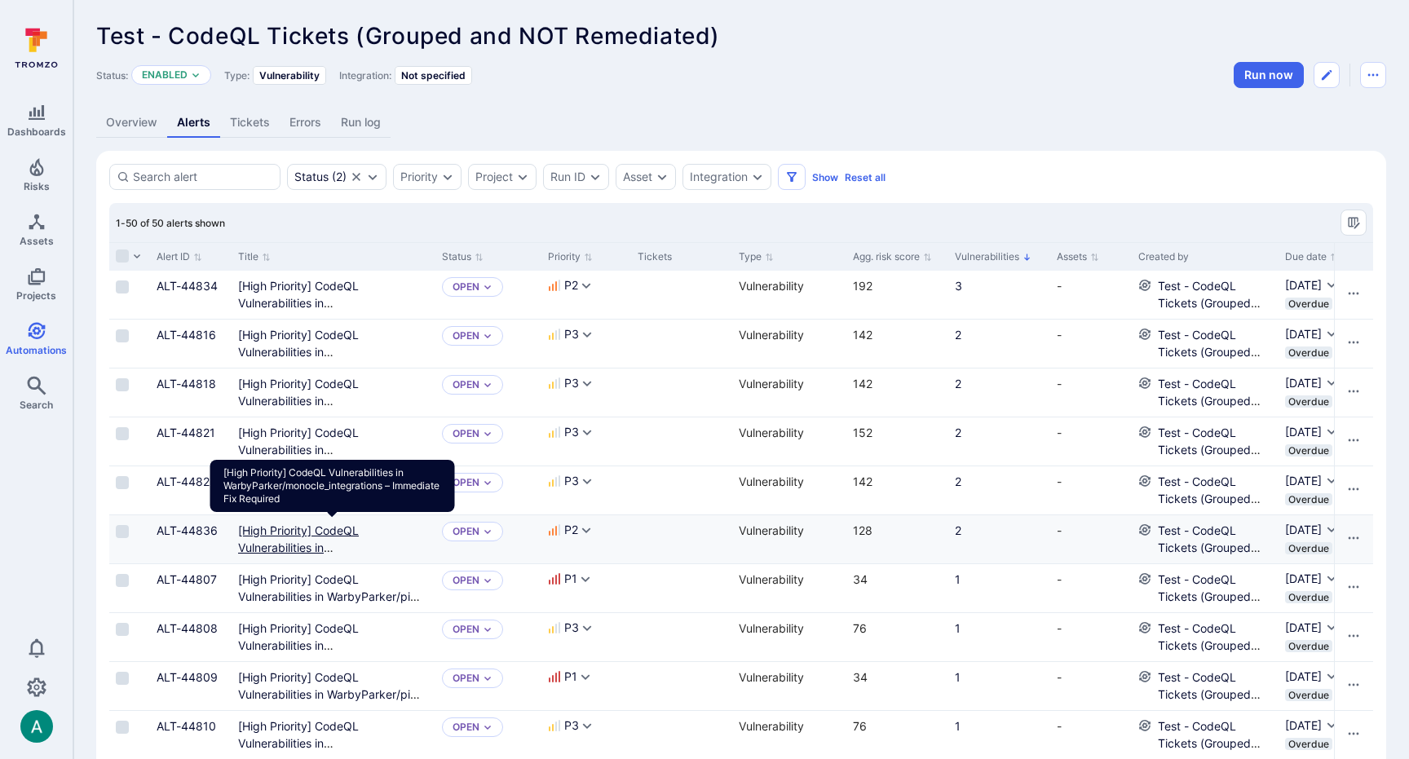
click at [312, 532] on Required"] "[High Priority] CodeQL Vulnerabilities in WarbyParker/monocle_integrations – Im…" at bounding box center [331, 555] width 186 height 65
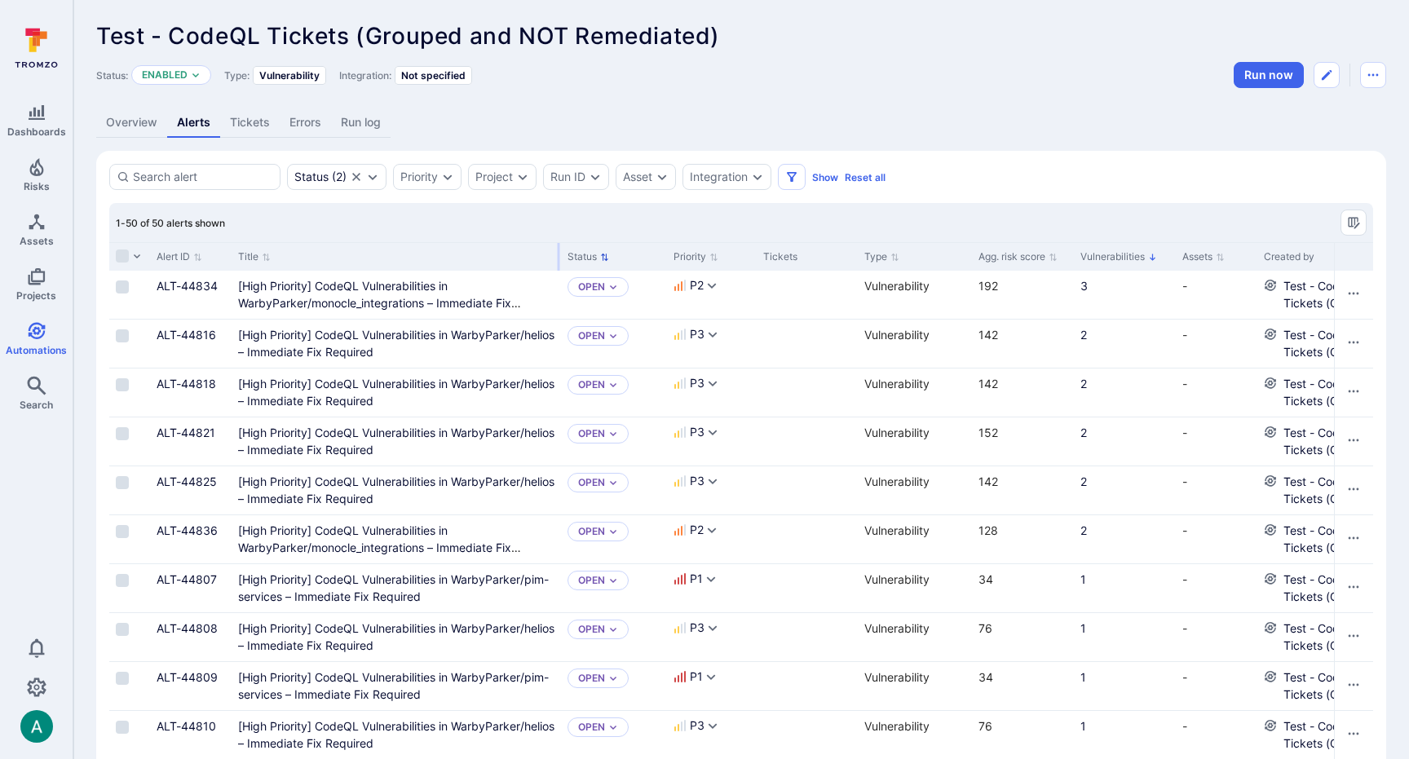
drag, startPoint x: 431, startPoint y: 250, endPoint x: 557, endPoint y: 257, distance: 125.7
click at [558, 257] on div at bounding box center [559, 257] width 2 height 28
click at [425, 591] on div "[High Priority] CodeQL Vulnerabilities in WarbyParker/pim-services – Immediate …" at bounding box center [396, 588] width 316 height 34
click at [121, 135] on link "Overview" at bounding box center [131, 123] width 71 height 30
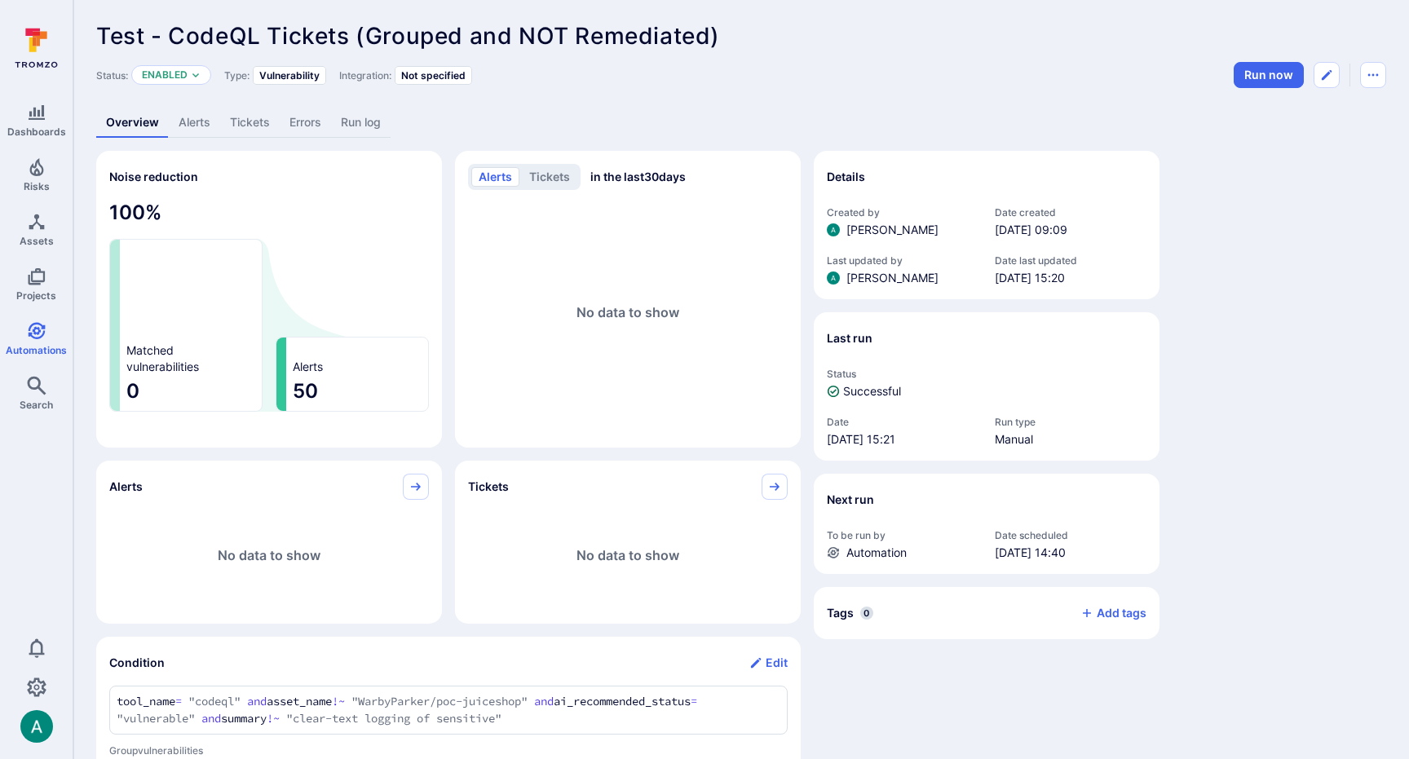
click at [616, 36] on span "Test - CodeQL Tickets (Grouped and NOT Remediated)" at bounding box center [408, 36] width 624 height 28
click at [191, 124] on link "Alerts" at bounding box center [194, 123] width 51 height 30
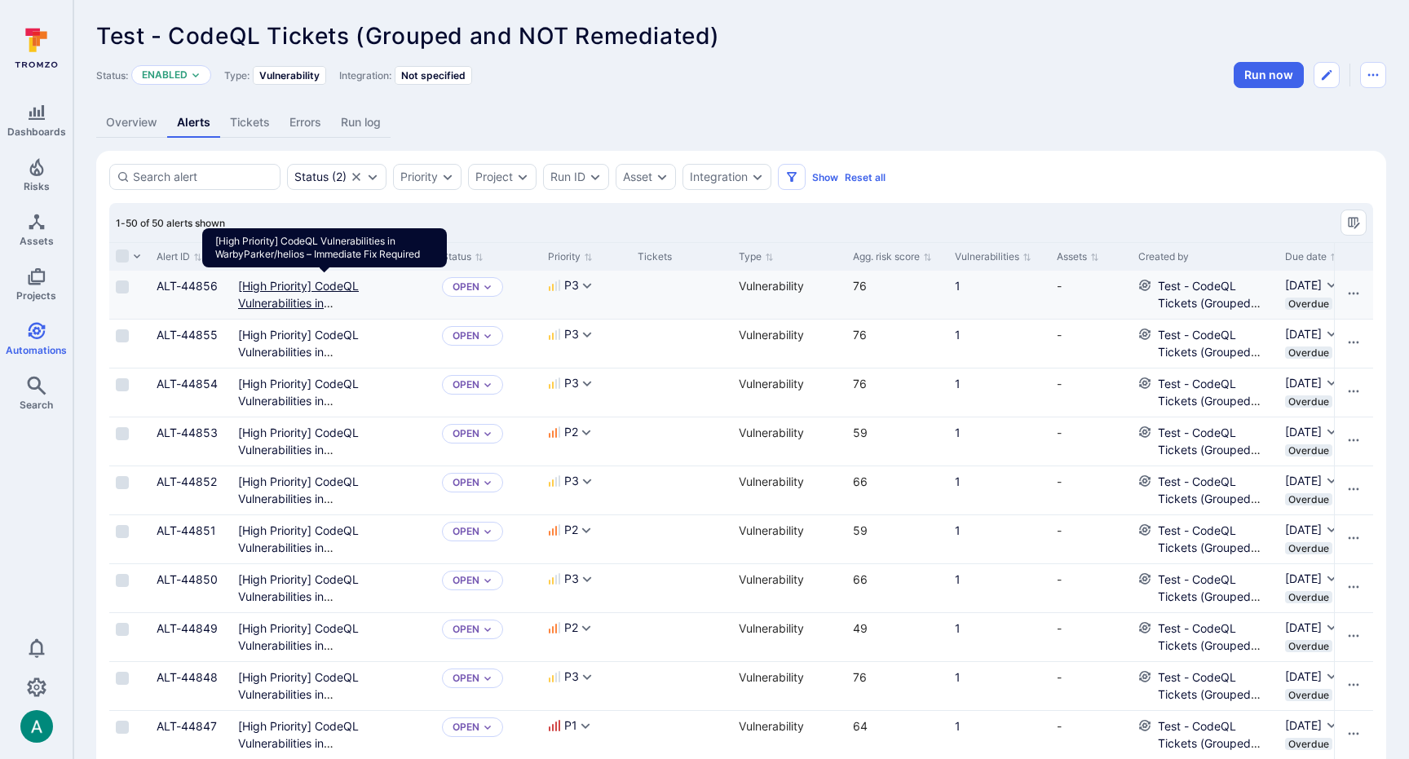
click at [286, 289] on Required"] "[High Priority] CodeQL Vulnerabilities in WarbyParker/helios – Immediate Fix Re…" at bounding box center [333, 311] width 191 height 65
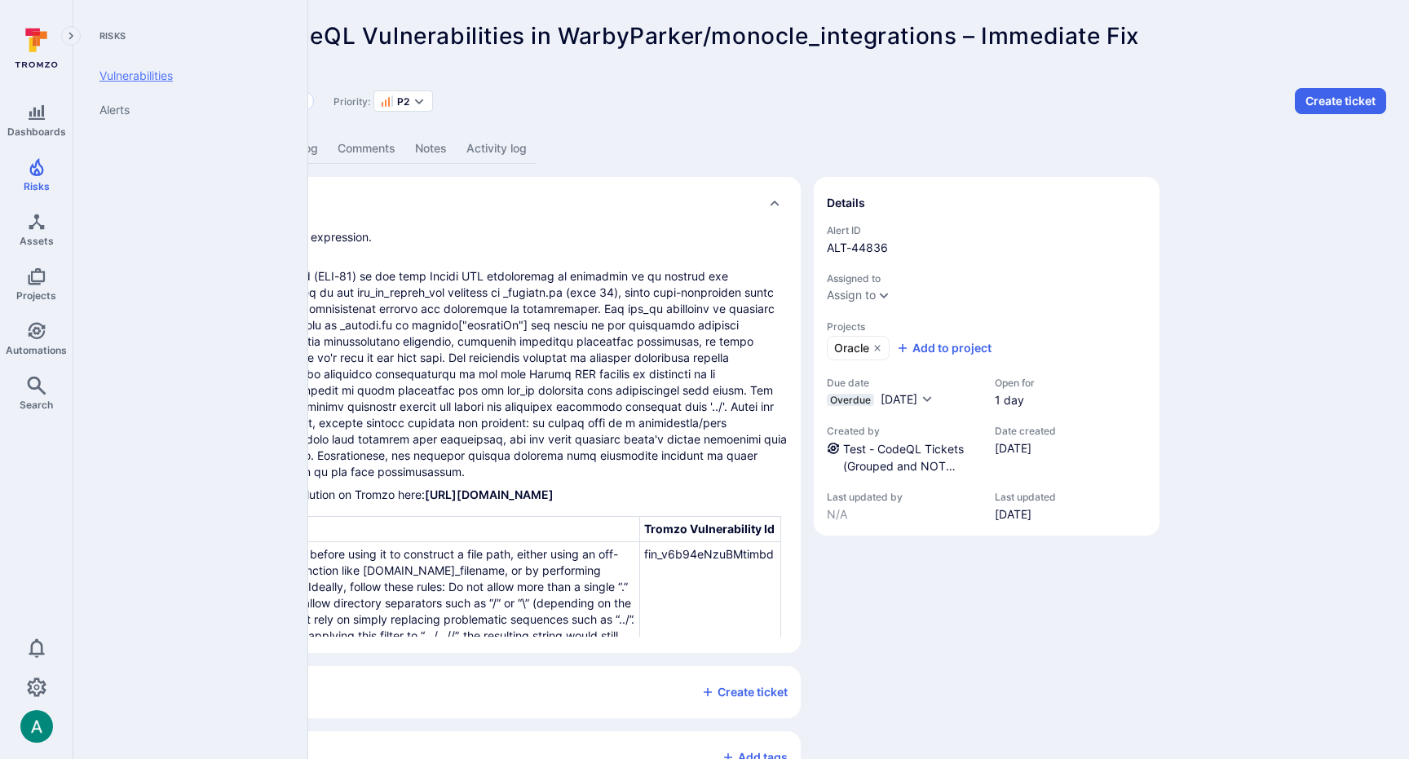
click at [117, 79] on link "Vulnerabilities" at bounding box center [186, 76] width 201 height 34
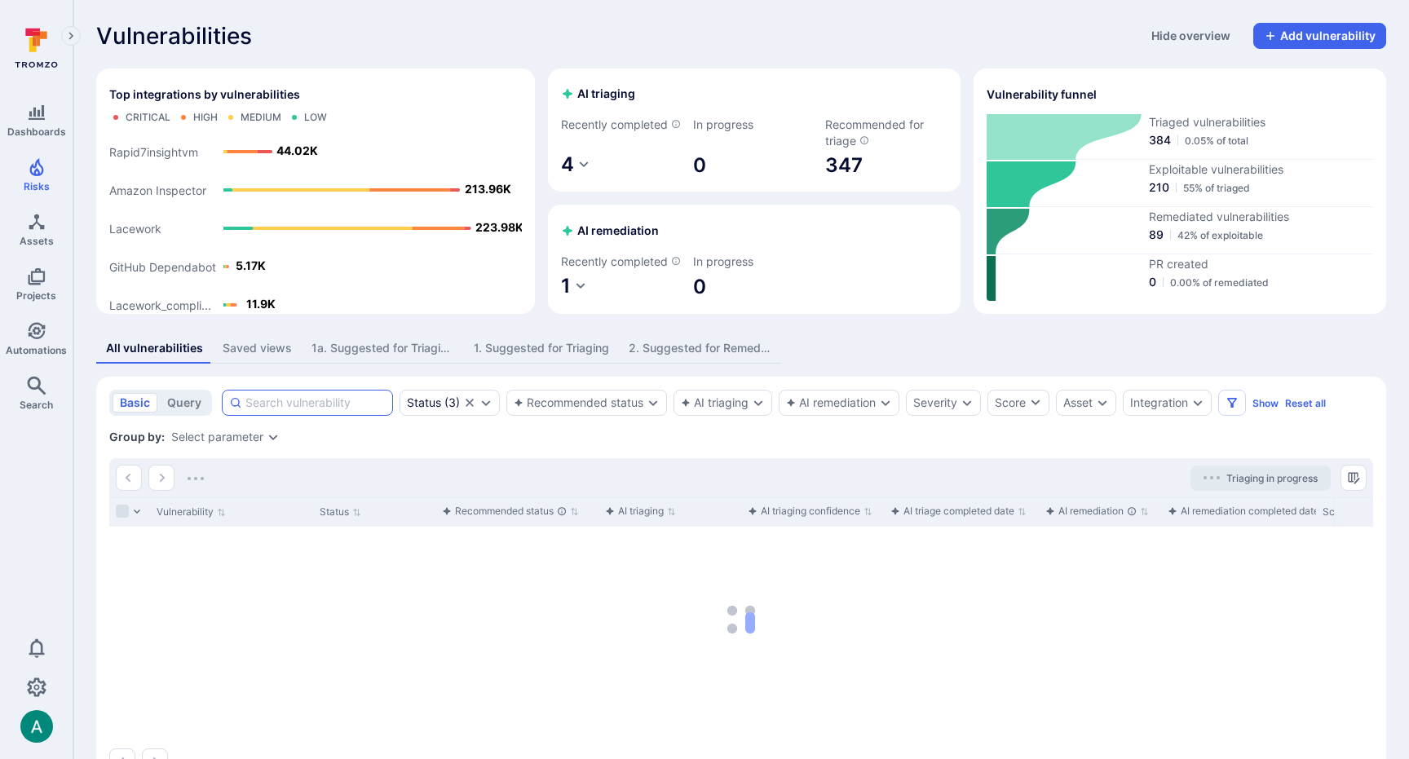
click at [289, 411] on input at bounding box center [315, 403] width 140 height 16
paste input "fin_ztegIDN4n759EKx3"
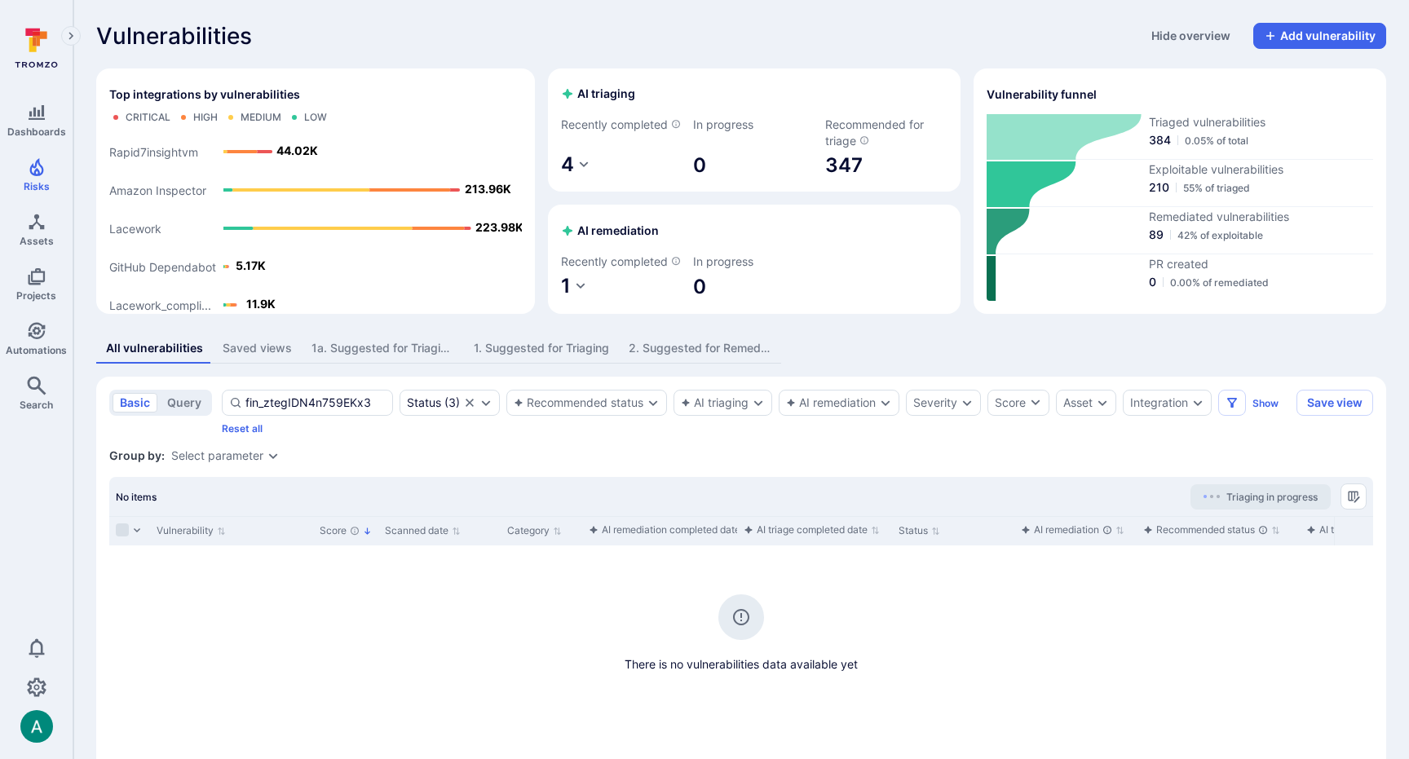
type input "fin_ztegIDN4n759EKx3"
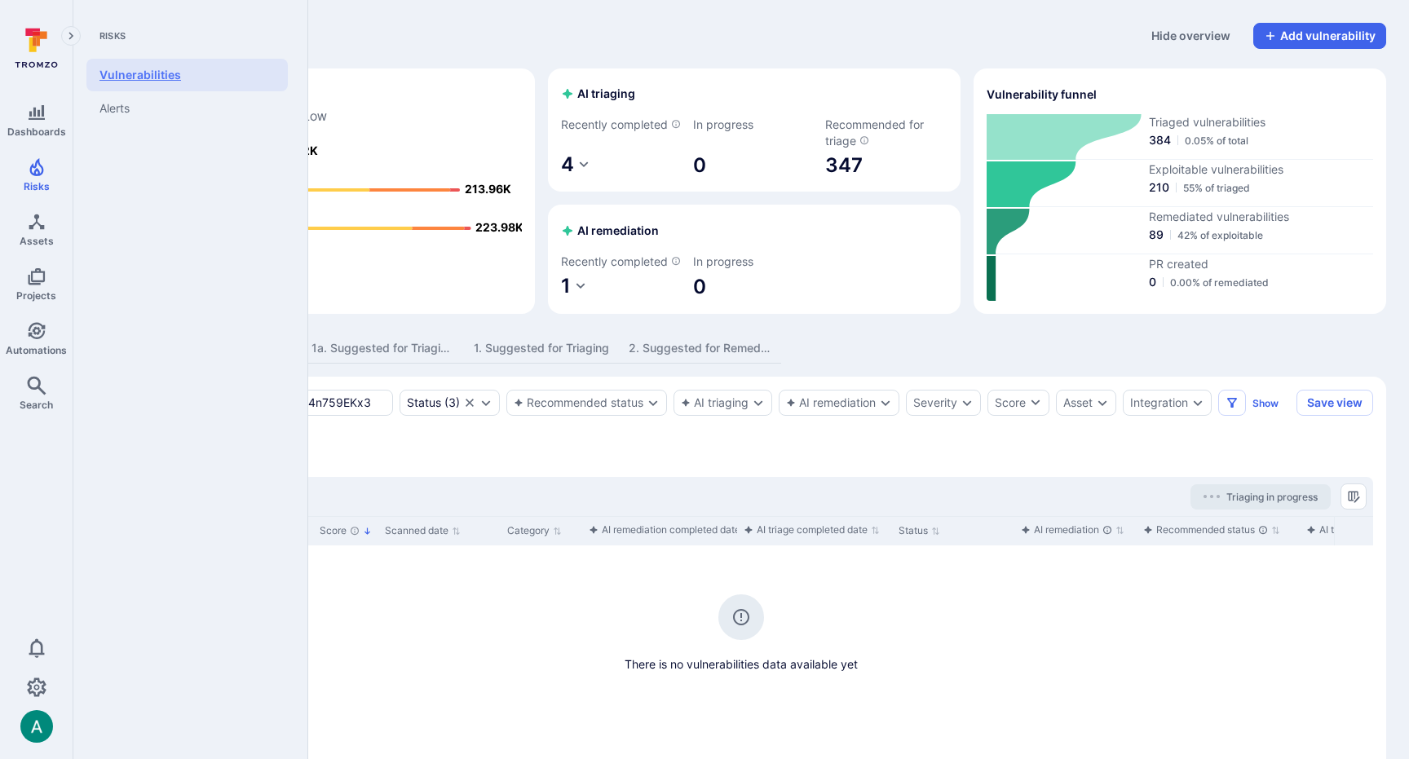
click at [135, 83] on link "Vulnerabilities" at bounding box center [186, 75] width 201 height 33
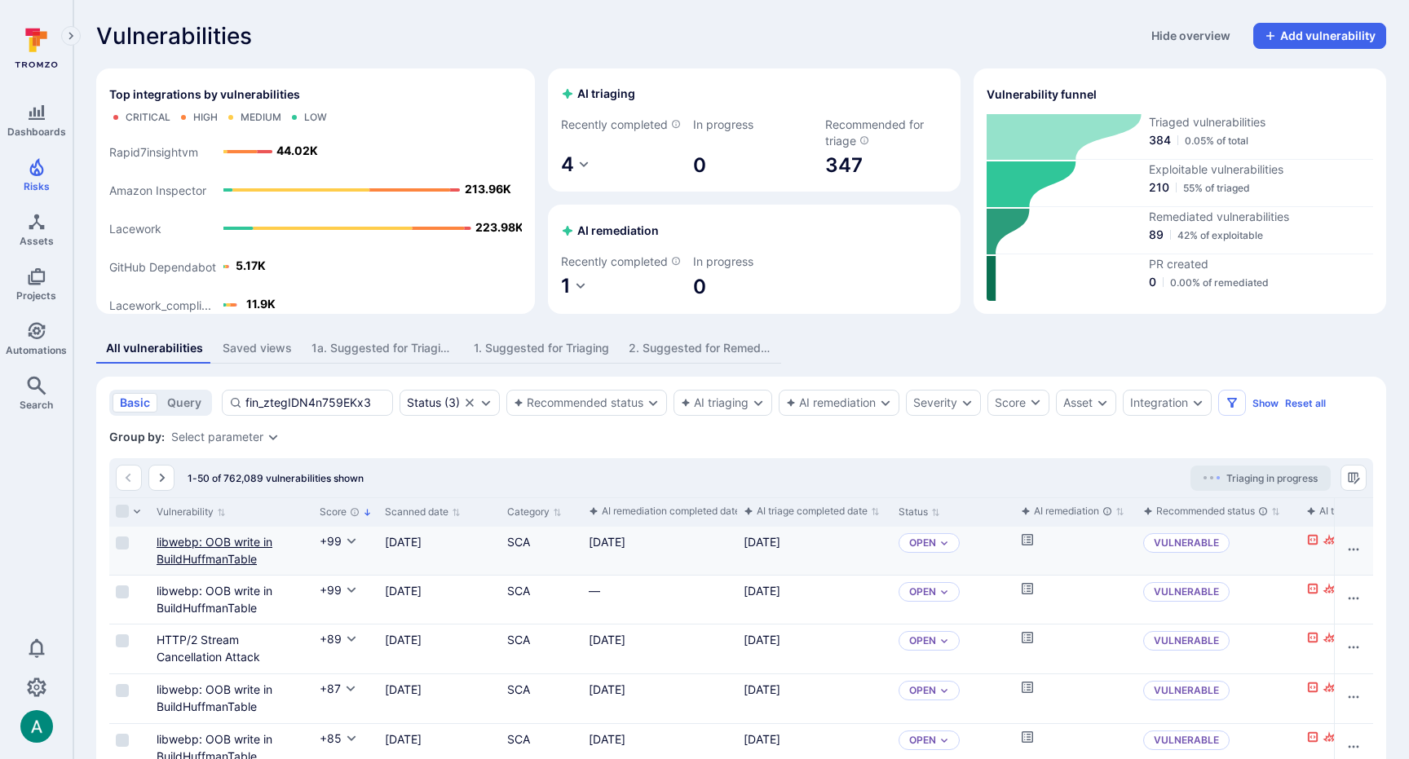
click at [196, 566] on link "libwebp: OOB write in BuildHuffmanTable" at bounding box center [215, 550] width 116 height 31
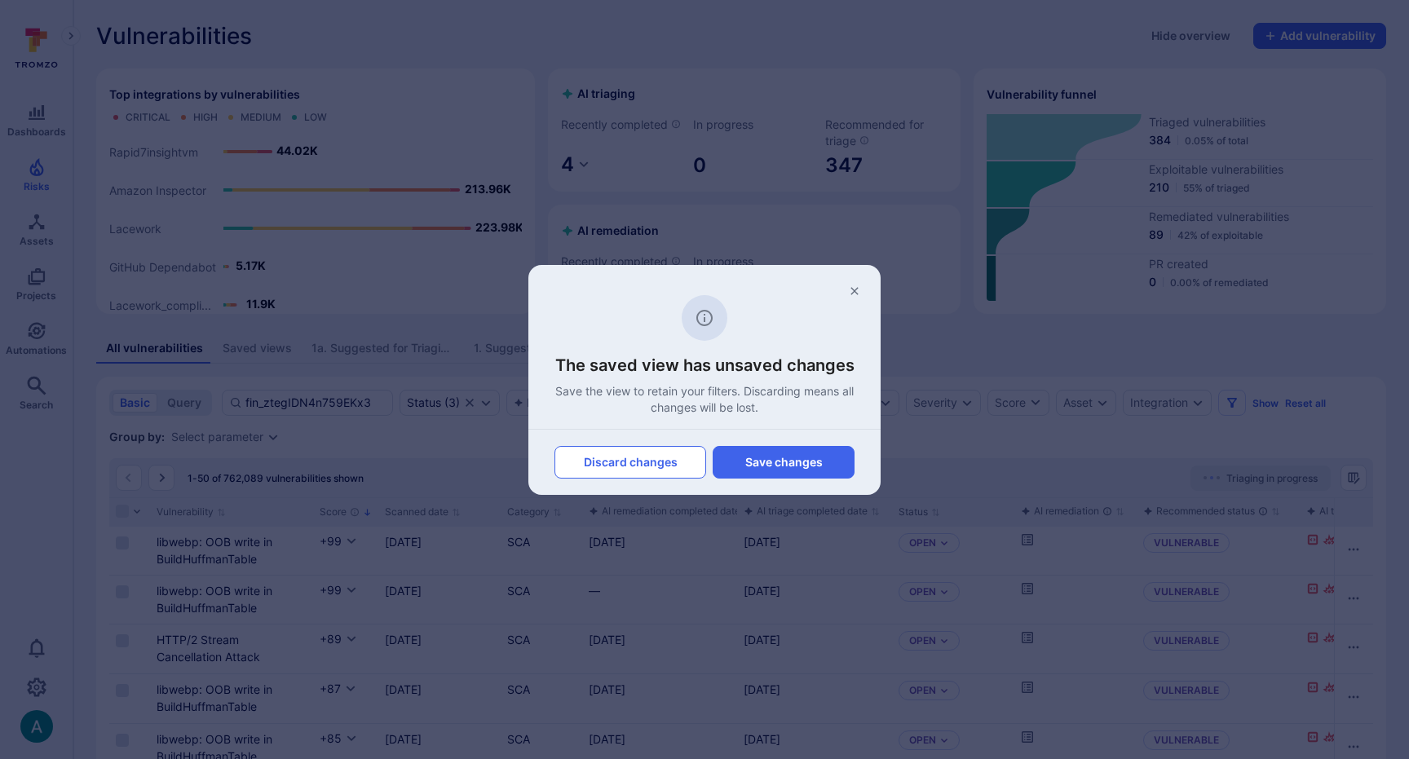
click at [646, 463] on button "Discard changes" at bounding box center [630, 462] width 152 height 33
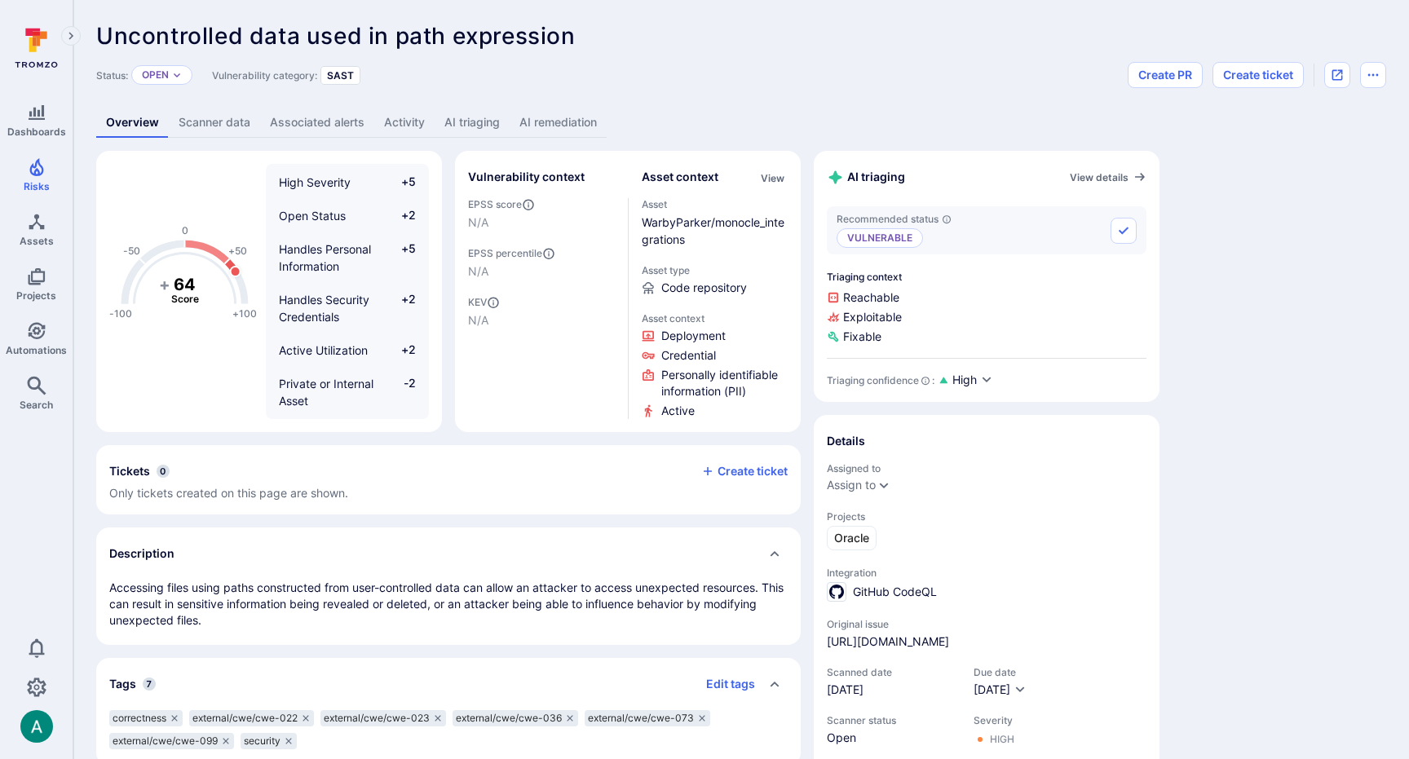
click at [574, 122] on link "AI remediation" at bounding box center [558, 123] width 97 height 30
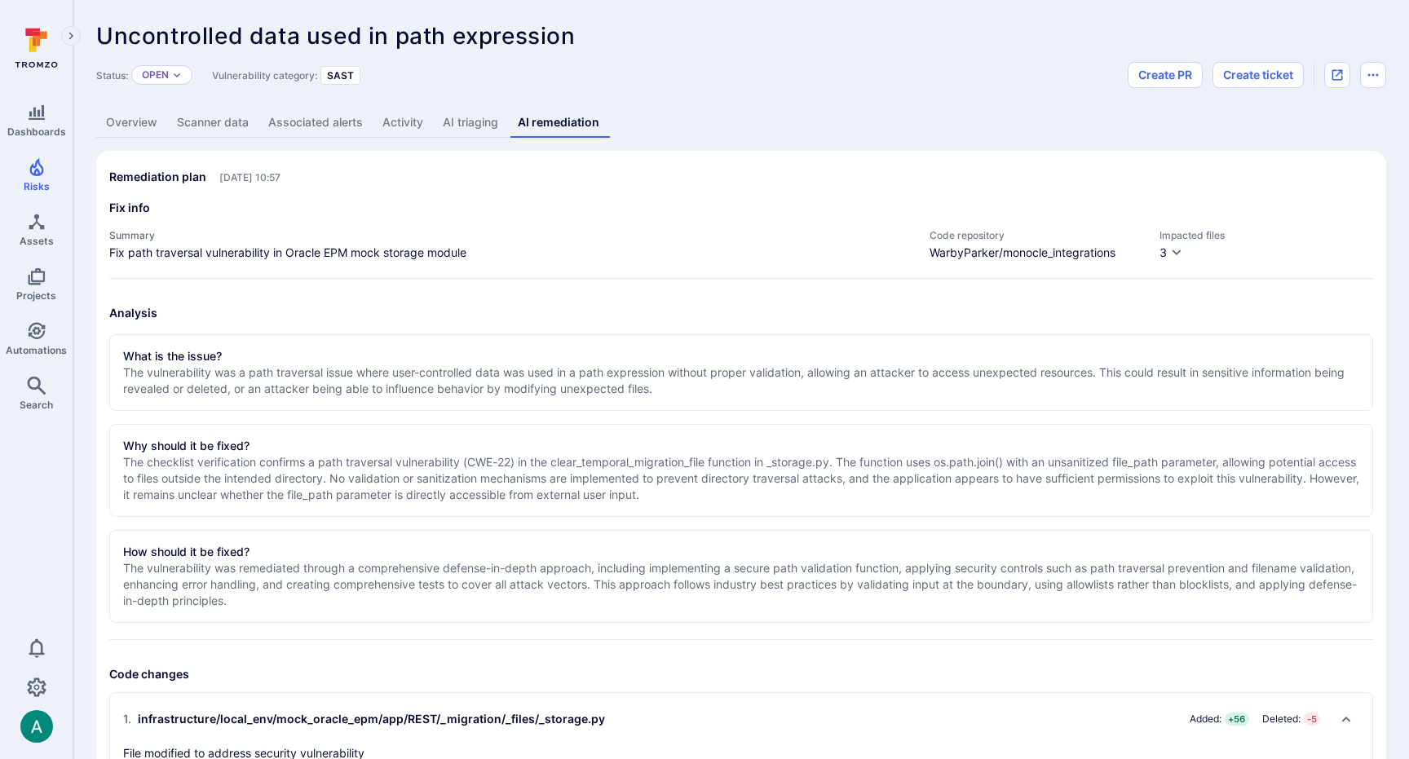
click at [285, 124] on link "Associated alerts" at bounding box center [315, 123] width 114 height 30
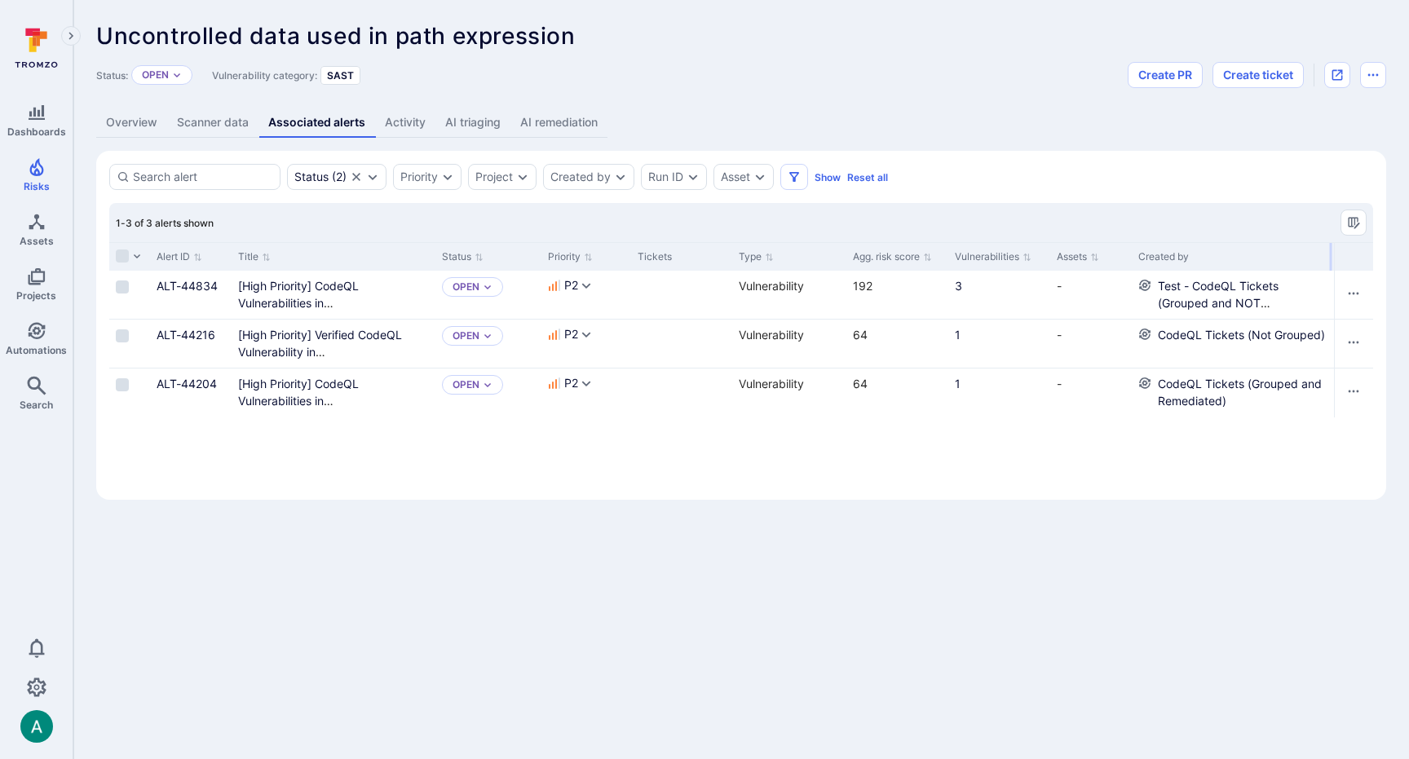
drag, startPoint x: 1275, startPoint y: 255, endPoint x: 1330, endPoint y: 252, distance: 54.7
click at [1330, 252] on div at bounding box center [1331, 257] width 2 height 28
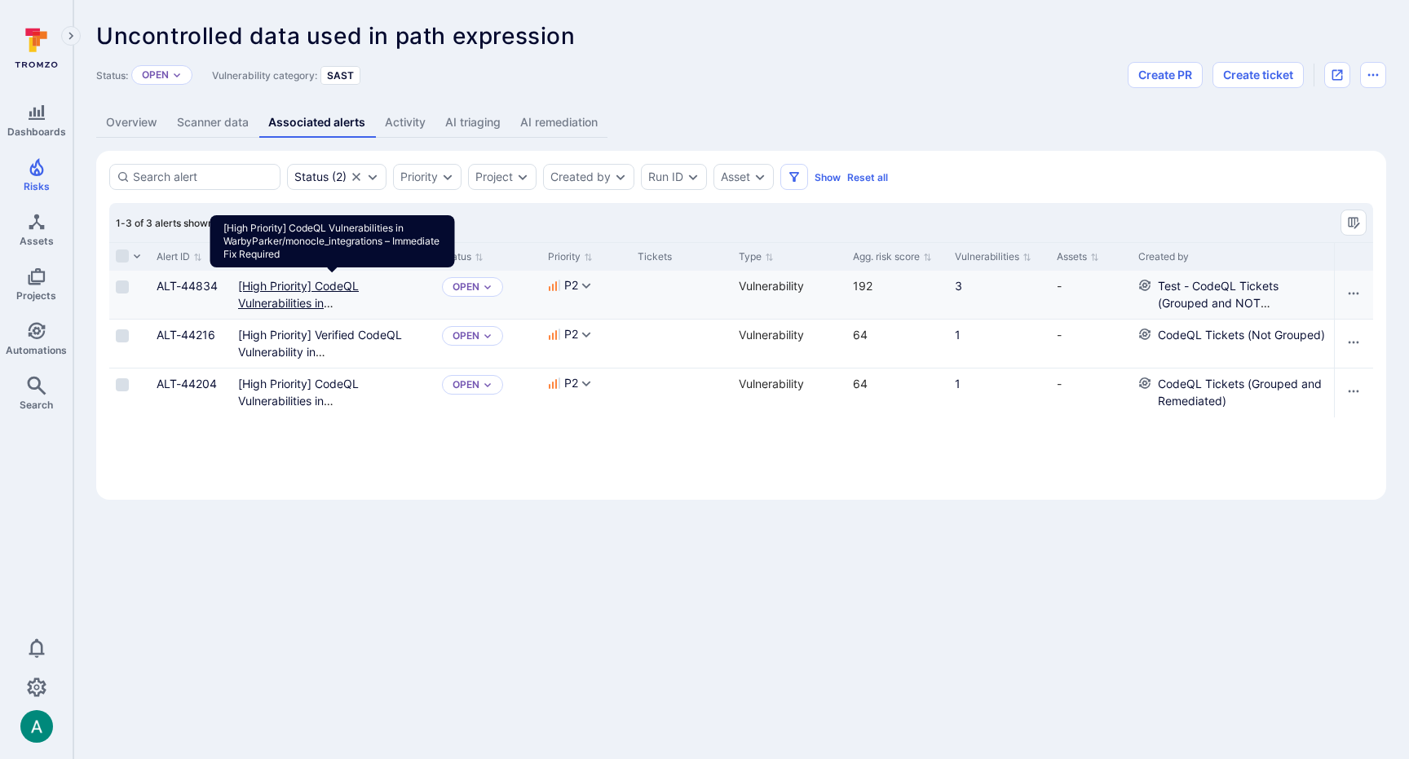
click at [297, 286] on Required"] "[High Priority] CodeQL Vulnerabilities in WarbyParker/monocle_integrations – Im…" at bounding box center [331, 311] width 186 height 65
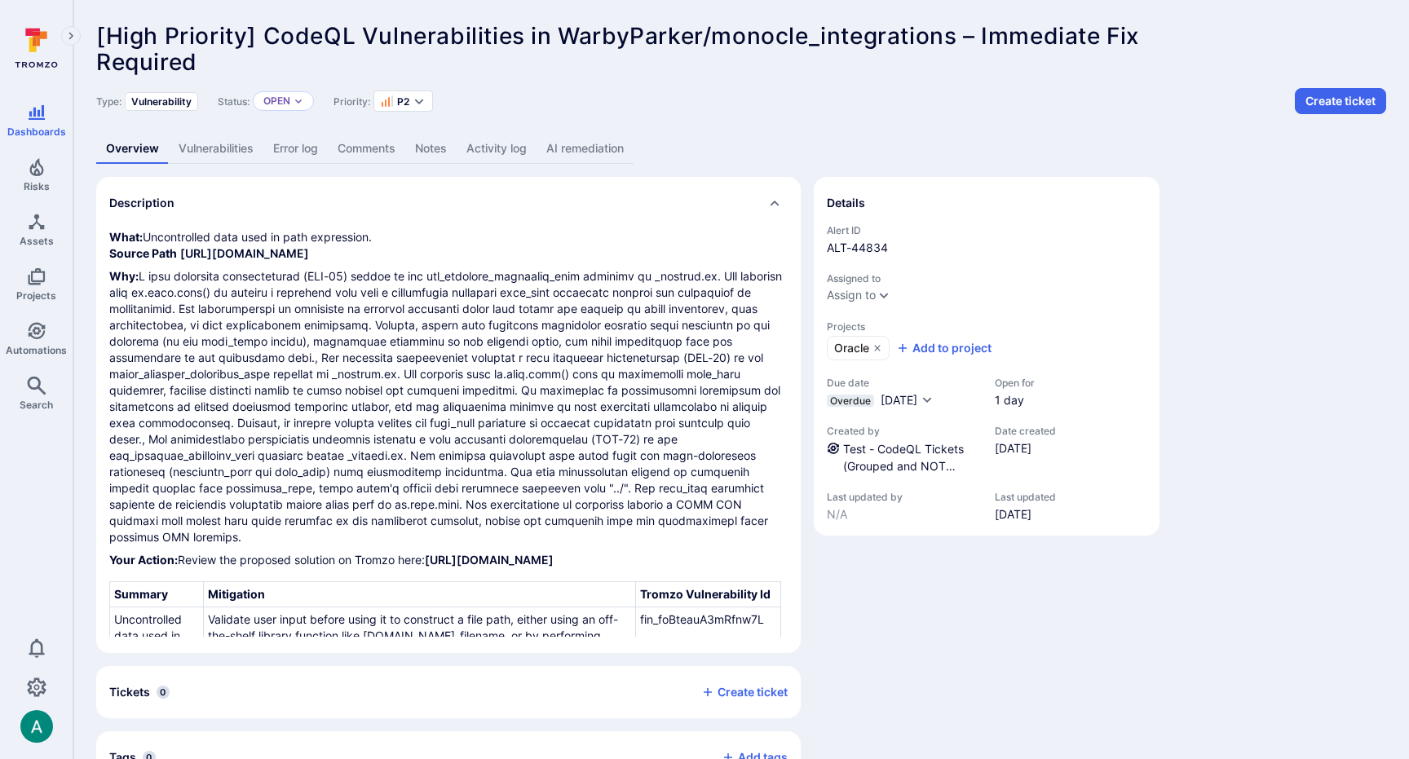
click at [594, 154] on link "AI remediation" at bounding box center [584, 149] width 97 height 30
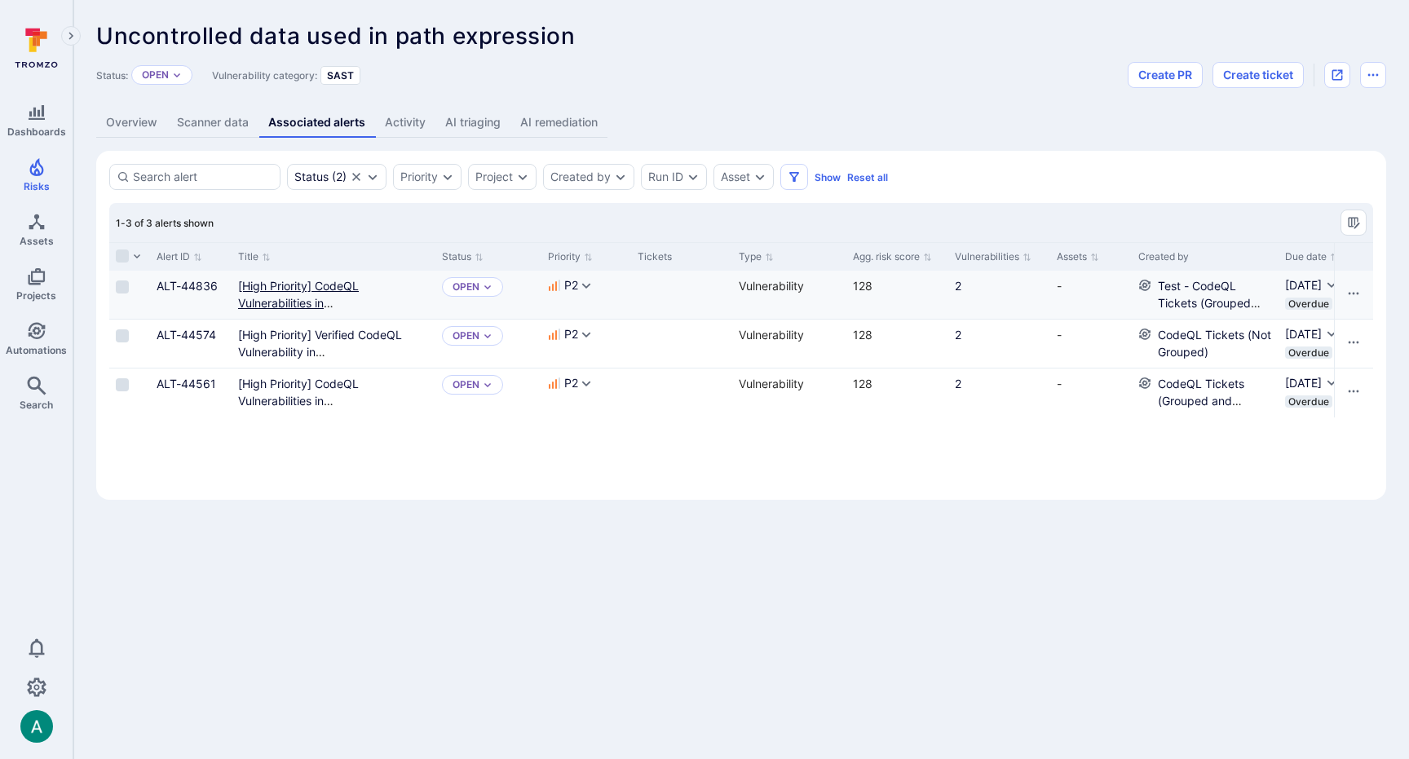
click at [258, 289] on Required"] "[High Priority] CodeQL Vulnerabilities in WarbyParker/monocle_integrations – Im…" at bounding box center [331, 311] width 186 height 65
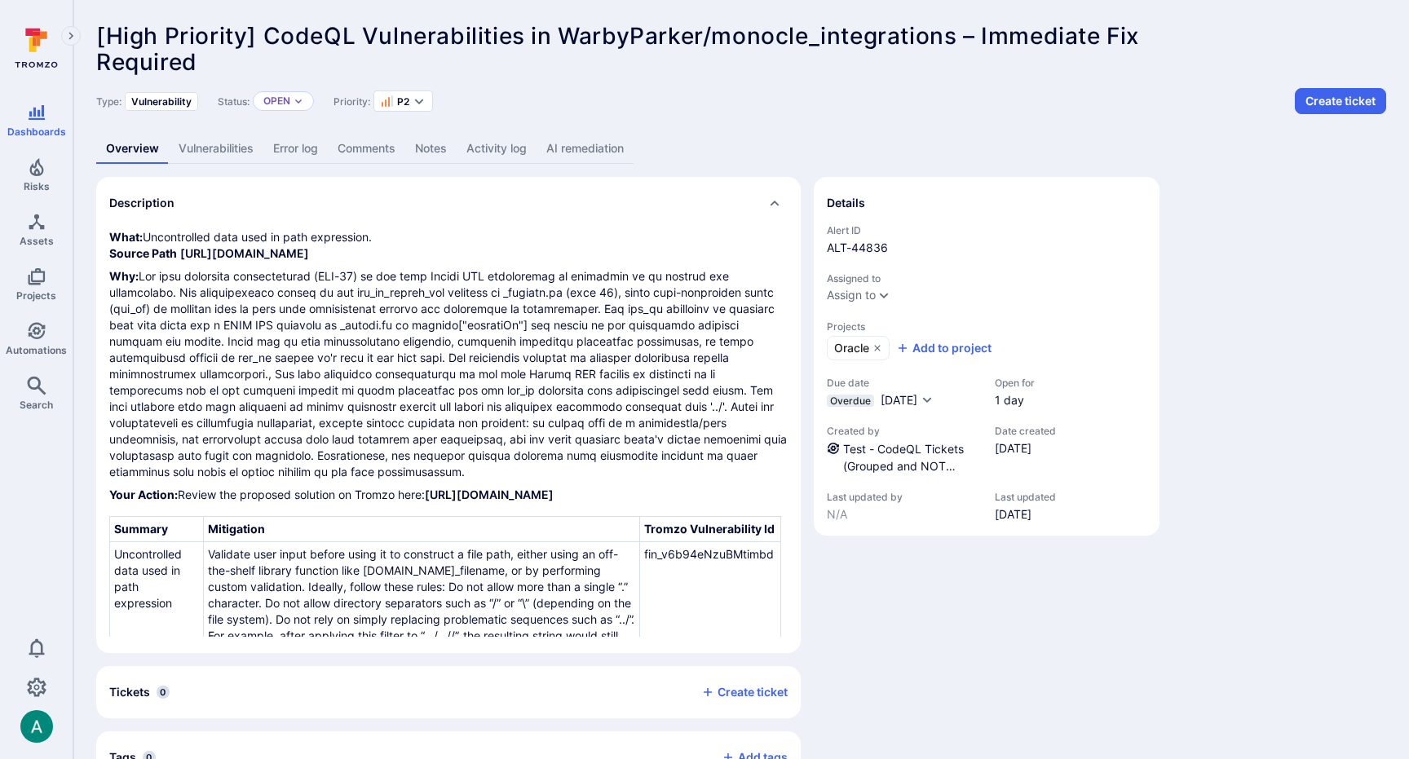
click at [589, 143] on link "AI remediation" at bounding box center [584, 149] width 97 height 30
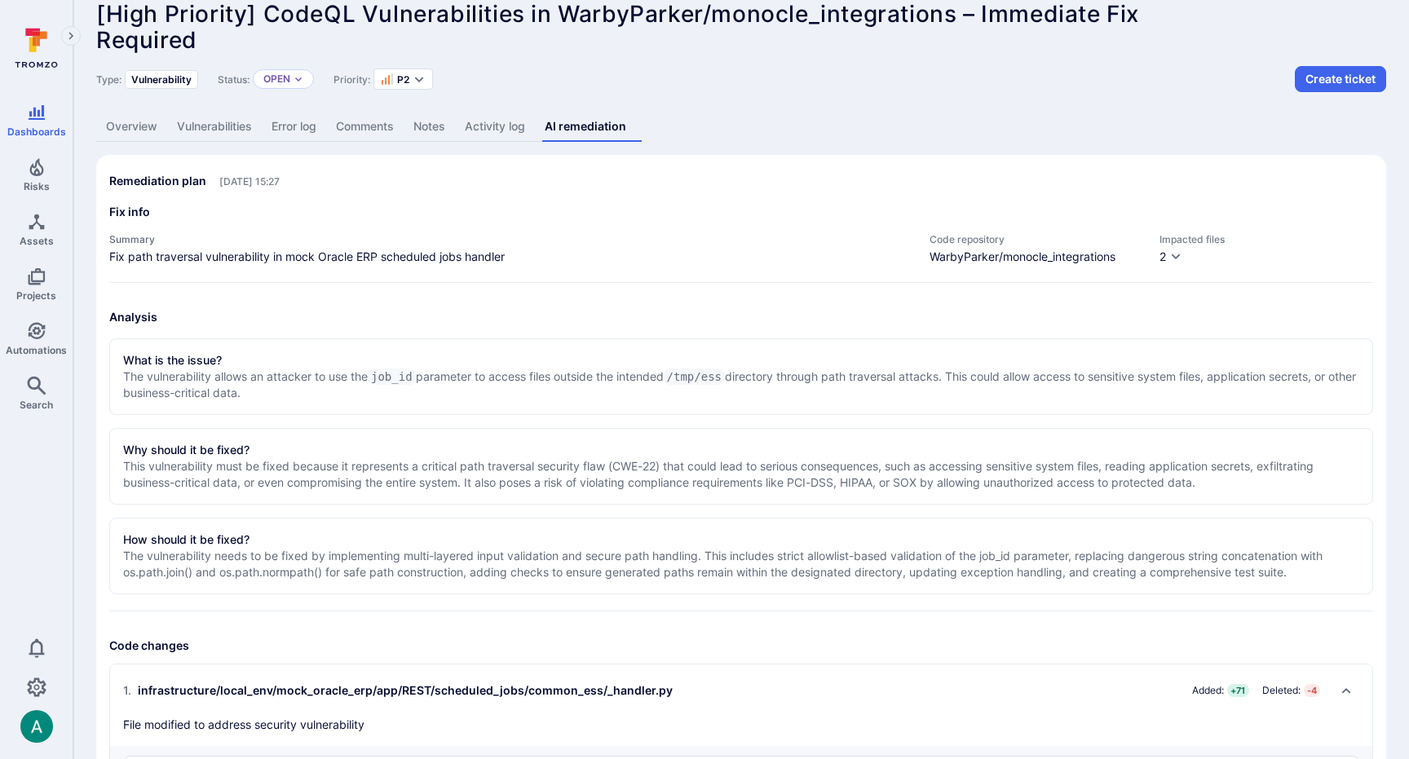
scroll to position [23, 0]
drag, startPoint x: 1249, startPoint y: 201, endPoint x: 1201, endPoint y: 245, distance: 65.2
click at [1180, 254] on icon "button" at bounding box center [1175, 255] width 13 height 13
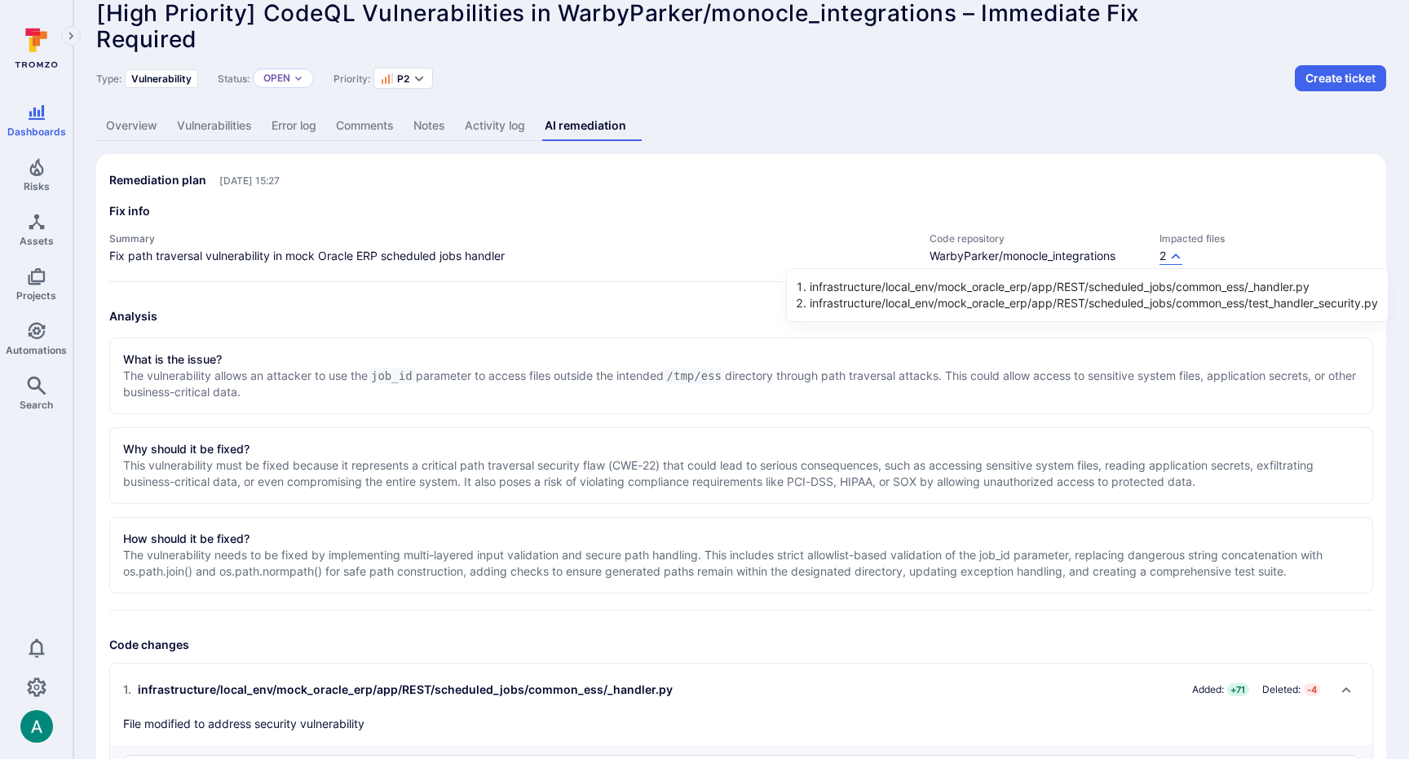
click at [459, 372] on div at bounding box center [704, 379] width 1409 height 759
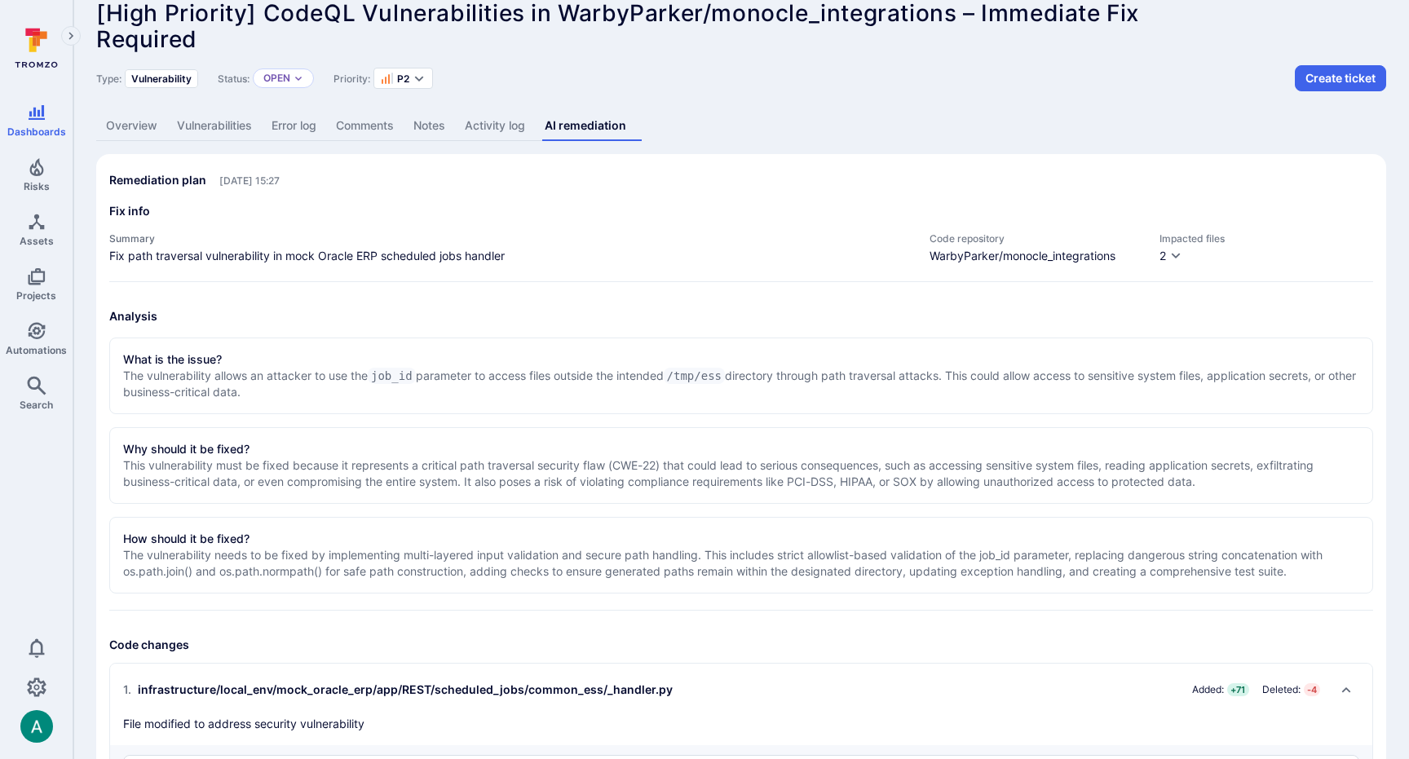
drag, startPoint x: 952, startPoint y: 383, endPoint x: 339, endPoint y: 408, distance: 613.6
click at [929, 384] on p "The vulnerability allows an attacker to use the job_id parameter to access file…" at bounding box center [741, 384] width 1236 height 33
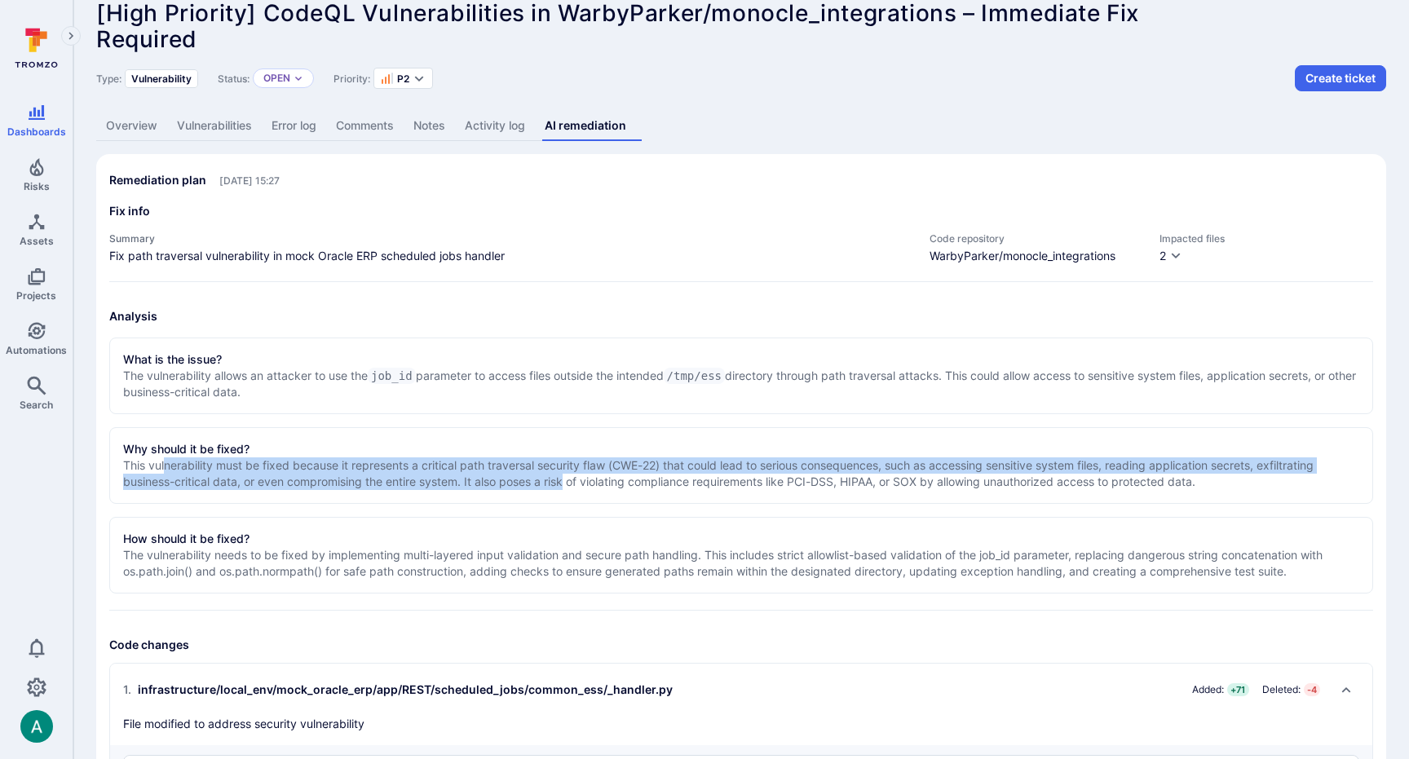
drag, startPoint x: 165, startPoint y: 464, endPoint x: 575, endPoint y: 475, distance: 409.4
click at [572, 475] on p "This vulnerability must be fixed because it represents a critical path traversa…" at bounding box center [741, 473] width 1236 height 33
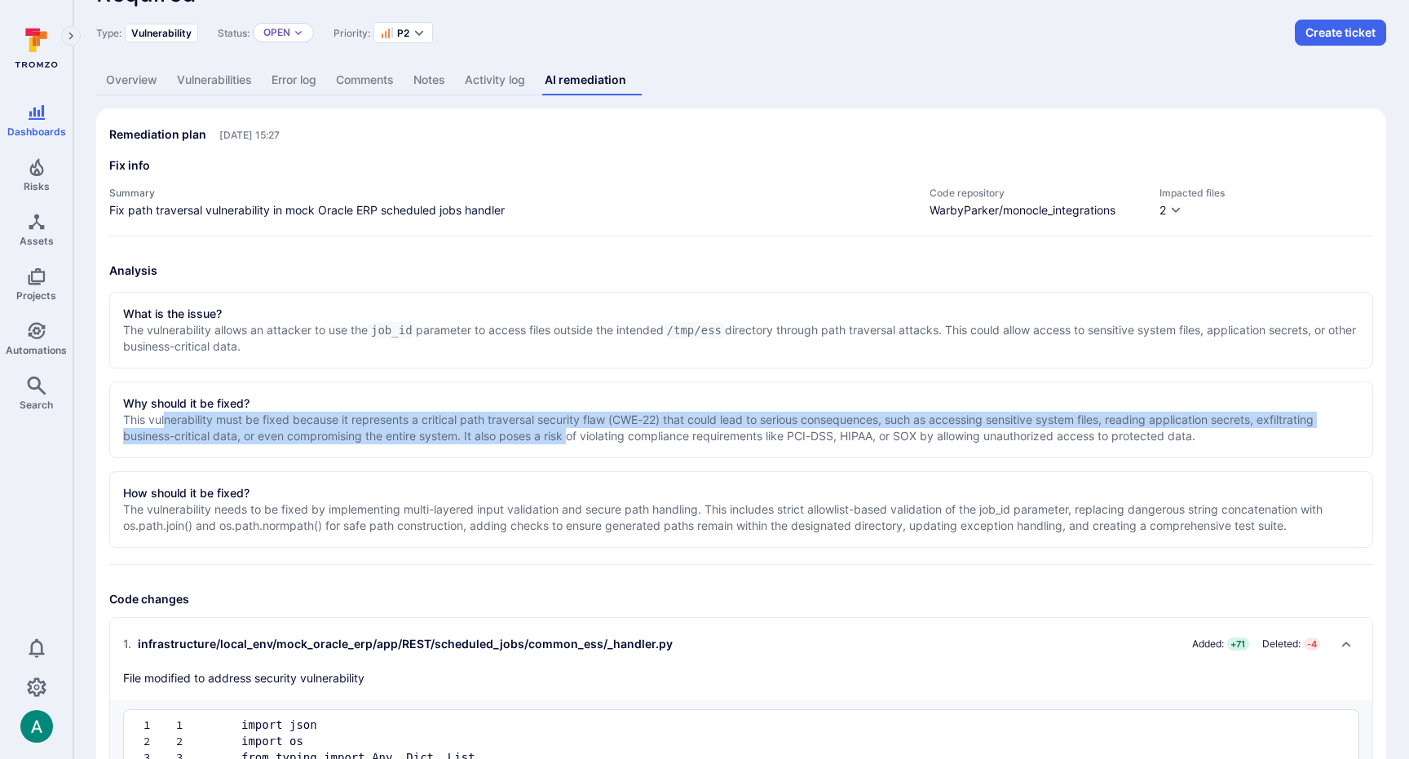
scroll to position [0, 0]
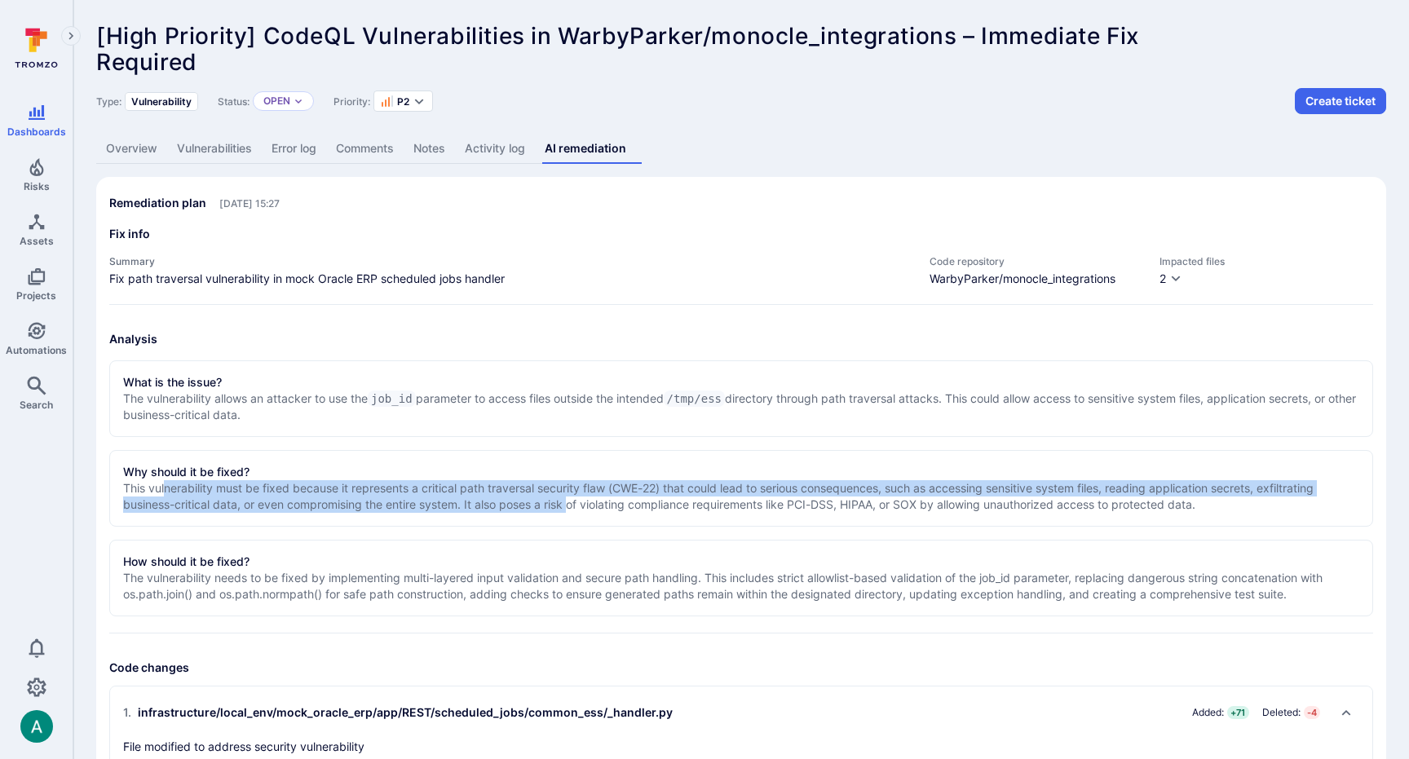
click at [232, 145] on link "Vulnerabilities" at bounding box center [214, 149] width 95 height 30
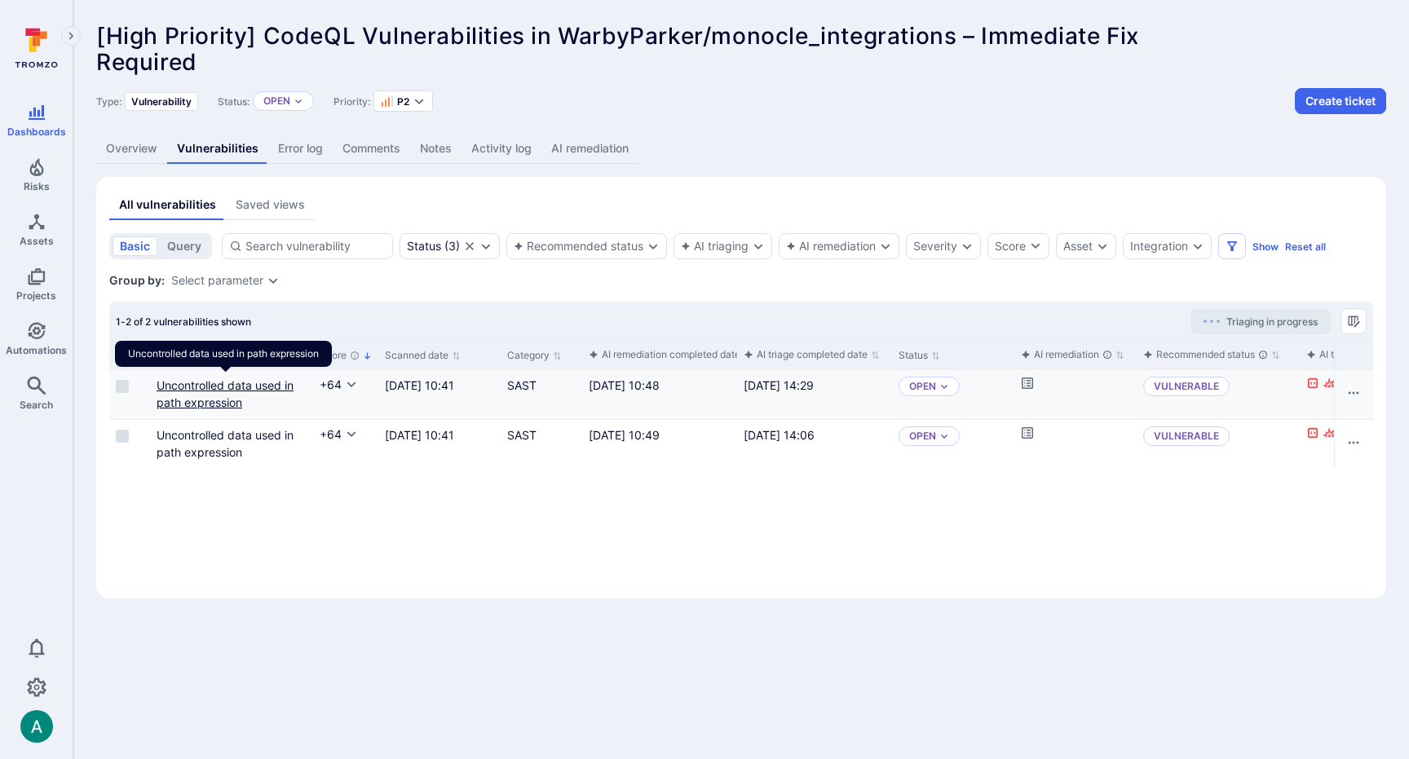
click at [229, 383] on link "Uncontrolled data used in path expression" at bounding box center [225, 393] width 137 height 31
click at [124, 386] on input "Select row" at bounding box center [122, 386] width 13 height 13
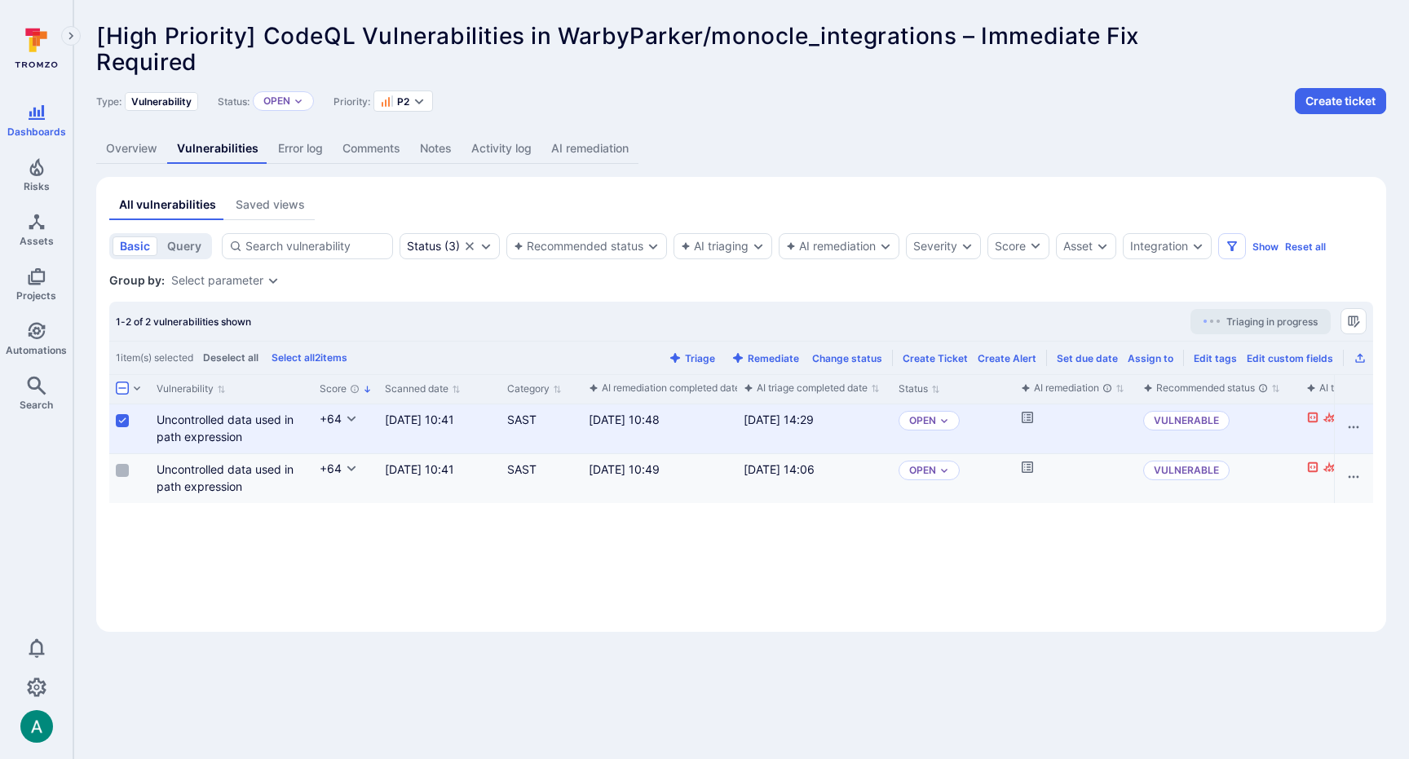
click at [124, 466] on input "Select row" at bounding box center [122, 470] width 13 height 13
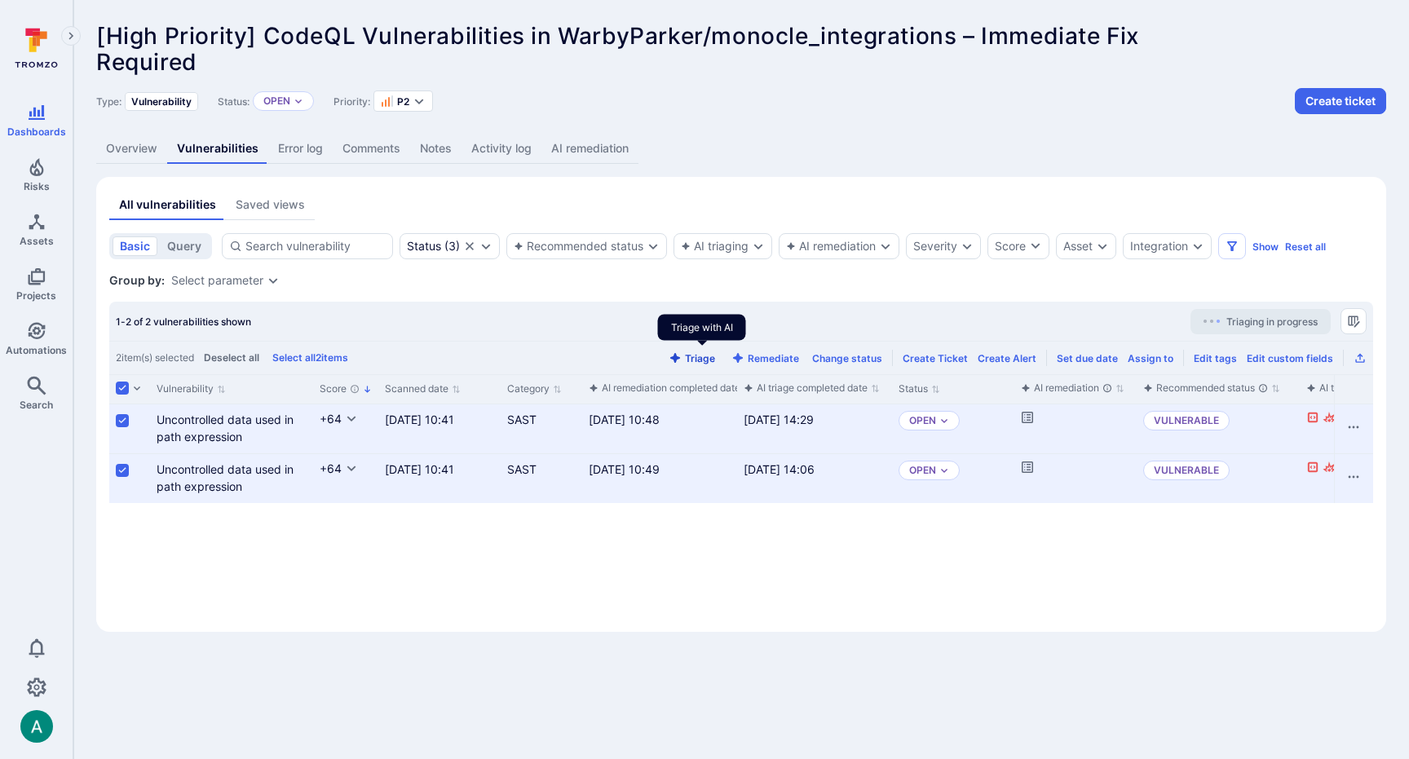
click at [702, 354] on button "Triage" at bounding box center [691, 358] width 53 height 12
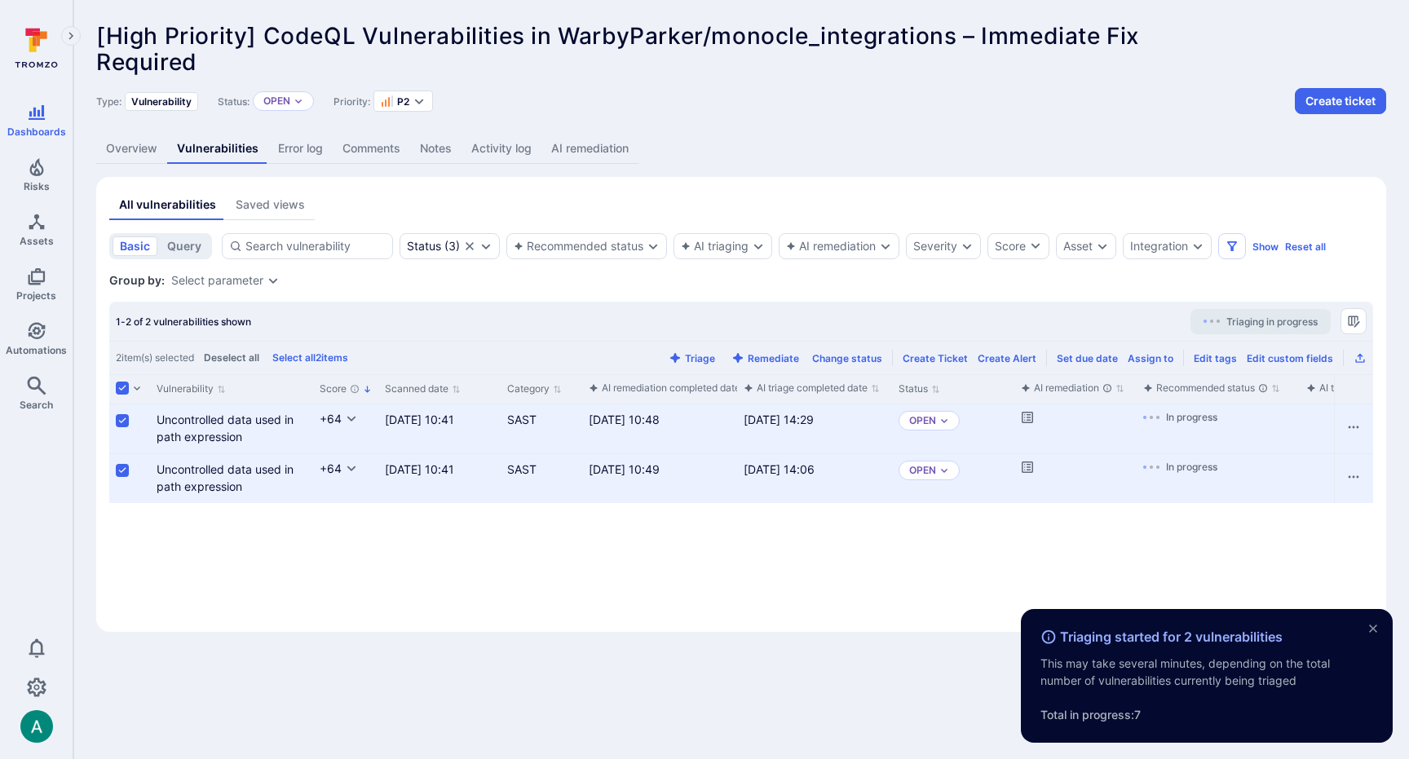
click at [670, 42] on span "[High Priority] CodeQL Vulnerabilities in WarbyParker/monocle_integrations – Im…" at bounding box center [617, 36] width 1043 height 28
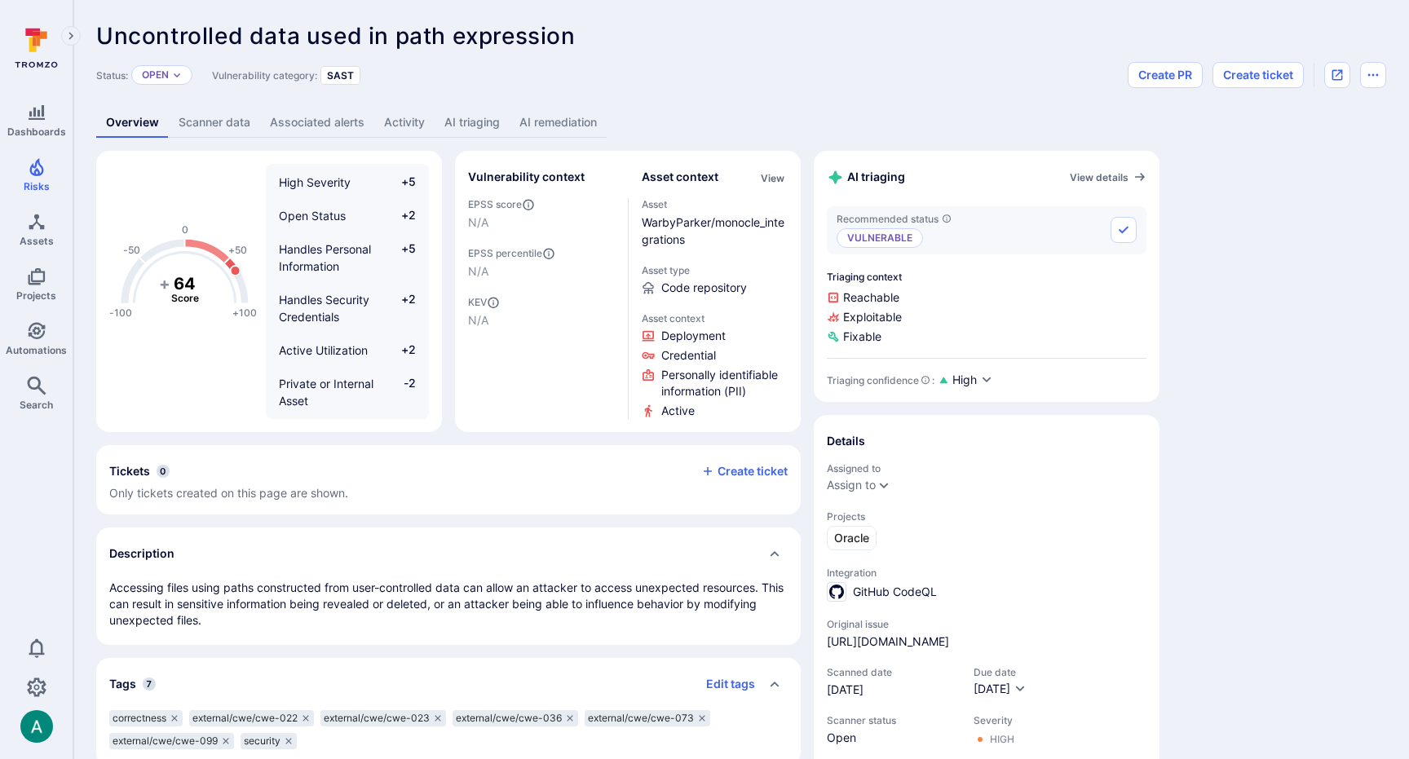
click at [479, 115] on link "AI triaging" at bounding box center [472, 123] width 75 height 30
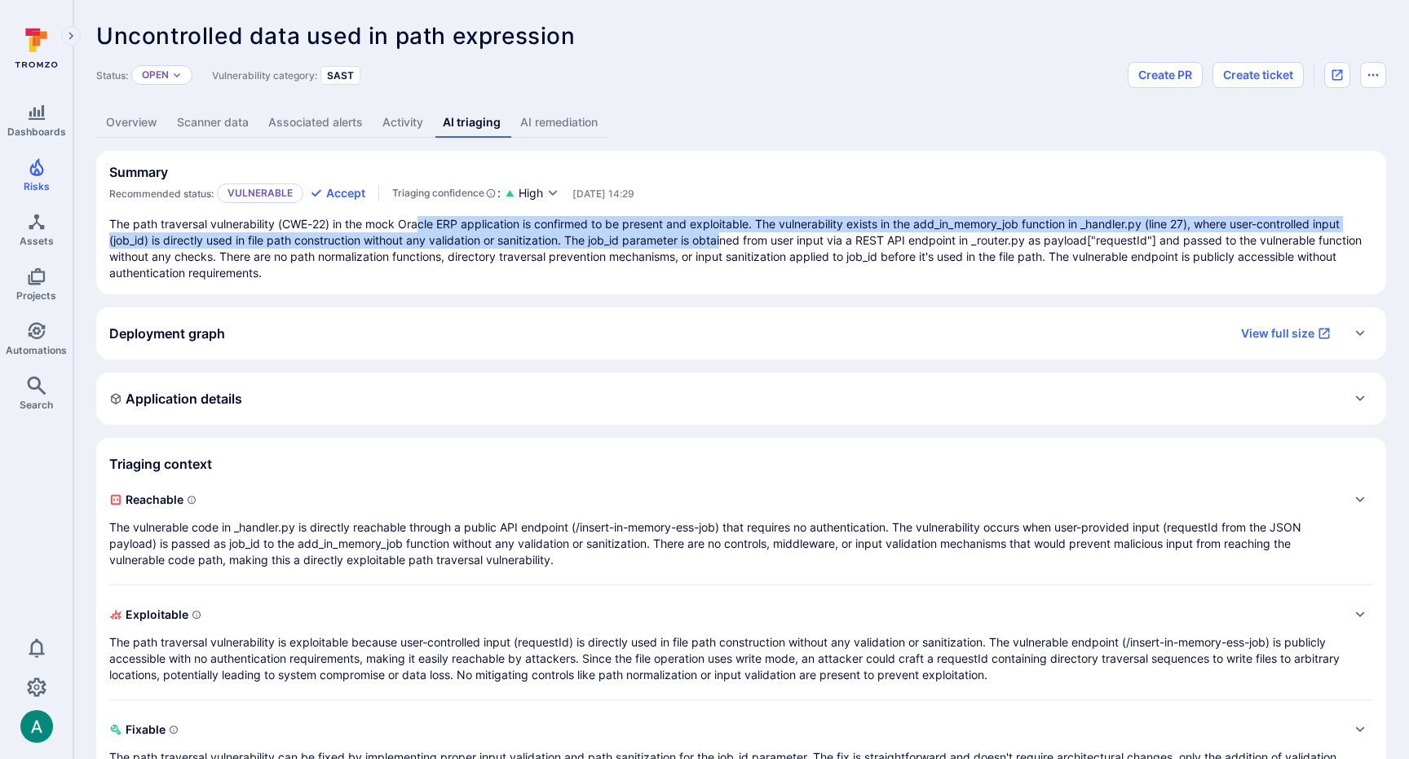
drag, startPoint x: 431, startPoint y: 227, endPoint x: 728, endPoint y: 238, distance: 297.0
click at [728, 238] on p "The path traversal vulnerability (CWE-22) in the mock Oracle ERP application is…" at bounding box center [741, 248] width 1264 height 65
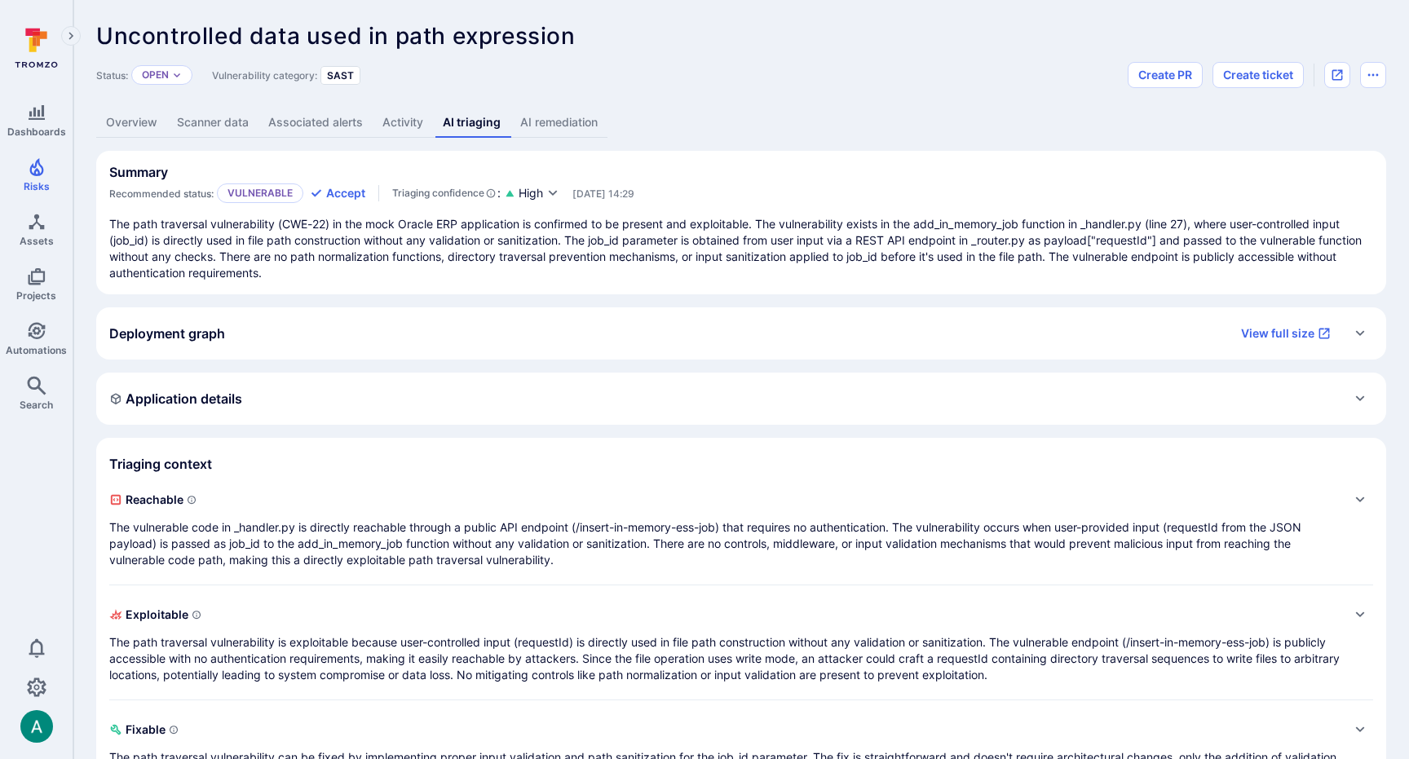
click at [869, 234] on p "The path traversal vulnerability (CWE-22) in the mock Oracle ERP application is…" at bounding box center [741, 248] width 1264 height 65
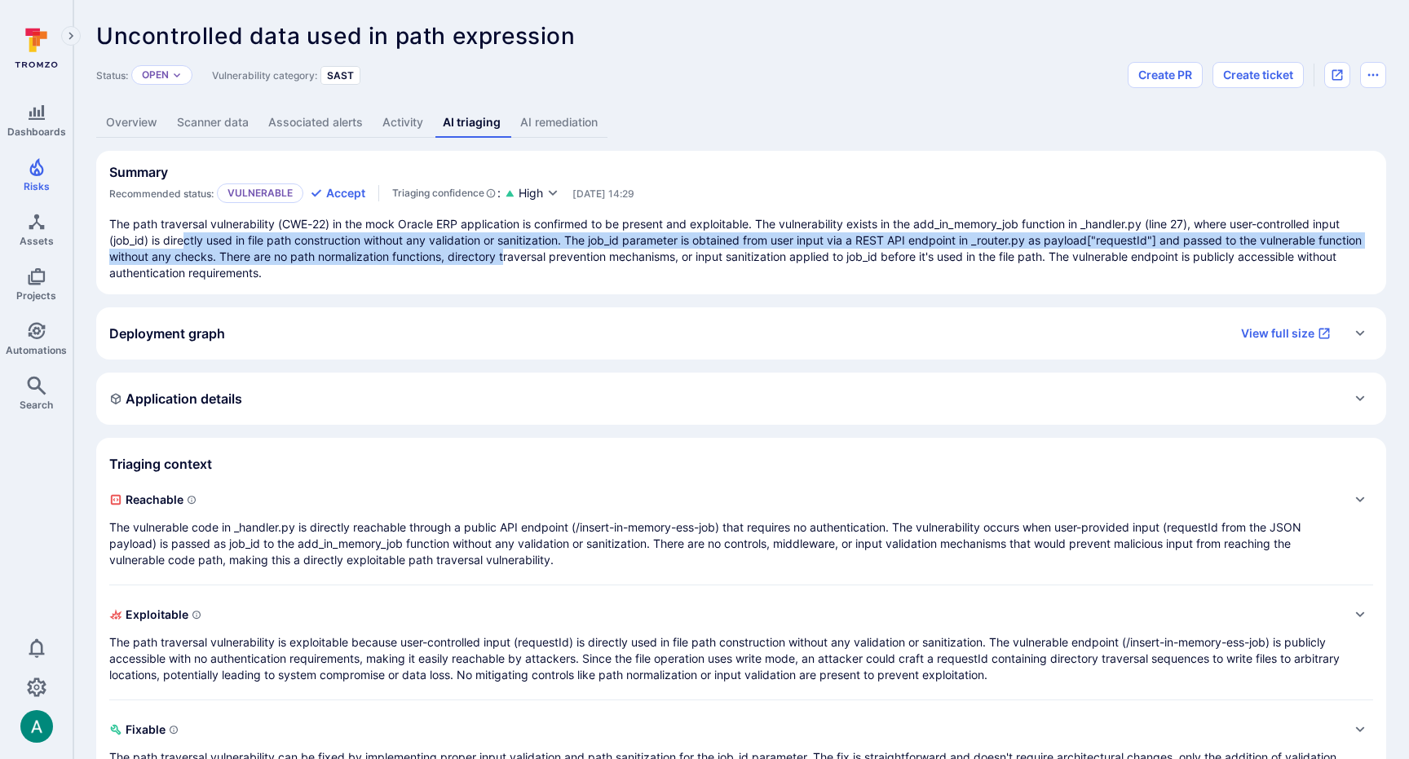
drag, startPoint x: 184, startPoint y: 244, endPoint x: 557, endPoint y: 258, distance: 372.8
click at [557, 258] on p "The path traversal vulnerability (CWE-22) in the mock Oracle ERP application is…" at bounding box center [741, 248] width 1264 height 65
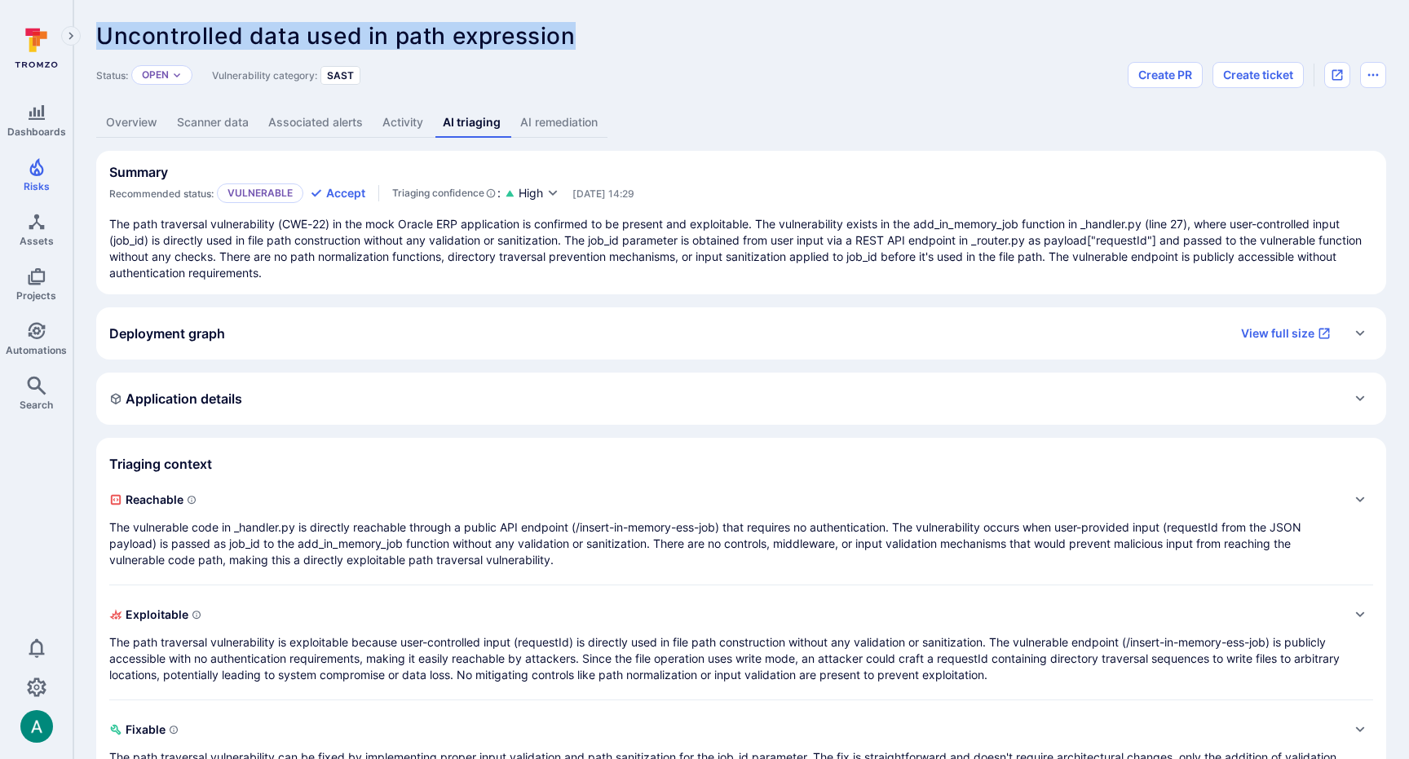
drag, startPoint x: 99, startPoint y: 29, endPoint x: 581, endPoint y: 40, distance: 481.9
click at [581, 40] on div "Uncontrolled data used in path expression ... Show more" at bounding box center [624, 36] width 1057 height 26
copy span "Uncontrolled data used in path expression"
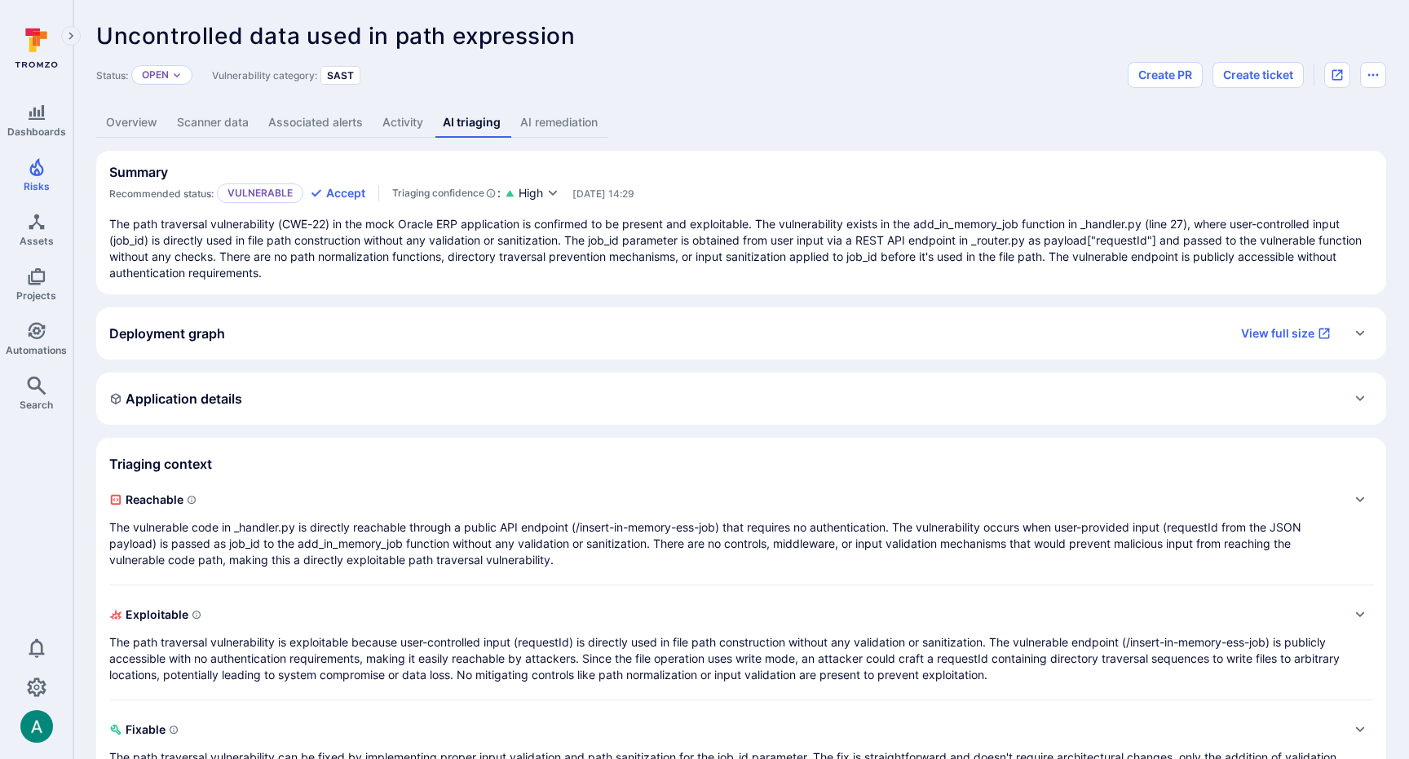
click at [630, 259] on p "The path traversal vulnerability (CWE-22) in the mock Oracle ERP application is…" at bounding box center [741, 248] width 1264 height 65
